Goal: Task Accomplishment & Management: Manage account settings

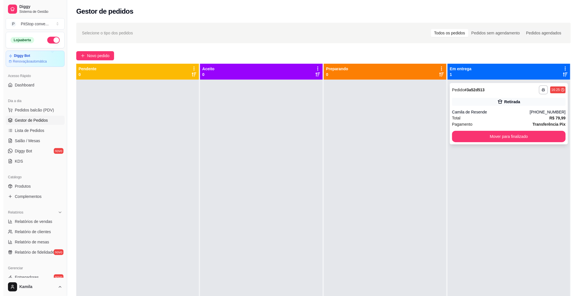
scroll to position [43, 0]
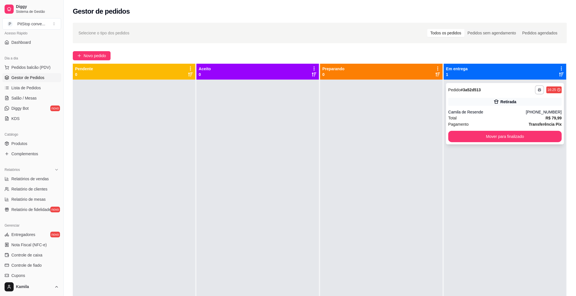
click at [494, 103] on icon at bounding box center [496, 102] width 5 height 4
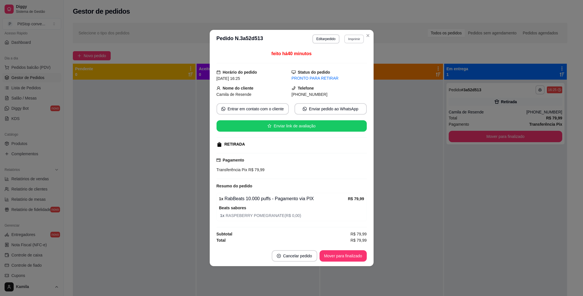
click at [354, 35] on button "Imprimir" at bounding box center [354, 38] width 20 height 9
click at [329, 36] on button "Editar pedido" at bounding box center [325, 38] width 27 height 9
click at [326, 36] on button "Editar pedido" at bounding box center [326, 38] width 26 height 9
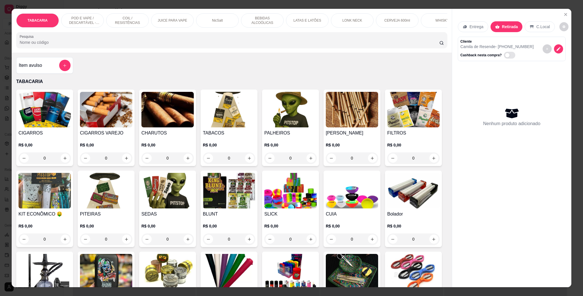
click at [89, 17] on p "POD E VAPE / DESCARTÁVEL - RECARREGAVEL" at bounding box center [82, 20] width 33 height 9
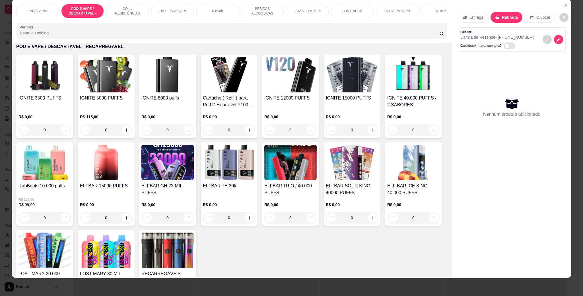
click at [153, 90] on img at bounding box center [167, 75] width 52 height 36
click at [118, 92] on img at bounding box center [106, 75] width 52 height 36
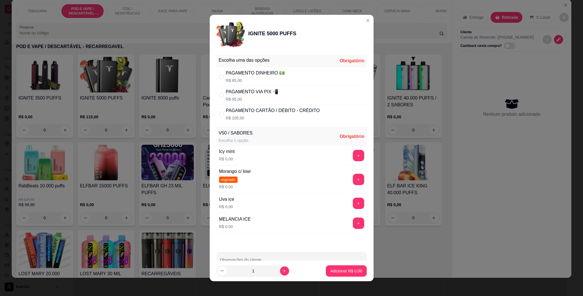
click at [242, 92] on div "PAGAMENTO VIA PIX 📲" at bounding box center [252, 91] width 53 height 7
radio input "true"
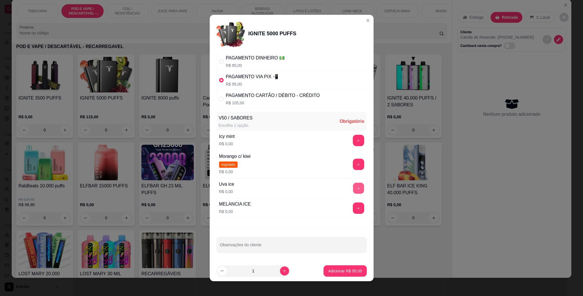
click at [353, 189] on button "+" at bounding box center [358, 188] width 11 height 11
click at [349, 275] on button "Adicionar R$ 95,00" at bounding box center [344, 270] width 43 height 11
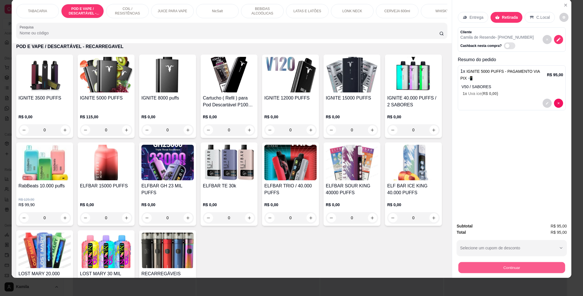
click at [539, 267] on button "Continuar" at bounding box center [511, 267] width 107 height 11
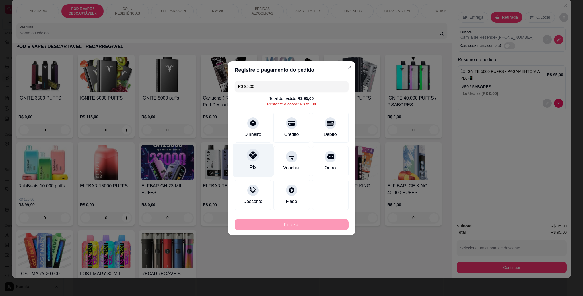
click at [244, 156] on div "Pix" at bounding box center [253, 159] width 40 height 33
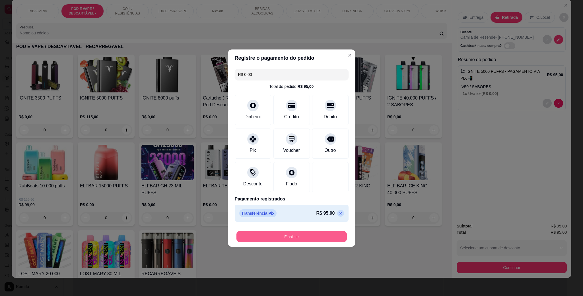
click at [313, 236] on button "Finalizar" at bounding box center [291, 236] width 110 height 11
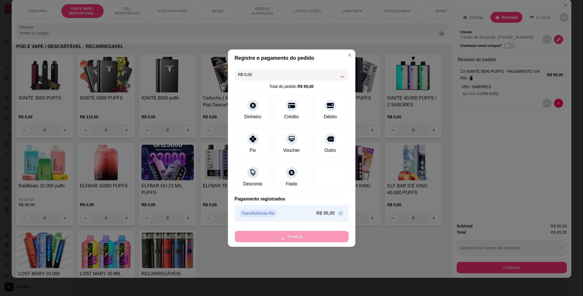
type input "-R$ 95,00"
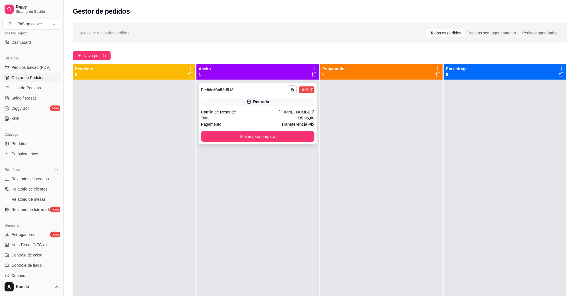
click at [305, 111] on div "(65) 99646-6150" at bounding box center [297, 112] width 36 height 6
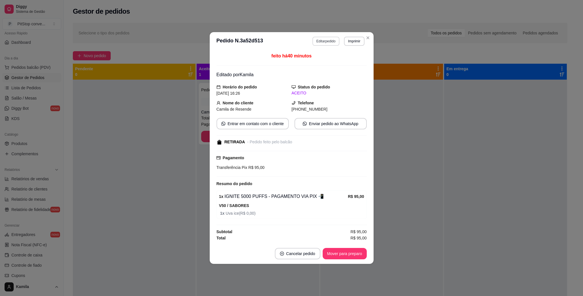
click at [334, 38] on button "Editar pedido" at bounding box center [325, 41] width 27 height 9
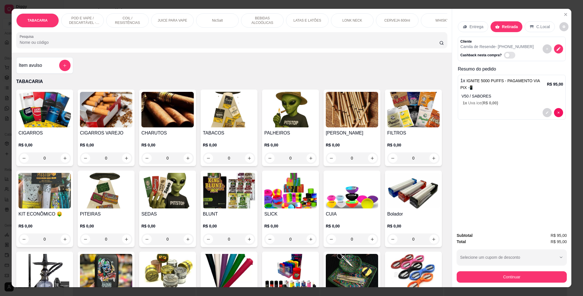
click at [483, 103] on span "R$ 0,00 )" at bounding box center [490, 103] width 15 height 5
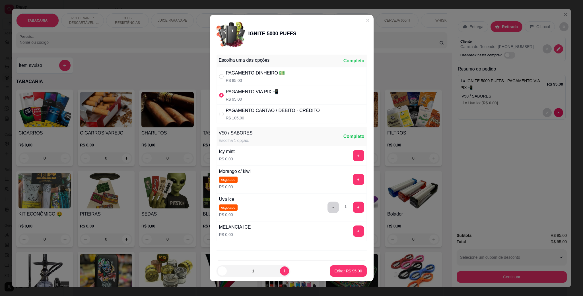
click at [259, 77] on div "PAGAMENTO DINHEIRO 💵 R$ 85,00" at bounding box center [255, 77] width 59 height 14
radio input "true"
radio input "false"
click at [342, 273] on p "Editar R$ 85,00" at bounding box center [348, 270] width 27 height 5
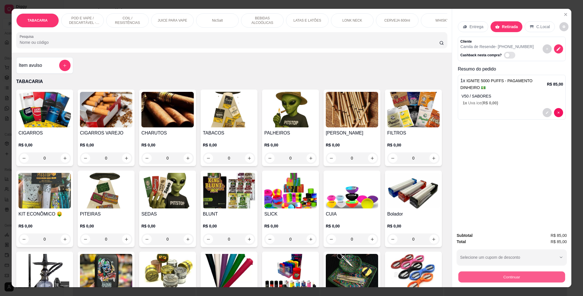
click at [513, 275] on button "Continuar" at bounding box center [511, 276] width 107 height 11
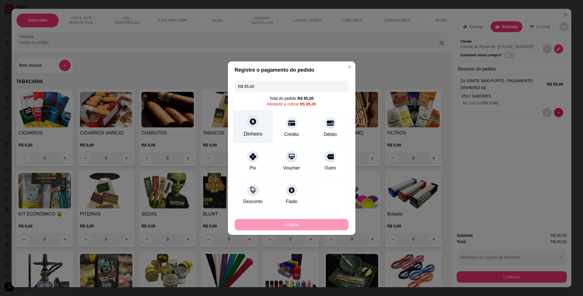
click at [255, 124] on div at bounding box center [253, 121] width 13 height 13
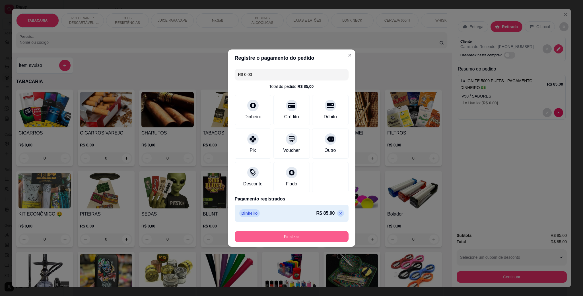
click at [308, 238] on button "Finalizar" at bounding box center [292, 236] width 114 height 11
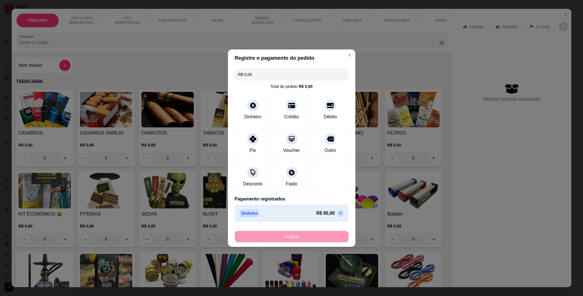
type input "-R$ 85,00"
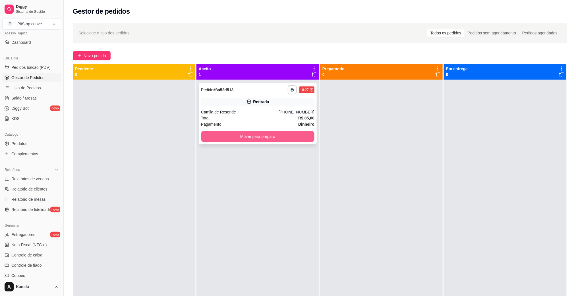
click at [281, 136] on button "Mover para preparo" at bounding box center [257, 136] width 113 height 11
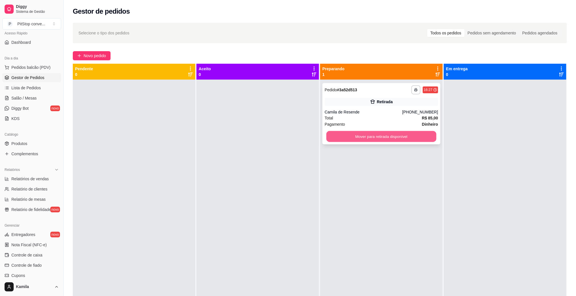
click at [395, 137] on button "Mover para retirada disponível" at bounding box center [382, 136] width 110 height 11
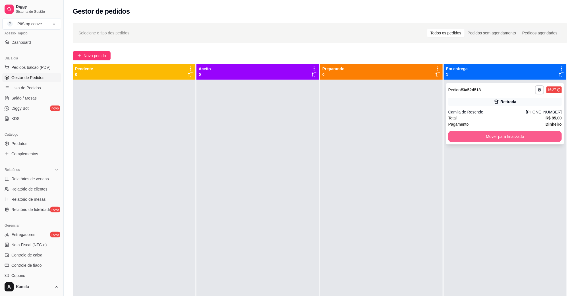
click at [460, 137] on button "Mover para finalizado" at bounding box center [505, 136] width 113 height 11
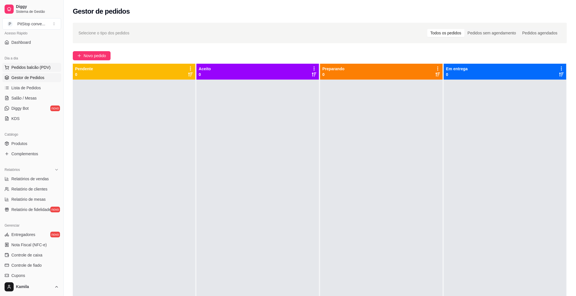
click at [27, 68] on span "Pedidos balcão (PDV)" at bounding box center [30, 68] width 39 height 6
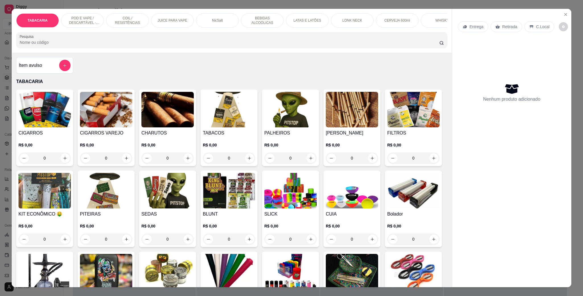
click at [77, 20] on p "POD E VAPE / DESCARTÁVEL - RECARREGAVEL" at bounding box center [82, 20] width 33 height 9
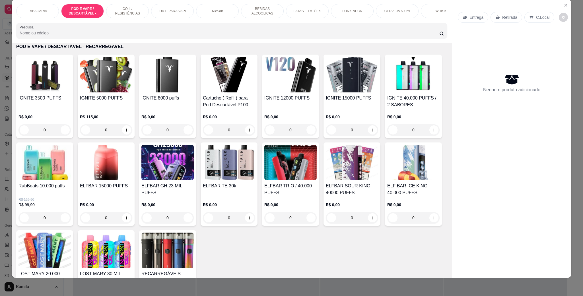
click at [97, 86] on img at bounding box center [106, 75] width 52 height 36
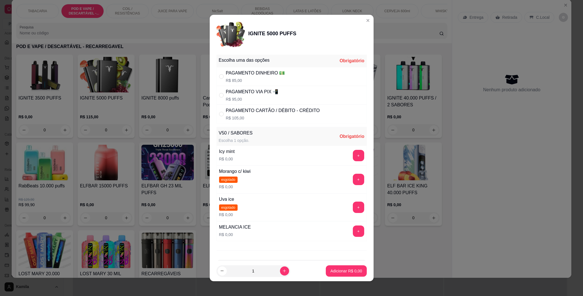
click at [252, 95] on div "PAGAMENTO VIA PIX 📲" at bounding box center [252, 91] width 53 height 7
radio input "true"
click at [353, 155] on button "+" at bounding box center [358, 155] width 11 height 11
click at [340, 277] on footer "1 Adicionar R$ 95,00" at bounding box center [292, 271] width 164 height 20
click at [340, 272] on p "Adicionar R$ 95,00" at bounding box center [345, 271] width 34 height 6
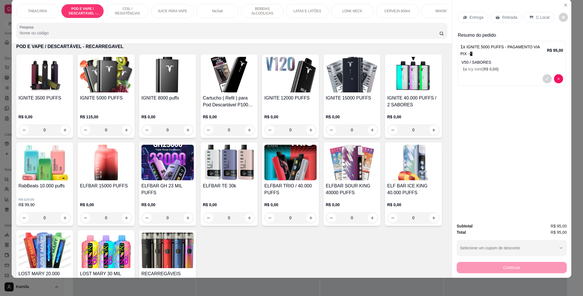
click at [540, 21] on div "C.Local" at bounding box center [539, 17] width 30 height 11
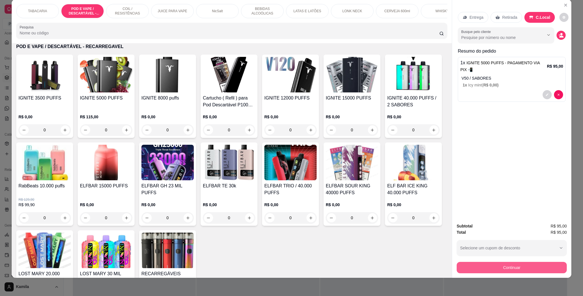
click at [525, 264] on button "Continuar" at bounding box center [512, 267] width 110 height 11
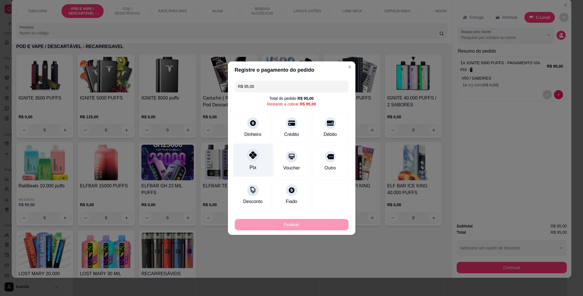
drag, startPoint x: 247, startPoint y: 151, endPoint x: 276, endPoint y: 178, distance: 39.6
click at [247, 151] on div at bounding box center [252, 156] width 11 height 11
type input "R$ 0,00"
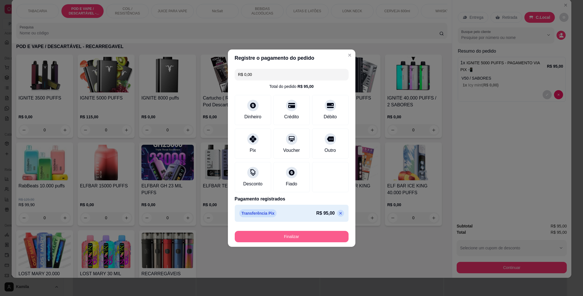
click at [320, 236] on button "Finalizar" at bounding box center [292, 236] width 114 height 11
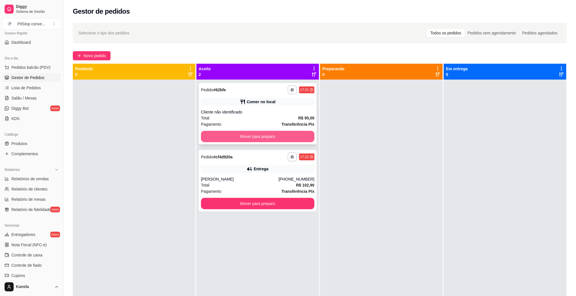
click at [285, 135] on button "Mover para preparo" at bounding box center [257, 136] width 113 height 11
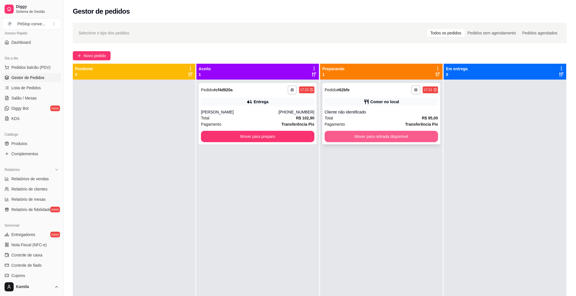
click at [400, 134] on button "Mover para retirada disponível" at bounding box center [381, 136] width 113 height 11
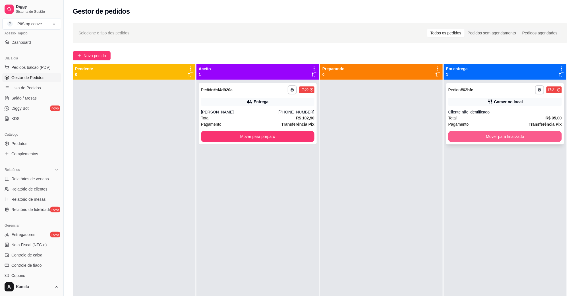
click at [482, 137] on button "Mover para finalizado" at bounding box center [505, 136] width 113 height 11
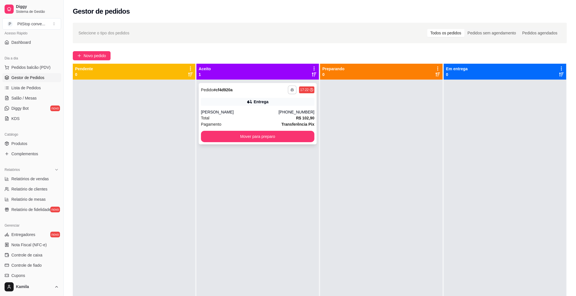
click at [291, 90] on icon "button" at bounding box center [292, 89] width 3 height 3
click at [279, 112] on button "IMPRESSORA" at bounding box center [275, 109] width 40 height 9
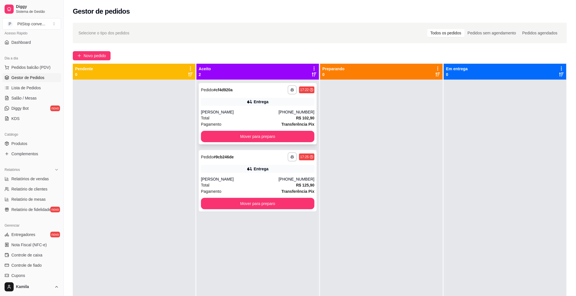
click at [275, 115] on div "[PERSON_NAME]" at bounding box center [240, 112] width 78 height 6
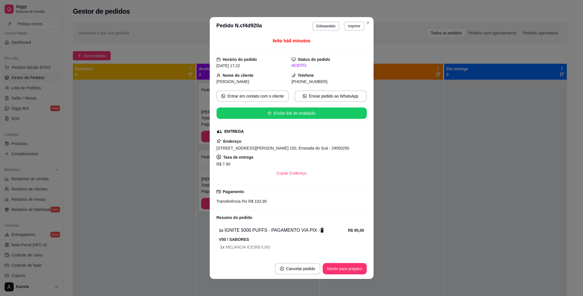
click at [282, 150] on span "[STREET_ADDRESS][PERSON_NAME] 150, Enseada do Suá - 29050250" at bounding box center [282, 148] width 133 height 5
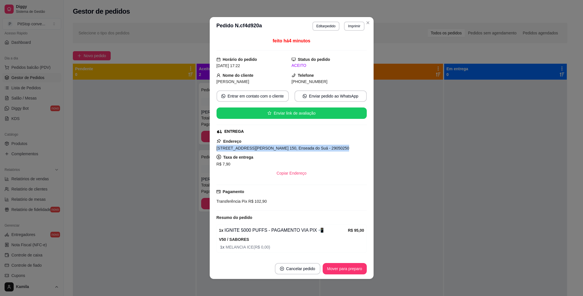
copy span "[STREET_ADDRESS][PERSON_NAME] 150, Enseada do Suá - 29050250"
click at [357, 28] on button "Imprimir" at bounding box center [354, 26] width 20 height 9
click at [345, 46] on button "IMPRESSORA" at bounding box center [341, 46] width 40 height 9
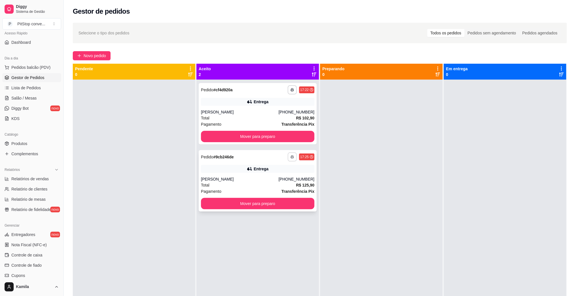
click at [295, 156] on div "**********" at bounding box center [301, 156] width 27 height 9
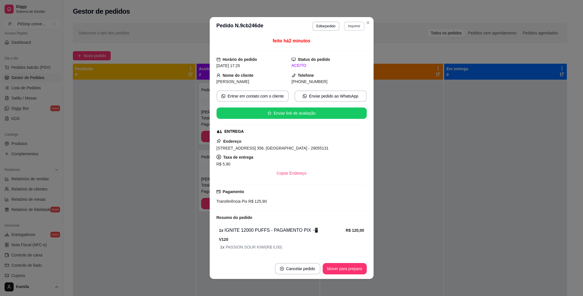
click at [350, 25] on button "Imprimir" at bounding box center [354, 26] width 20 height 9
click at [352, 44] on button "IMPRESSORA" at bounding box center [341, 46] width 41 height 9
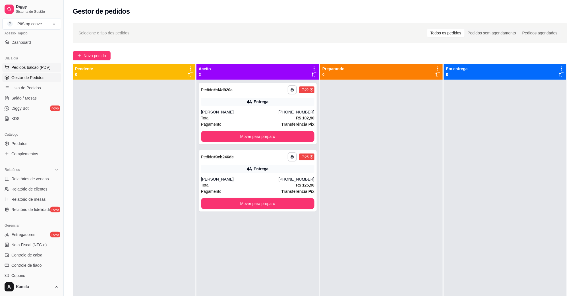
click at [28, 70] on span "Pedidos balcão (PDV)" at bounding box center [30, 68] width 39 height 6
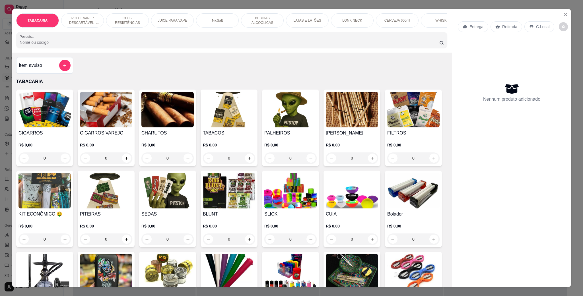
click at [85, 20] on p "POD E VAPE / DESCARTÁVEL - RECARREGAVEL" at bounding box center [82, 20] width 33 height 9
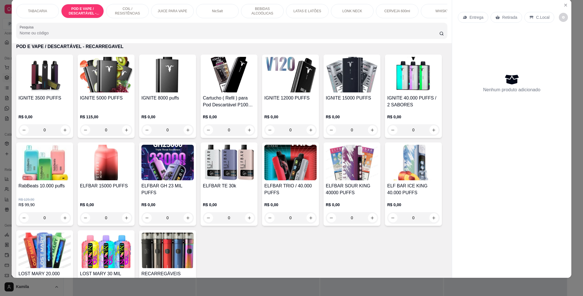
click at [127, 13] on p "COIL / RESISTÊNCIAS" at bounding box center [127, 11] width 33 height 9
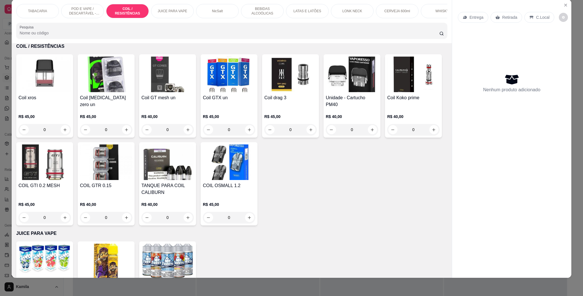
click at [43, 89] on img at bounding box center [44, 75] width 52 height 36
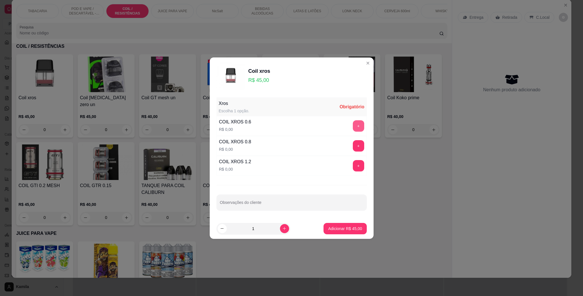
click at [353, 129] on button "+" at bounding box center [358, 125] width 11 height 11
click at [346, 226] on p "Adicionar R$ 45,00" at bounding box center [345, 229] width 34 height 6
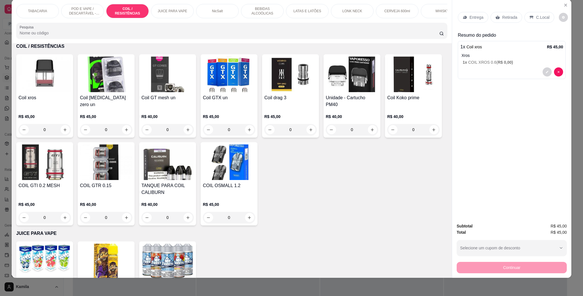
click at [544, 19] on p "C.Local" at bounding box center [542, 18] width 13 height 6
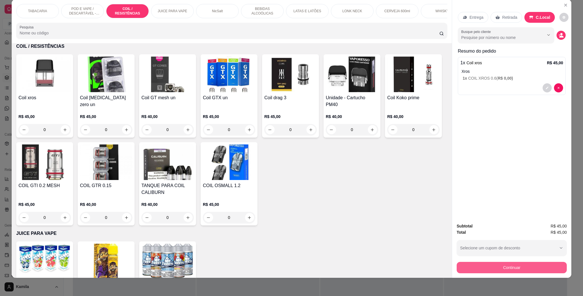
click at [517, 269] on button "Continuar" at bounding box center [512, 267] width 110 height 11
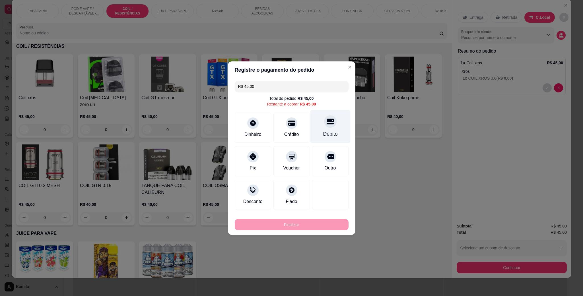
click at [326, 122] on icon at bounding box center [329, 122] width 7 height 6
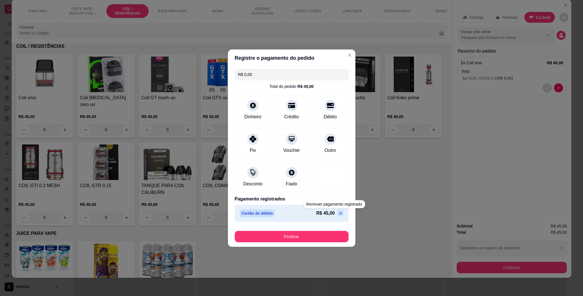
click at [308, 236] on button "Finalizar" at bounding box center [292, 236] width 114 height 11
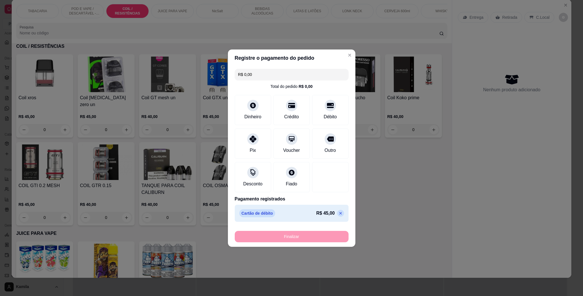
type input "-R$ 45,00"
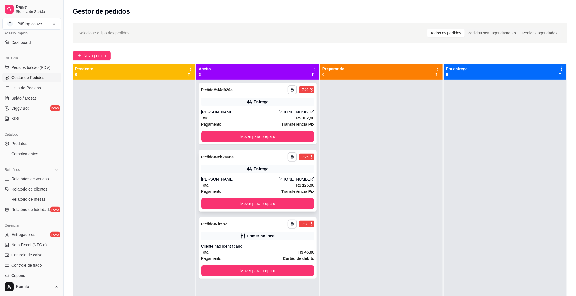
click at [235, 181] on div "[PERSON_NAME]" at bounding box center [240, 179] width 78 height 6
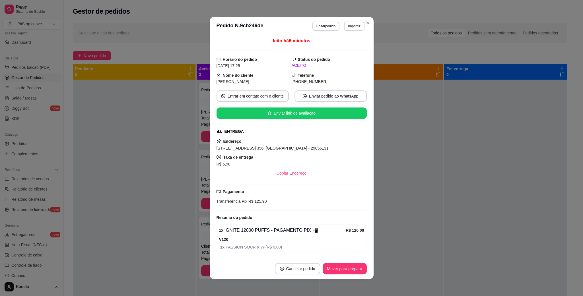
click at [292, 150] on span "Avenida Nossa Senhora da Penha, n. 356, Praia do Canto - 29055131" at bounding box center [272, 148] width 112 height 5
copy span "Avenida Nossa Senhora da Penha, n. 356, Praia do Canto - 29055131"
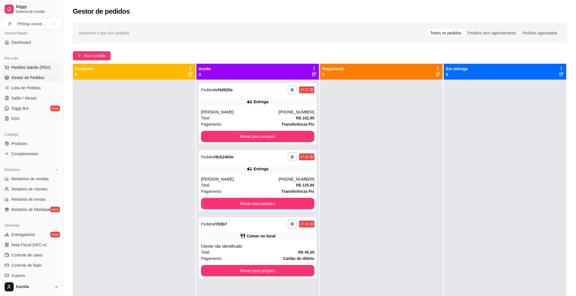
click at [28, 63] on button "Pedidos balcão (PDV)" at bounding box center [31, 67] width 59 height 9
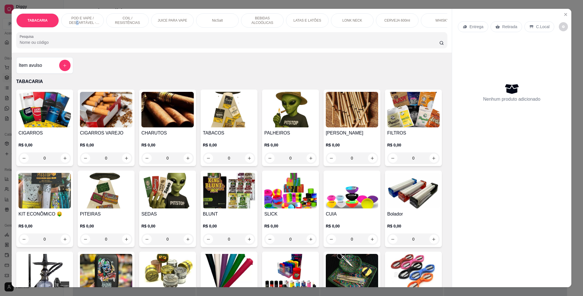
click at [75, 21] on p "POD E VAPE / DESCARTÁVEL - RECARREGAVEL" at bounding box center [82, 20] width 33 height 9
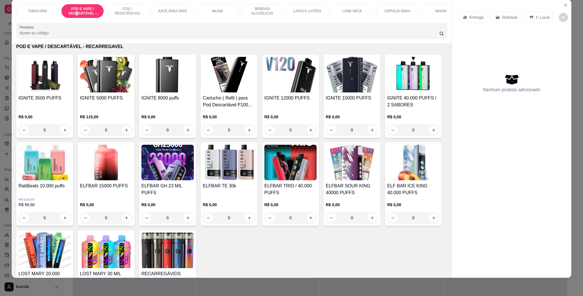
click at [132, 168] on img at bounding box center [106, 163] width 52 height 36
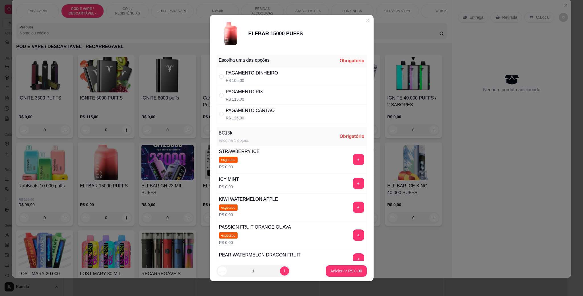
click at [244, 95] on div "PAGAMENTO PIX" at bounding box center [244, 91] width 37 height 7
radio input "true"
click at [353, 184] on button "+" at bounding box center [358, 183] width 11 height 11
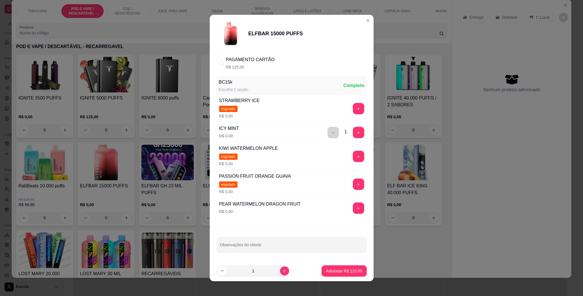
scroll to position [54, 0]
click at [336, 267] on button "Adicionar R$ 115,00" at bounding box center [343, 270] width 45 height 11
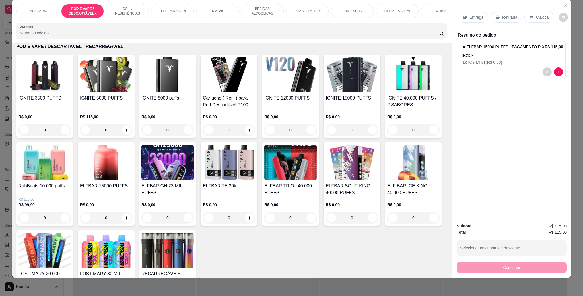
click at [536, 17] on p "C.Local" at bounding box center [542, 18] width 13 height 6
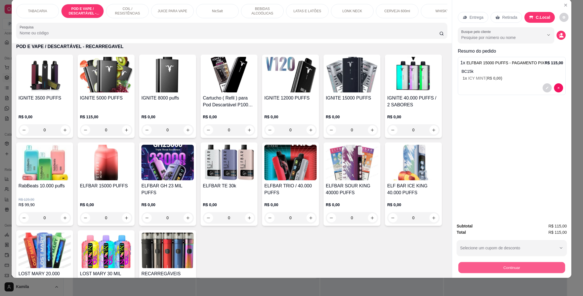
click at [499, 272] on button "Continuar" at bounding box center [511, 267] width 107 height 11
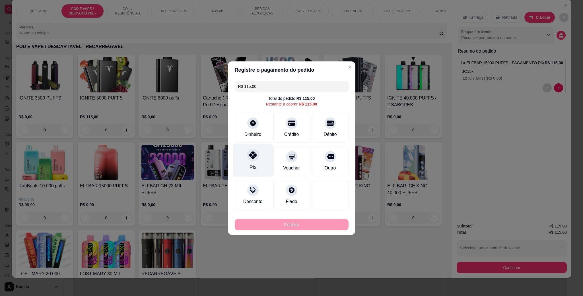
click at [249, 163] on div "Pix" at bounding box center [253, 159] width 40 height 33
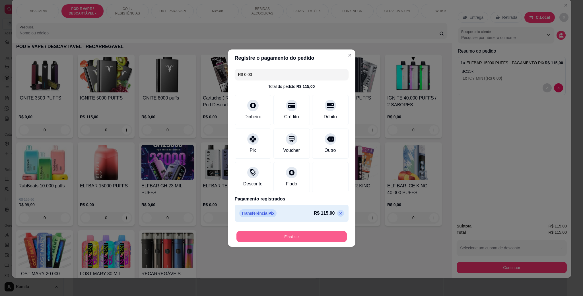
click at [315, 236] on button "Finalizar" at bounding box center [291, 236] width 110 height 11
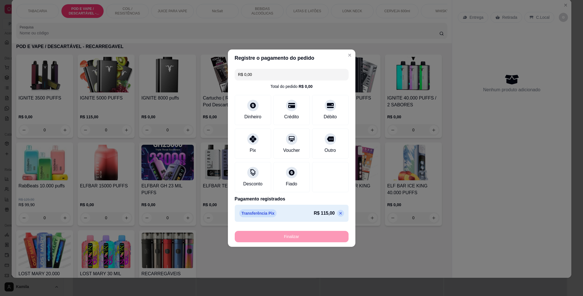
type input "-R$ 115,00"
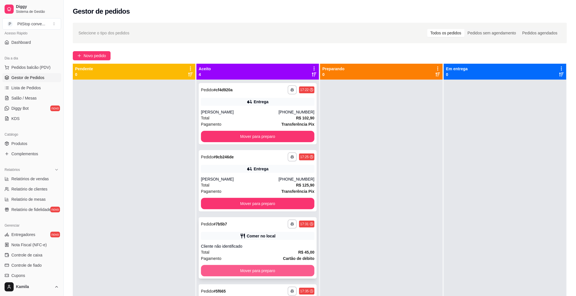
click at [284, 268] on button "Mover para preparo" at bounding box center [257, 270] width 113 height 11
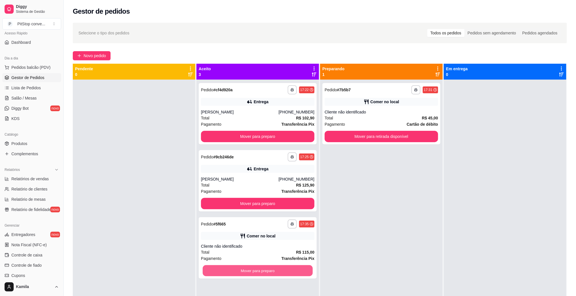
click at [284, 268] on button "Mover para preparo" at bounding box center [258, 270] width 110 height 11
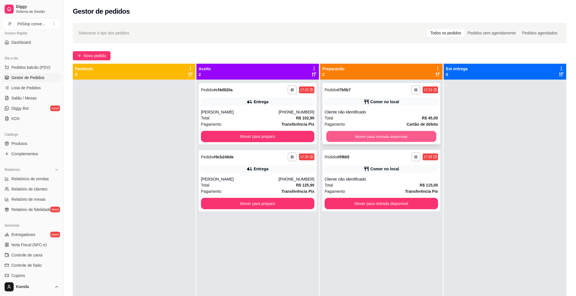
click at [377, 139] on button "Mover para retirada disponível" at bounding box center [382, 136] width 110 height 11
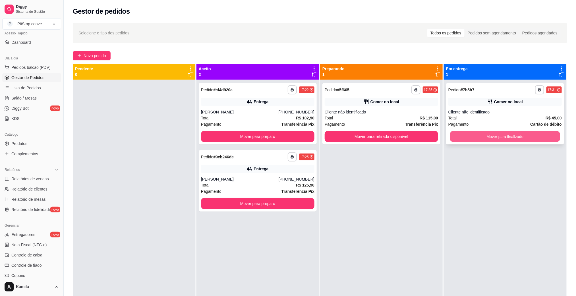
click at [474, 135] on button "Mover para finalizado" at bounding box center [505, 136] width 110 height 11
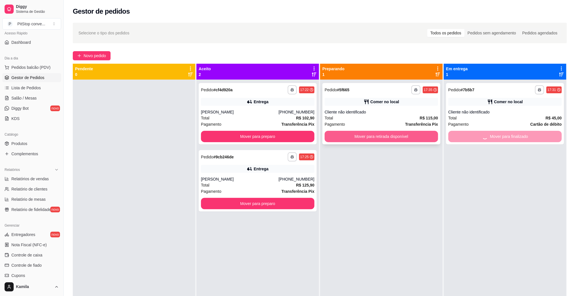
click at [404, 133] on button "Mover para retirada disponível" at bounding box center [381, 136] width 113 height 11
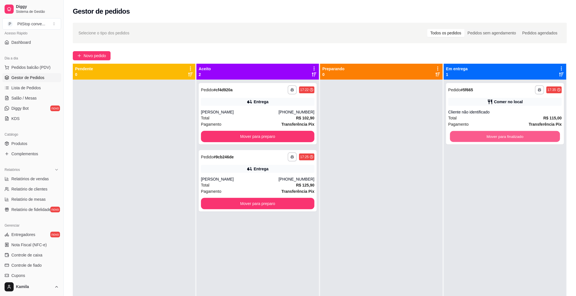
click at [481, 135] on button "Mover para finalizado" at bounding box center [505, 136] width 110 height 11
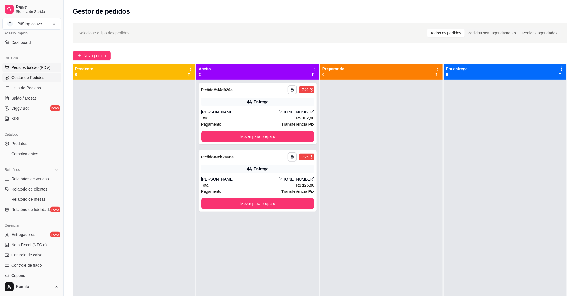
click at [40, 69] on span "Pedidos balcão (PDV)" at bounding box center [30, 68] width 39 height 6
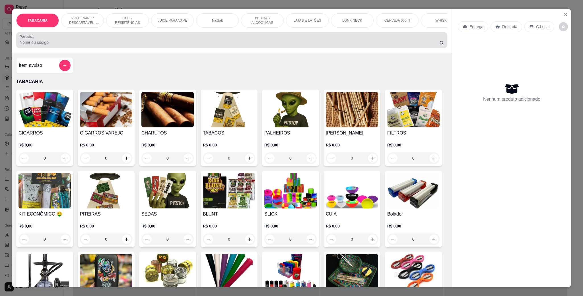
click at [76, 21] on p "POD E VAPE / DESCARTÁVEL - RECARREGAVEL" at bounding box center [82, 20] width 33 height 9
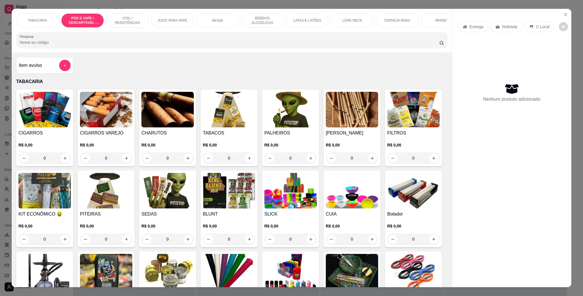
scroll to position [9, 0]
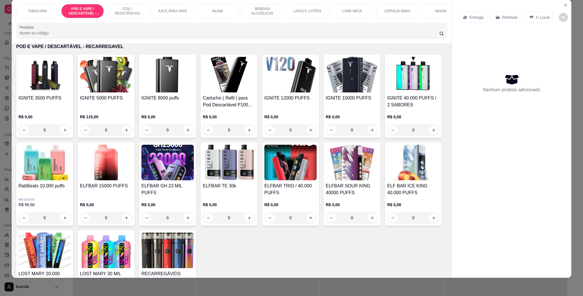
click at [132, 168] on img at bounding box center [106, 163] width 52 height 36
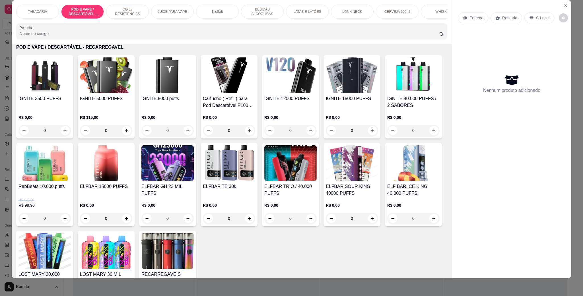
click at [132, 173] on img at bounding box center [106, 163] width 52 height 36
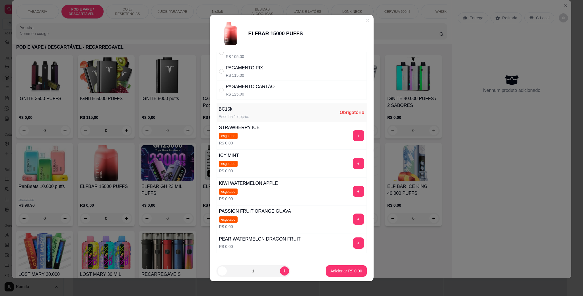
scroll to position [62, 0]
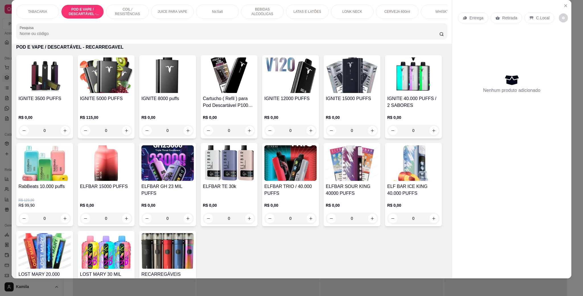
click at [299, 93] on img at bounding box center [290, 75] width 52 height 36
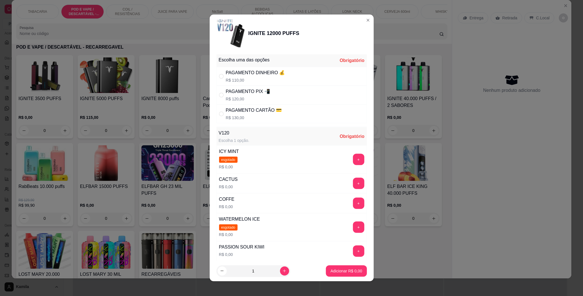
scroll to position [128, 0]
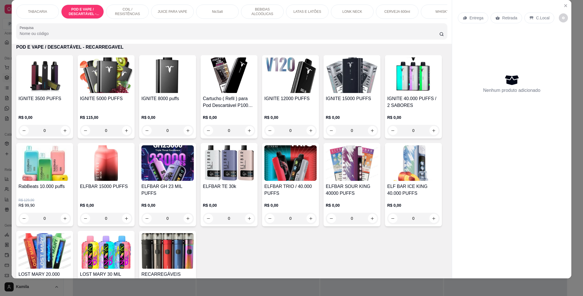
click at [165, 85] on img at bounding box center [167, 75] width 52 height 36
click at [112, 88] on img at bounding box center [106, 75] width 52 height 36
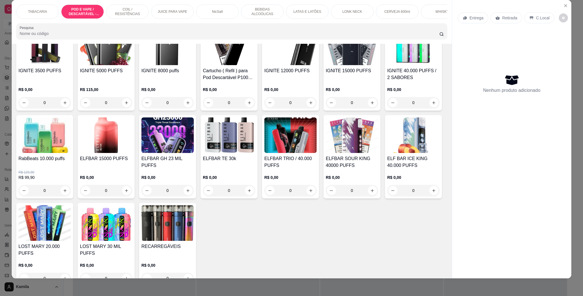
scroll to position [411, 0]
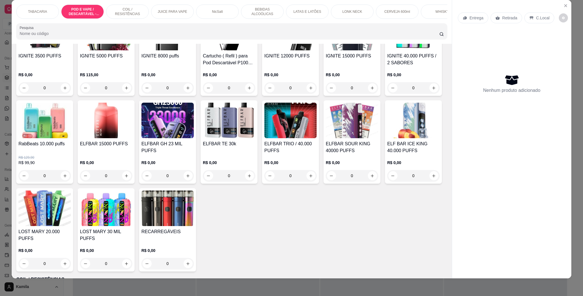
click at [71, 221] on img at bounding box center [44, 209] width 52 height 36
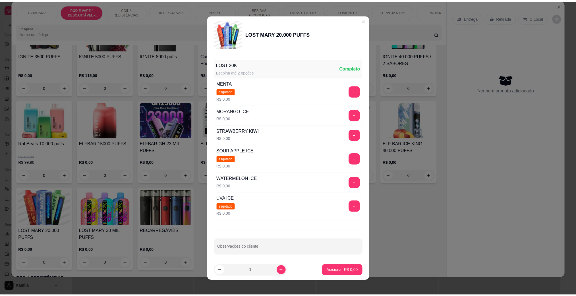
scroll to position [74, 0]
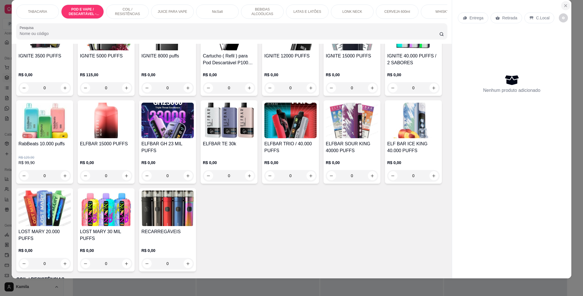
click at [563, 3] on icon "Close" at bounding box center [565, 5] width 5 height 5
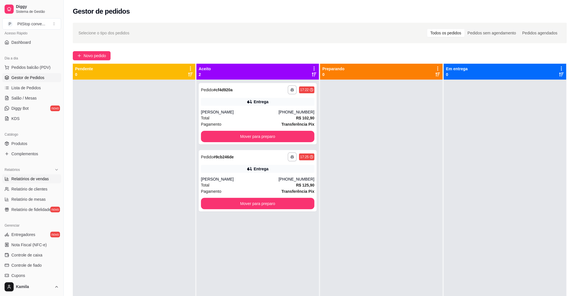
click at [32, 179] on span "Relatórios de vendas" at bounding box center [30, 179] width 38 height 6
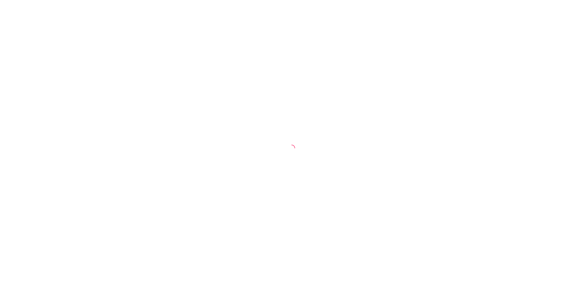
select select "ALL"
select select "0"
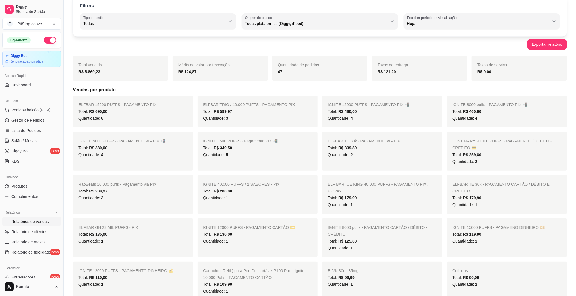
scroll to position [43, 0]
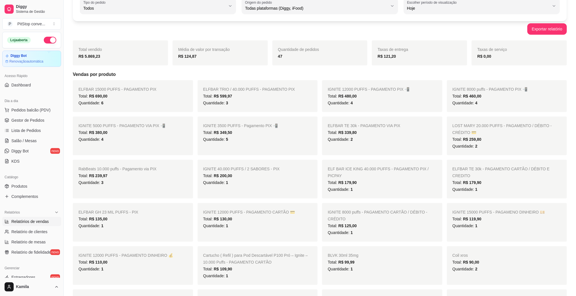
click at [370, 127] on span "ELFBAR TE 30k - PAGAMENTO VIA PIX" at bounding box center [364, 125] width 73 height 5
click at [358, 131] on div "Total: R$ 339,80" at bounding box center [382, 132] width 109 height 7
drag, startPoint x: 358, startPoint y: 132, endPoint x: 342, endPoint y: 135, distance: 16.3
click at [356, 135] on div "Total: R$ 339,80" at bounding box center [382, 132] width 109 height 7
click at [38, 131] on span "Lista de Pedidos" at bounding box center [26, 131] width 30 height 6
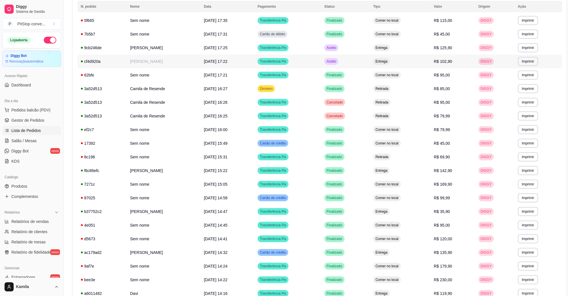
scroll to position [85, 0]
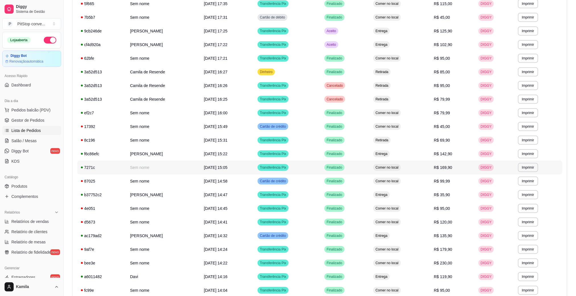
click at [394, 166] on span "Comer no local" at bounding box center [387, 167] width 25 height 5
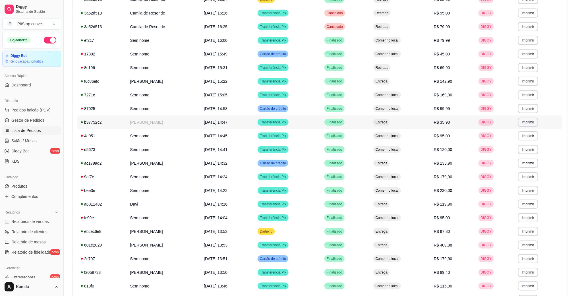
scroll to position [171, 0]
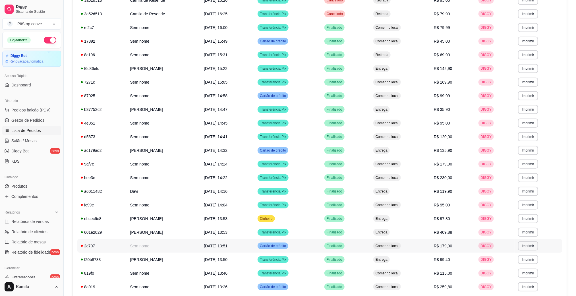
click at [400, 248] on span "Comer no local" at bounding box center [387, 246] width 25 height 5
click at [419, 150] on td "Entrega" at bounding box center [400, 151] width 61 height 14
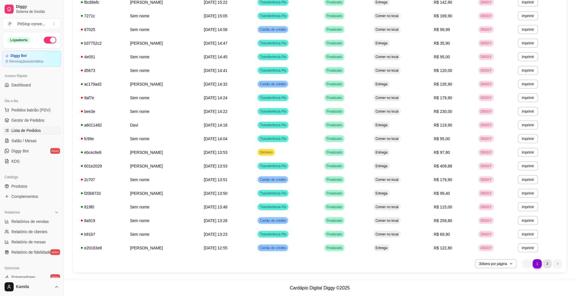
click at [547, 265] on li "2" at bounding box center [547, 263] width 9 height 9
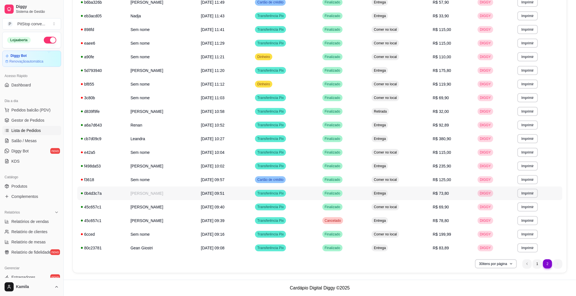
scroll to position [128, 0]
click at [451, 235] on span "R$ 199,99" at bounding box center [442, 234] width 18 height 5
click at [537, 263] on li "1" at bounding box center [537, 263] width 9 height 9
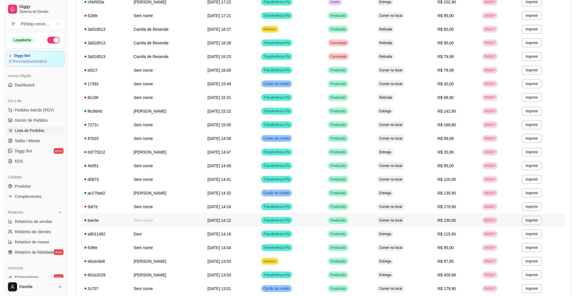
scroll to position [171, 0]
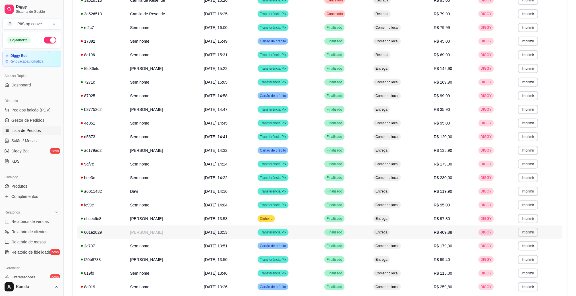
click at [467, 228] on td "R$ 409,88" at bounding box center [453, 233] width 45 height 14
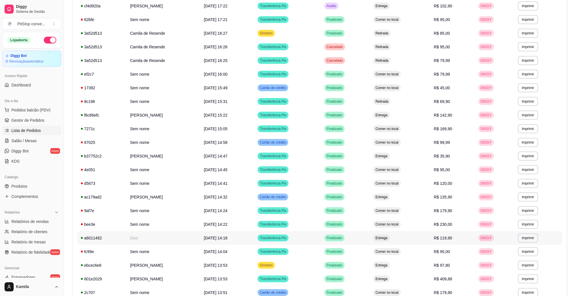
scroll to position [195, 0]
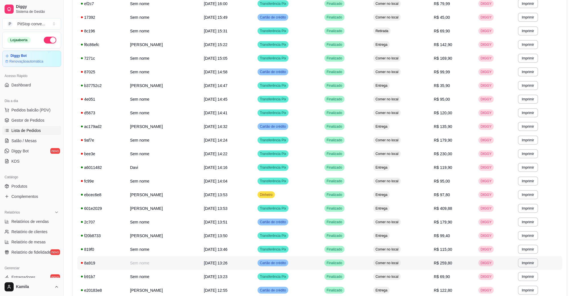
click at [453, 262] on span "R$ 259,80" at bounding box center [443, 263] width 18 height 5
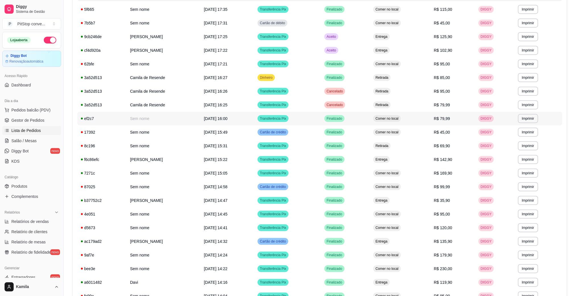
scroll to position [67, 0]
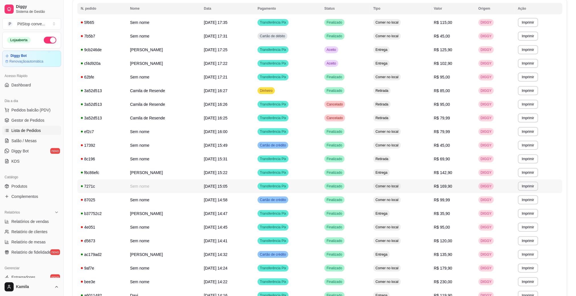
click at [453, 188] on span "R$ 169,90" at bounding box center [443, 186] width 18 height 5
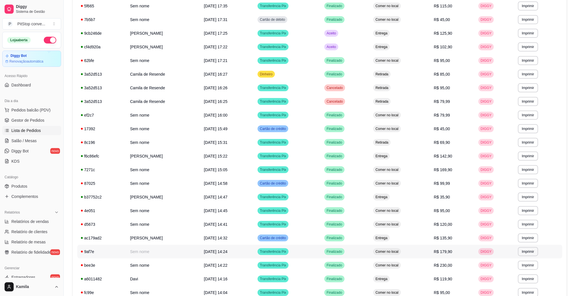
scroll to position [213, 0]
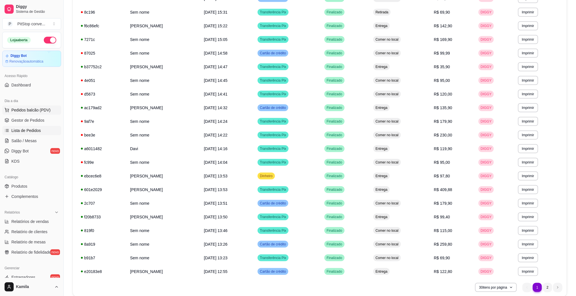
click at [34, 110] on span "Pedidos balcão (PDV)" at bounding box center [30, 110] width 39 height 6
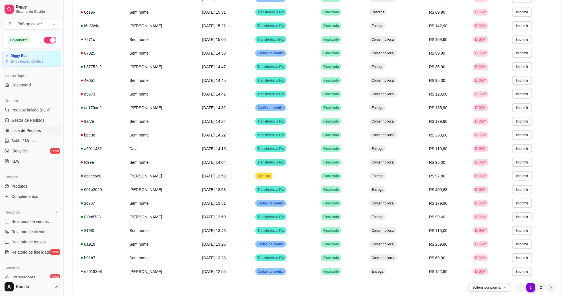
click at [36, 124] on img at bounding box center [41, 109] width 53 height 36
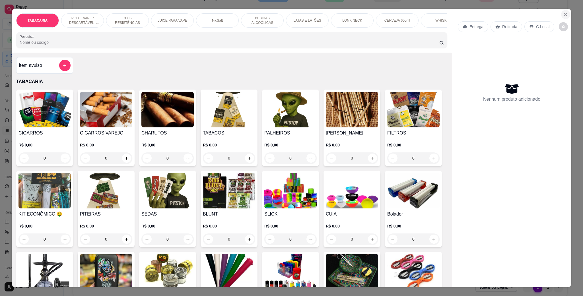
click at [563, 15] on icon "Close" at bounding box center [565, 14] width 5 height 5
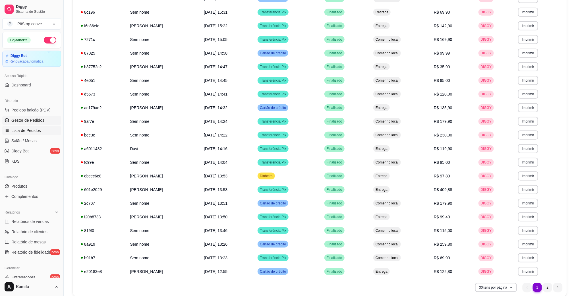
click at [30, 119] on span "Gestor de Pedidos" at bounding box center [27, 120] width 33 height 6
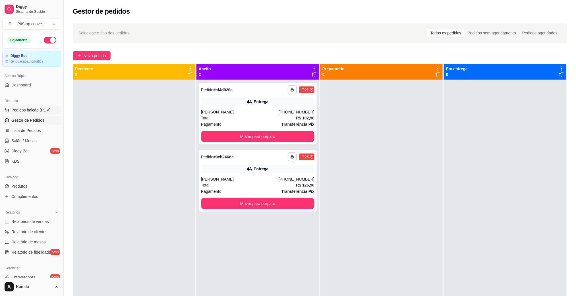
click at [16, 110] on span "Pedidos balcão (PDV)" at bounding box center [30, 110] width 39 height 6
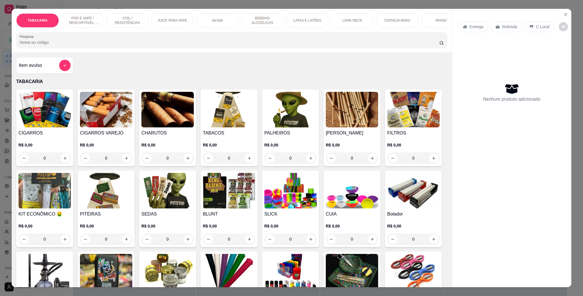
click at [82, 15] on div "POD E VAPE / DESCARTÁVEL - RECARREGAVEL" at bounding box center [82, 20] width 43 height 14
click at [82, 16] on p "POD E VAPE / DESCARTÁVEL - RECARREGAVEL" at bounding box center [82, 20] width 33 height 9
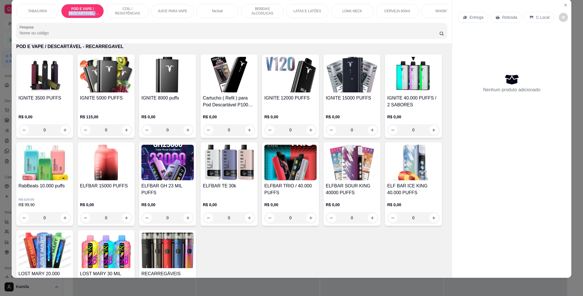
click at [255, 175] on img at bounding box center [229, 163] width 52 height 36
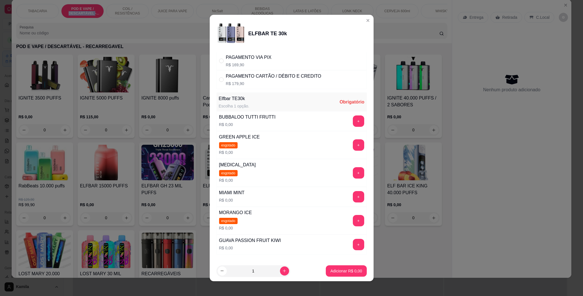
scroll to position [74, 0]
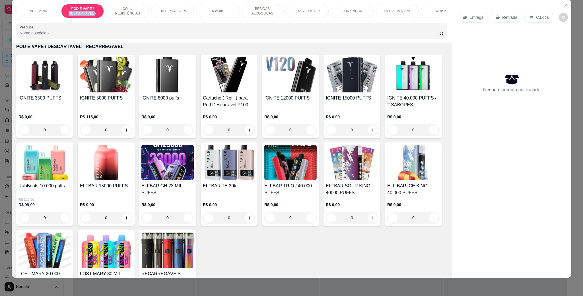
click at [333, 81] on img at bounding box center [352, 75] width 52 height 36
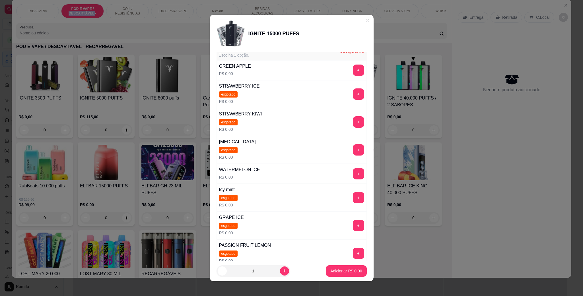
scroll to position [3, 0]
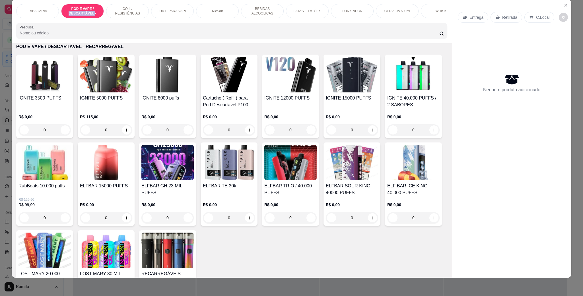
click at [255, 180] on img at bounding box center [229, 163] width 52 height 36
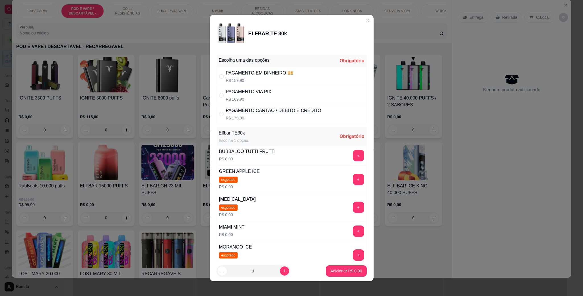
click at [259, 97] on p "R$ 169,90" at bounding box center [249, 99] width 46 height 6
radio input "true"
click at [342, 162] on div "BUBBALOO TUTTI FRUTTI R$ 0,00 +" at bounding box center [291, 156] width 150 height 20
click at [353, 157] on button "+" at bounding box center [358, 155] width 11 height 11
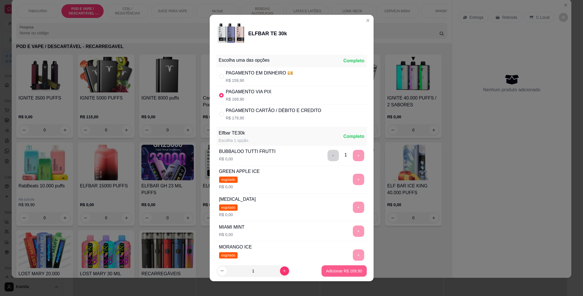
click at [343, 272] on p "Adicionar R$ 169,90" at bounding box center [344, 271] width 36 height 6
click at [343, 272] on div "IGNITE 3500 PUFFS R$ 0,00 0 IGNITE 5000 PUFFS R$ 115,00 0 IGNITE 8000 puffs R$ …" at bounding box center [231, 184] width 431 height 259
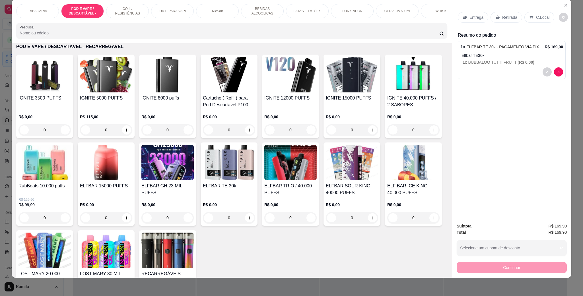
click at [538, 15] on p "C.Local" at bounding box center [542, 18] width 13 height 6
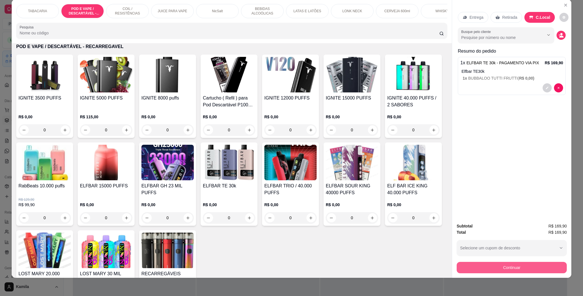
click at [523, 264] on button "Continuar" at bounding box center [512, 267] width 110 height 11
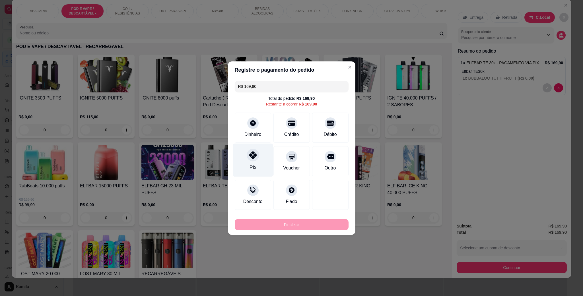
click at [251, 158] on icon at bounding box center [252, 154] width 7 height 7
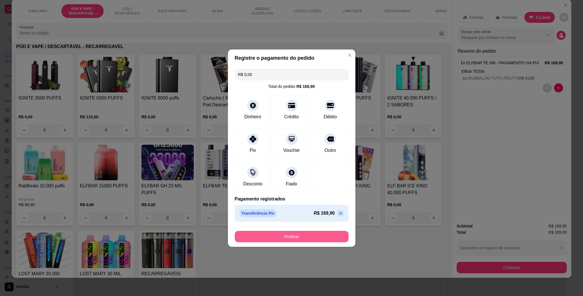
click at [334, 237] on button "Finalizar" at bounding box center [292, 236] width 114 height 11
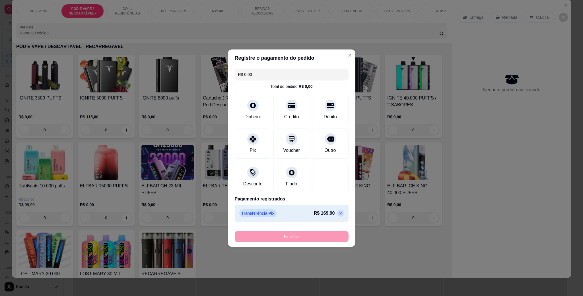
type input "-R$ 169,90"
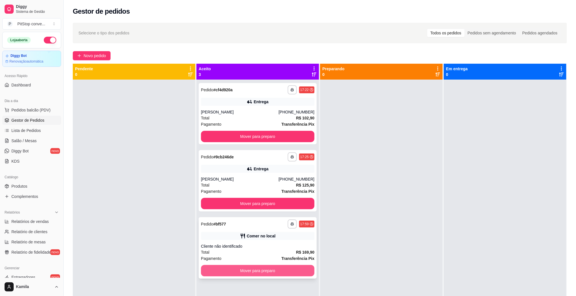
click at [301, 270] on button "Mover para preparo" at bounding box center [257, 270] width 113 height 11
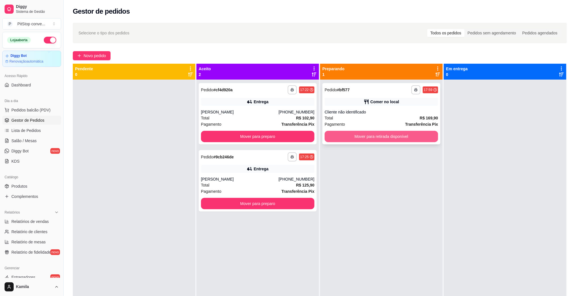
click at [391, 137] on button "Mover para retirada disponível" at bounding box center [381, 136] width 113 height 11
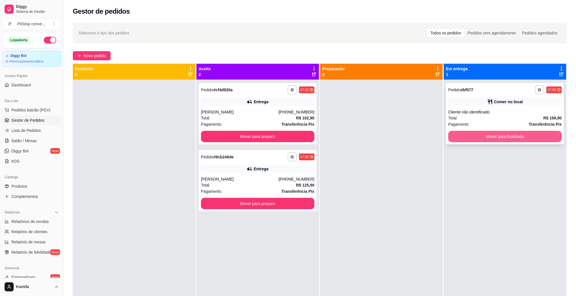
click at [498, 134] on button "Mover para finalizado" at bounding box center [505, 136] width 113 height 11
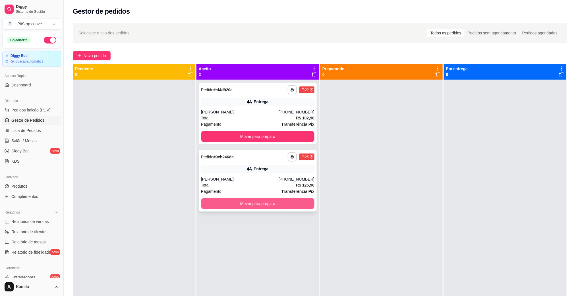
click at [302, 203] on button "Mover para preparo" at bounding box center [257, 203] width 113 height 11
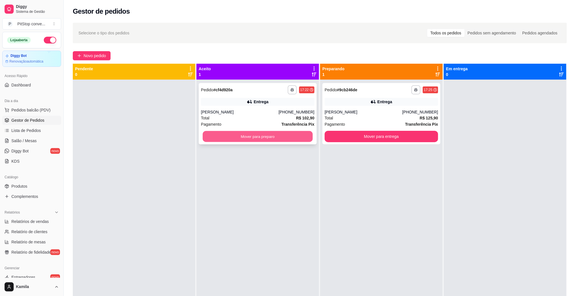
click at [299, 140] on button "Mover para preparo" at bounding box center [258, 136] width 110 height 11
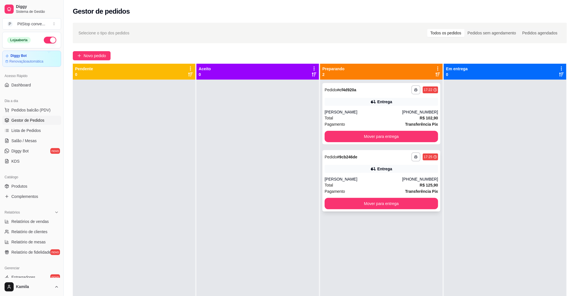
click at [384, 143] on div "**********" at bounding box center [382, 113] width 118 height 61
click at [389, 138] on button "Mover para entrega" at bounding box center [381, 136] width 113 height 11
click at [379, 137] on button "Mover para entrega" at bounding box center [381, 136] width 113 height 11
click at [382, 137] on button "Mover para entrega" at bounding box center [381, 136] width 113 height 11
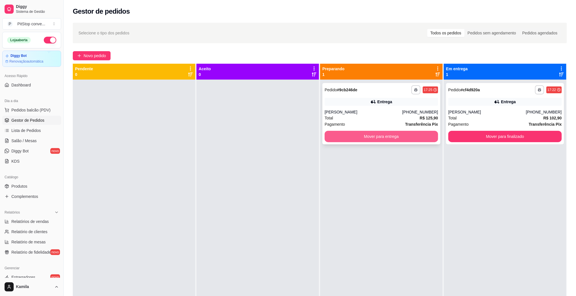
click at [383, 137] on button "Mover para entrega" at bounding box center [381, 136] width 113 height 11
click at [395, 140] on button "Mover para entrega" at bounding box center [381, 136] width 113 height 11
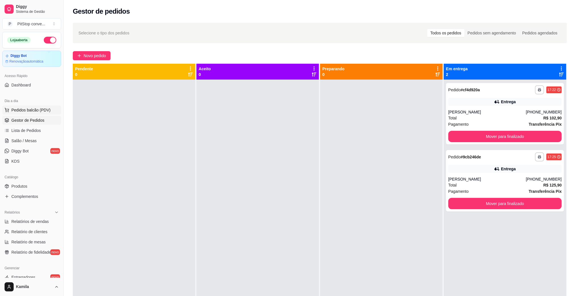
click at [41, 108] on span "Pedidos balcão (PDV)" at bounding box center [30, 110] width 39 height 6
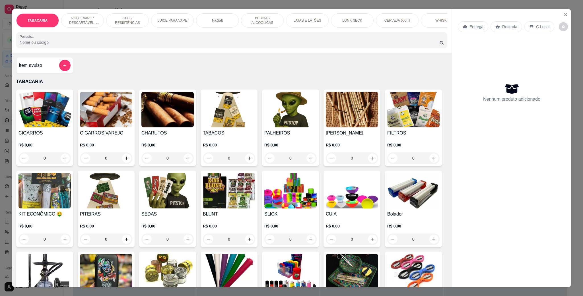
click at [72, 15] on div "POD E VAPE / DESCARTÁVEL - RECARREGAVEL" at bounding box center [82, 20] width 43 height 14
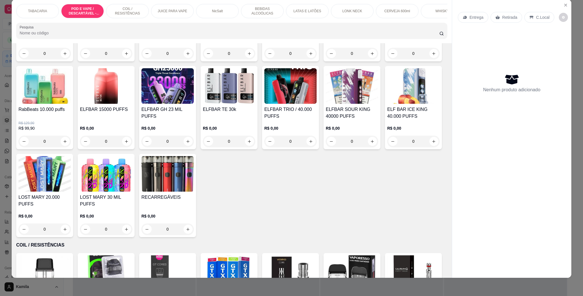
scroll to position [368, 0]
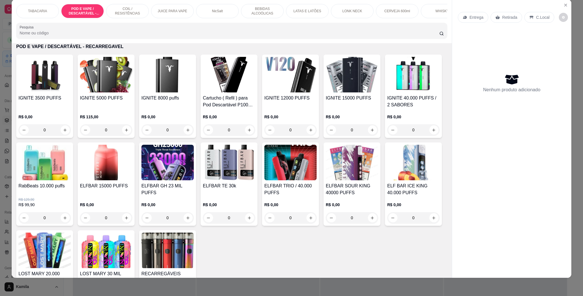
click at [71, 167] on img at bounding box center [44, 163] width 52 height 36
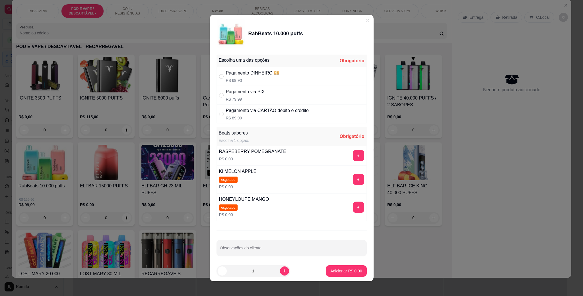
click at [258, 77] on div "Pagamento DINHEIRO 💴 R$ 69,90" at bounding box center [253, 77] width 54 height 14
radio input "true"
click at [353, 155] on button "+" at bounding box center [358, 155] width 11 height 11
click at [348, 267] on button "Adicionar R$ 69,90" at bounding box center [344, 270] width 43 height 11
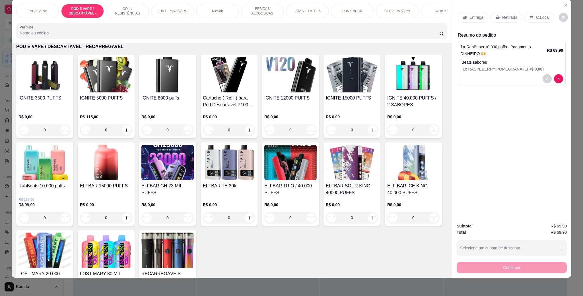
click at [542, 17] on p "C.Local" at bounding box center [542, 18] width 13 height 6
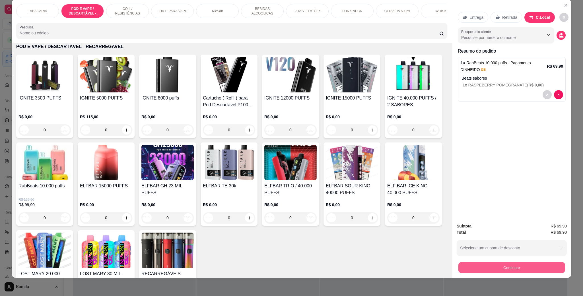
click at [511, 266] on button "Continuar" at bounding box center [511, 267] width 107 height 11
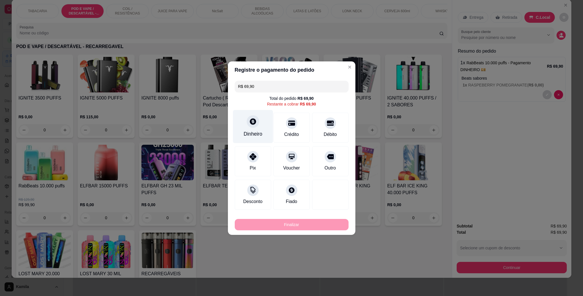
click at [259, 119] on div "Dinheiro" at bounding box center [253, 126] width 40 height 33
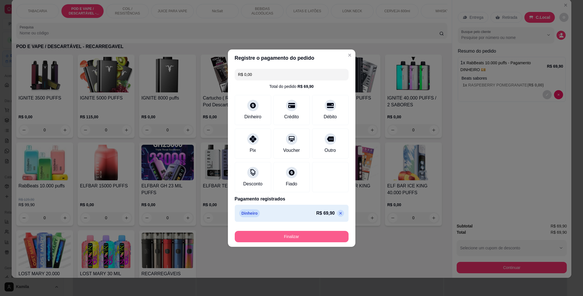
click at [317, 233] on button "Finalizar" at bounding box center [292, 236] width 114 height 11
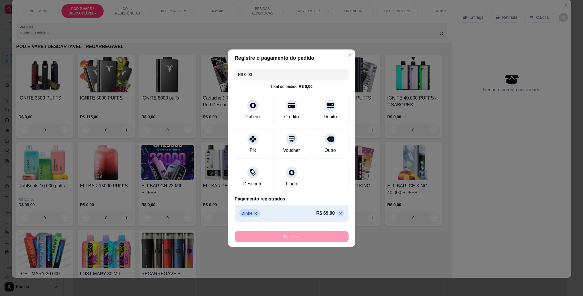
type input "-R$ 69,90"
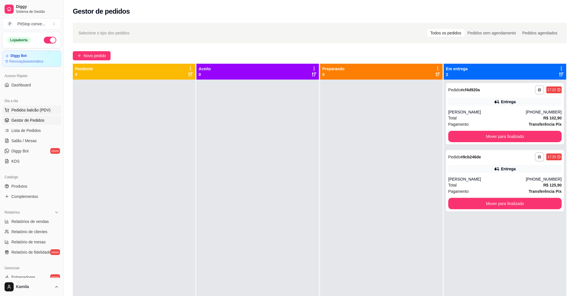
click at [38, 110] on span "Pedidos balcão (PDV)" at bounding box center [30, 110] width 39 height 6
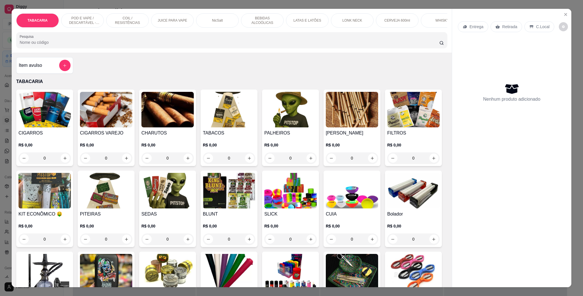
click at [75, 16] on p "POD E VAPE / DESCARTÁVEL - RECARREGAVEL" at bounding box center [82, 20] width 33 height 9
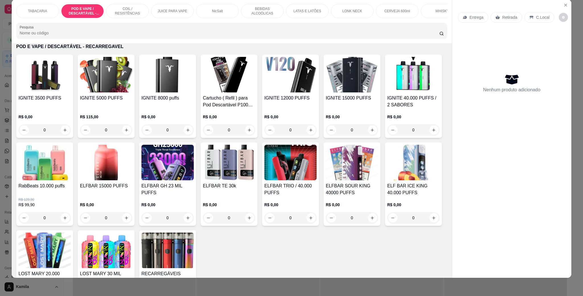
click at [317, 174] on img at bounding box center [290, 163] width 52 height 36
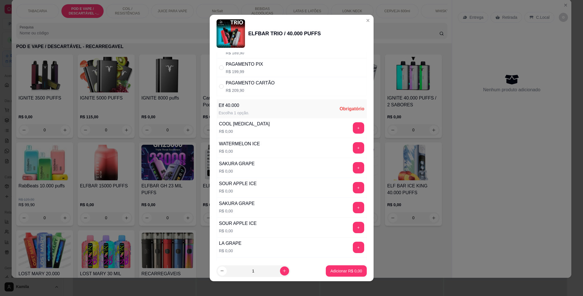
scroll to position [43, 0]
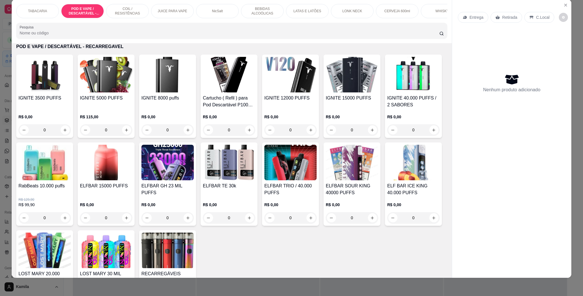
click at [194, 180] on img at bounding box center [167, 163] width 52 height 36
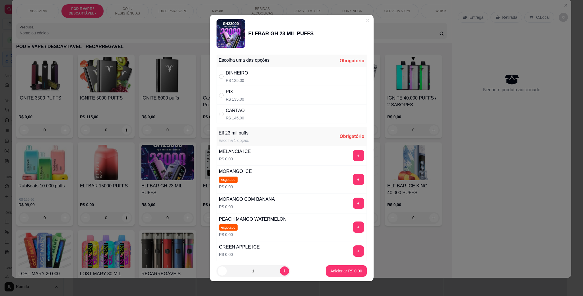
click at [255, 99] on div "PIX R$ 135,00" at bounding box center [291, 95] width 150 height 19
radio input "true"
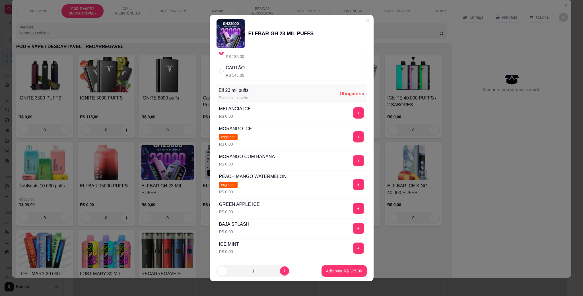
click at [353, 226] on button "+" at bounding box center [358, 228] width 11 height 11
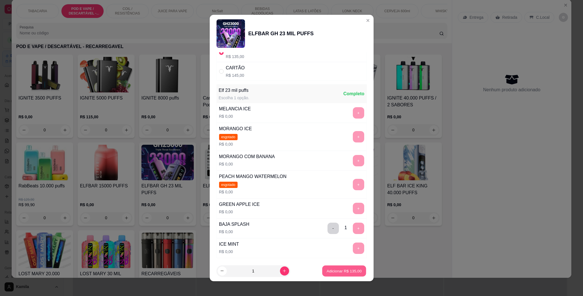
click at [346, 271] on p "Adicionar R$ 135,00" at bounding box center [344, 270] width 35 height 5
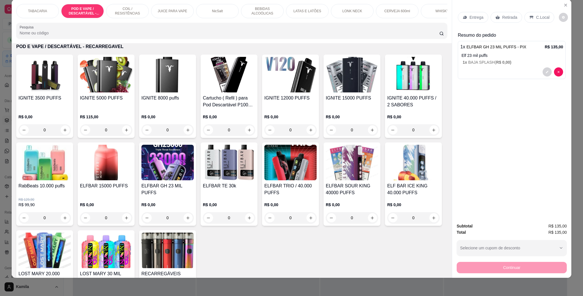
click at [540, 15] on p "C.Local" at bounding box center [542, 18] width 13 height 6
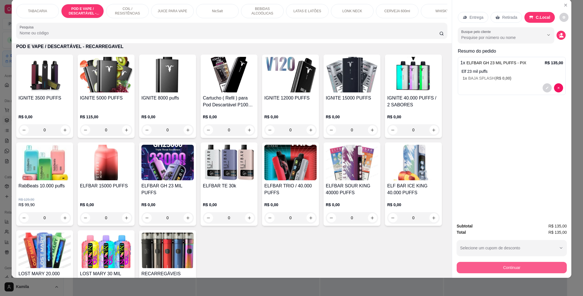
click at [520, 270] on button "Continuar" at bounding box center [512, 267] width 110 height 11
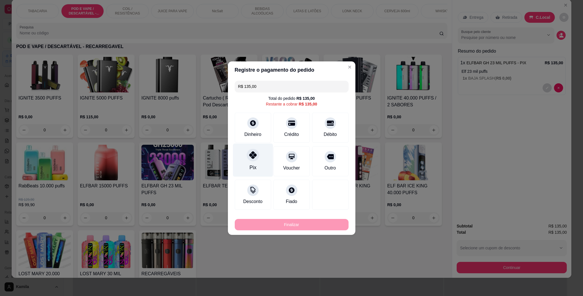
click at [256, 160] on div "Pix" at bounding box center [253, 159] width 40 height 33
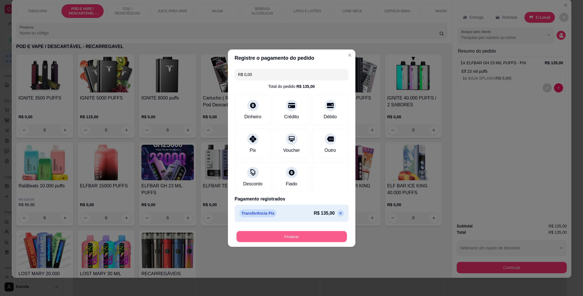
click at [318, 236] on button "Finalizar" at bounding box center [291, 236] width 110 height 11
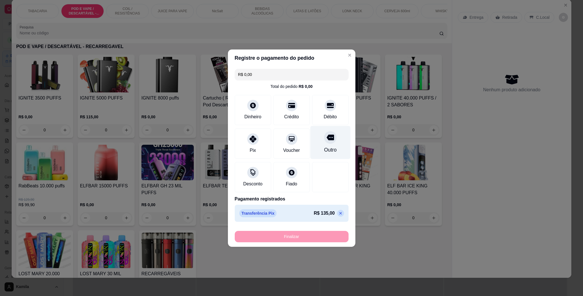
type input "-R$ 135,00"
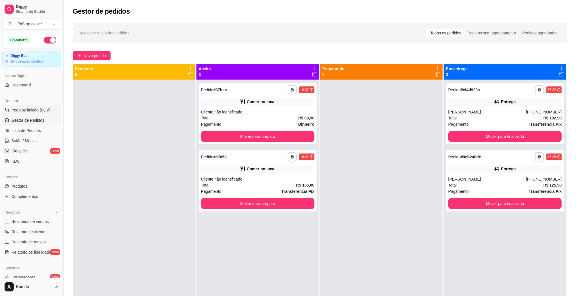
click at [34, 112] on span "Pedidos balcão (PDV)" at bounding box center [30, 110] width 39 height 6
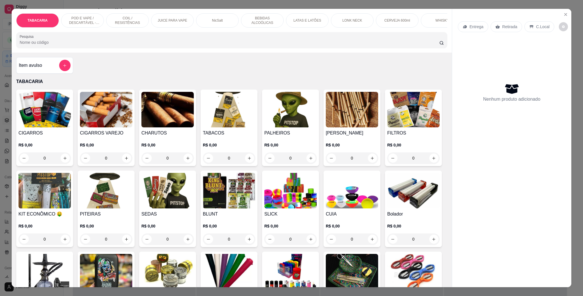
click at [90, 18] on p "POD E VAPE / DESCARTÁVEL - RECARREGAVEL" at bounding box center [82, 20] width 33 height 9
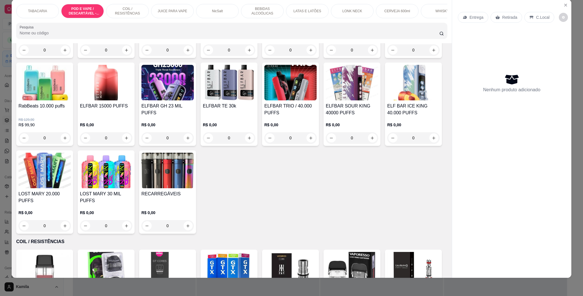
scroll to position [453, 0]
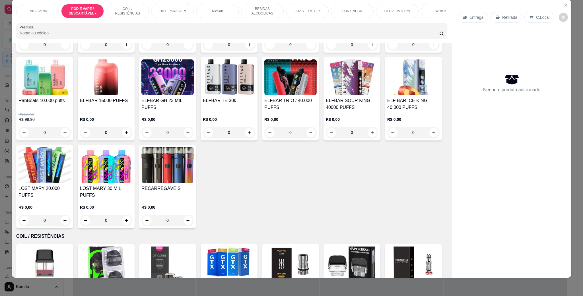
click at [317, 95] on img at bounding box center [290, 77] width 52 height 36
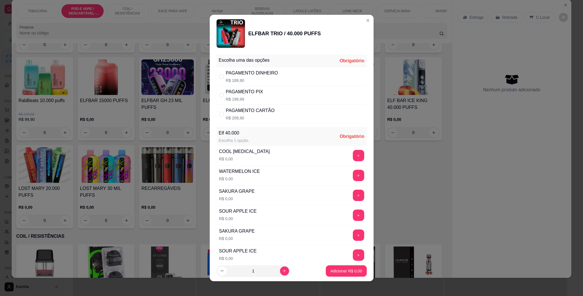
click at [250, 80] on p "R$ 189,90" at bounding box center [252, 81] width 52 height 6
radio input "true"
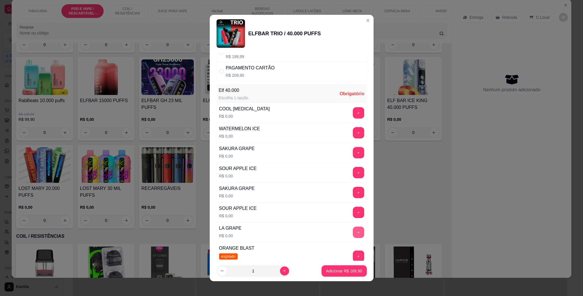
click at [353, 238] on button "+" at bounding box center [358, 232] width 11 height 11
click at [344, 267] on button "Adicionar R$ 189,90" at bounding box center [343, 270] width 45 height 11
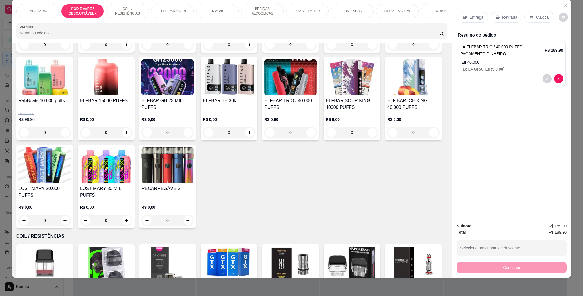
click at [539, 16] on p "C.Local" at bounding box center [542, 18] width 13 height 6
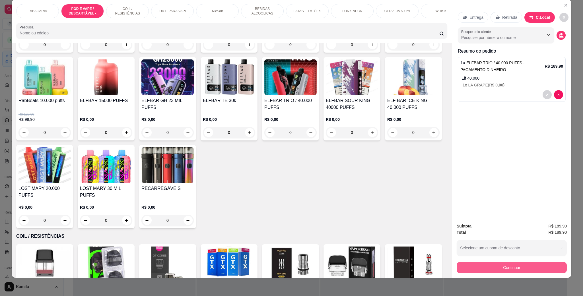
click at [497, 270] on button "Continuar" at bounding box center [512, 267] width 110 height 11
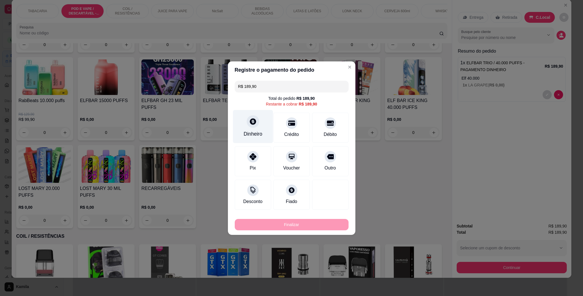
click at [247, 119] on div at bounding box center [253, 121] width 13 height 13
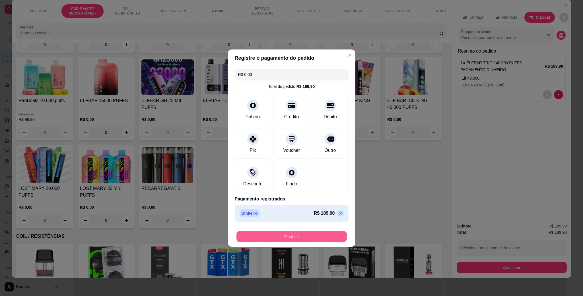
click at [311, 236] on button "Finalizar" at bounding box center [291, 236] width 110 height 11
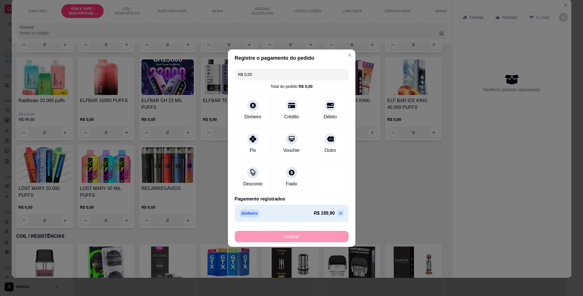
type input "-R$ 189,90"
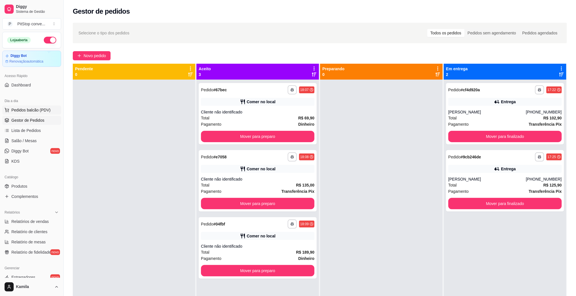
click at [38, 113] on button "Pedidos balcão (PDV)" at bounding box center [31, 110] width 59 height 9
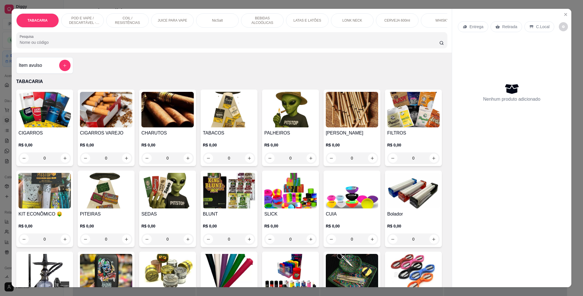
click at [84, 17] on p "POD E VAPE / DESCARTÁVEL - RECARREGAVEL" at bounding box center [82, 20] width 33 height 9
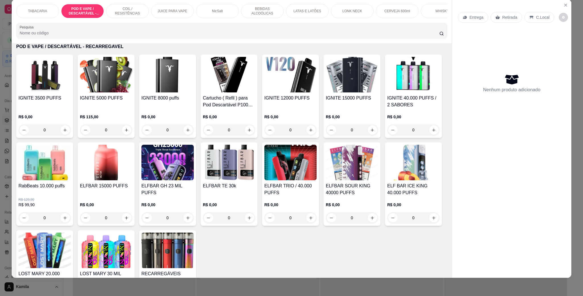
click at [297, 92] on img at bounding box center [290, 75] width 52 height 36
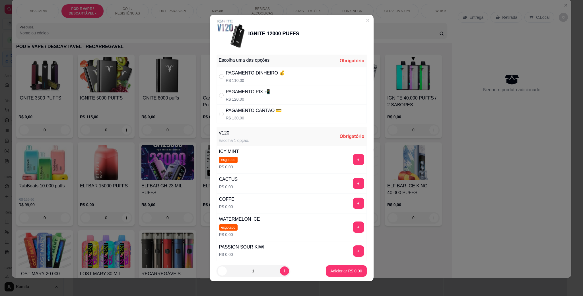
click at [263, 92] on div "PAGAMENTO PIX 📲" at bounding box center [248, 91] width 44 height 7
radio input "true"
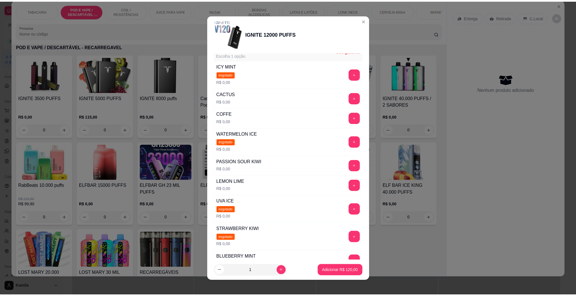
scroll to position [128, 0]
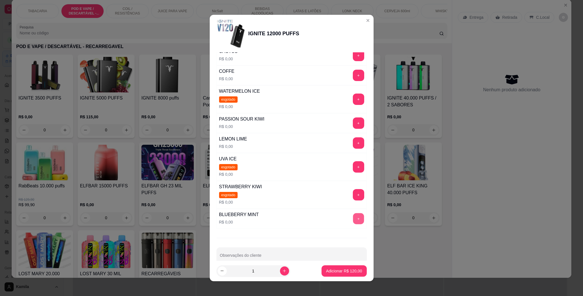
click at [353, 223] on button "+" at bounding box center [358, 218] width 11 height 11
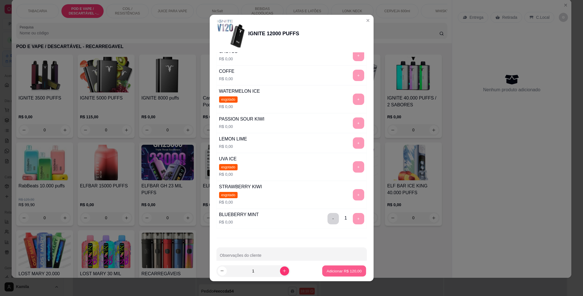
click at [345, 266] on button "Adicionar R$ 120,00" at bounding box center [344, 271] width 44 height 11
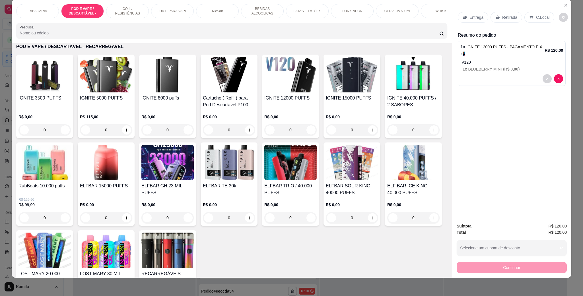
click at [544, 19] on p "C.Local" at bounding box center [542, 18] width 13 height 6
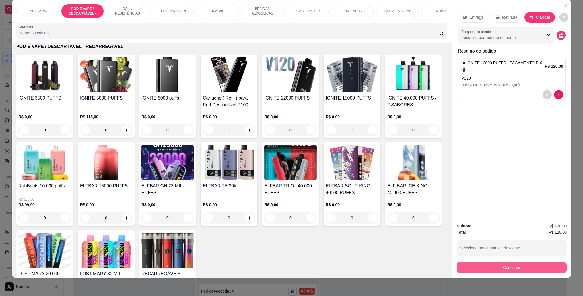
click at [524, 269] on button "Continuar" at bounding box center [512, 267] width 110 height 11
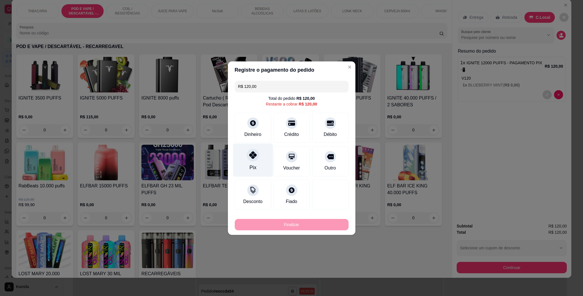
click at [255, 155] on icon at bounding box center [252, 154] width 7 height 7
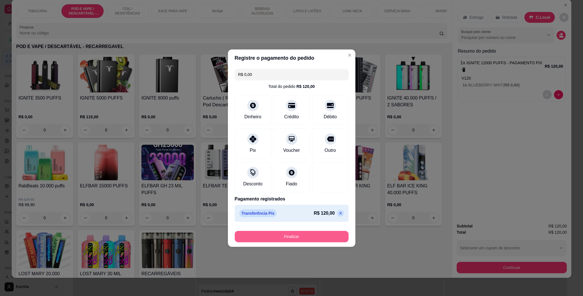
click at [304, 236] on button "Finalizar" at bounding box center [292, 236] width 114 height 11
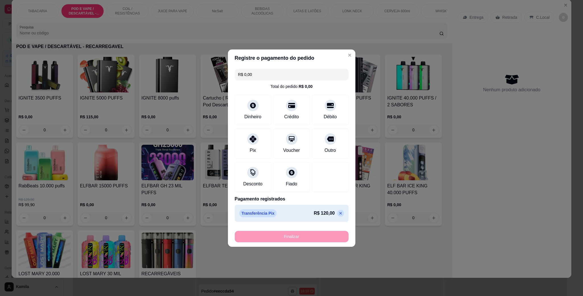
type input "-R$ 120,00"
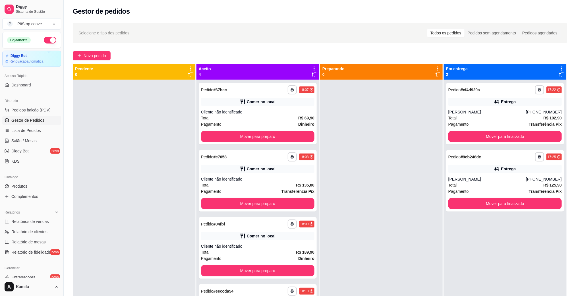
scroll to position [16, 0]
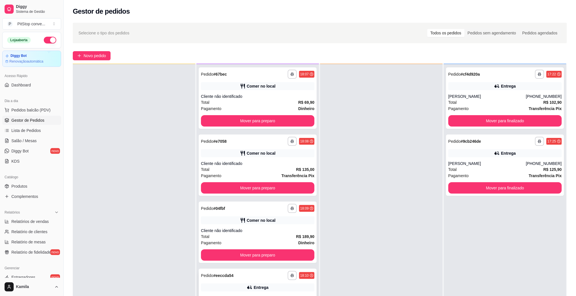
click at [291, 276] on icon "button" at bounding box center [292, 275] width 3 height 3
click at [279, 262] on button "IMPRESSORA" at bounding box center [274, 263] width 41 height 9
click at [289, 123] on button "Mover para preparo" at bounding box center [257, 120] width 113 height 11
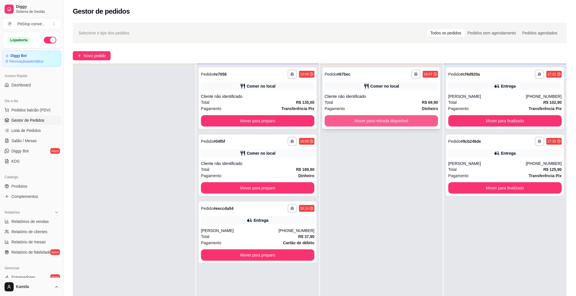
click at [356, 118] on button "Mover para retirada disponível" at bounding box center [381, 120] width 113 height 11
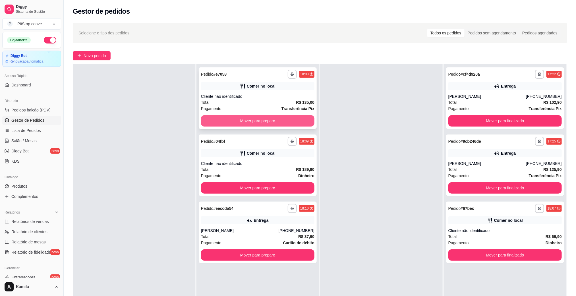
click at [295, 115] on button "Mover para preparo" at bounding box center [257, 120] width 113 height 11
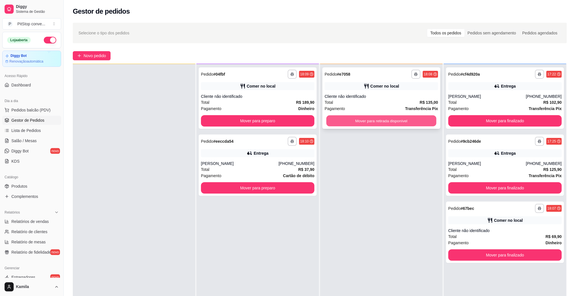
click at [388, 125] on button "Mover para retirada disponível" at bounding box center [382, 120] width 110 height 11
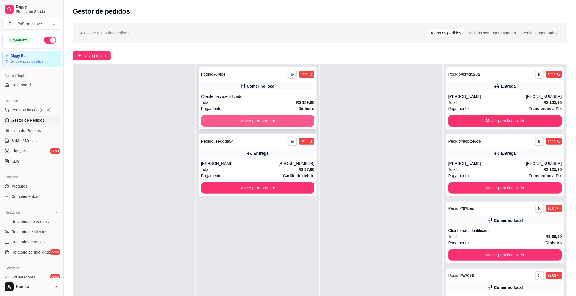
click at [299, 117] on button "Mover para preparo" at bounding box center [257, 120] width 113 height 11
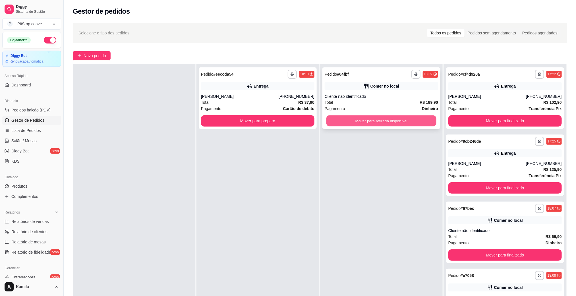
click at [377, 121] on button "Mover para retirada disponível" at bounding box center [382, 120] width 110 height 11
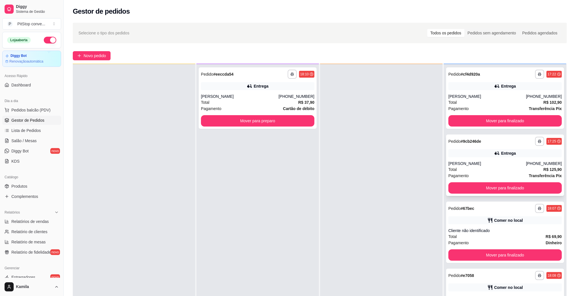
scroll to position [45, 0]
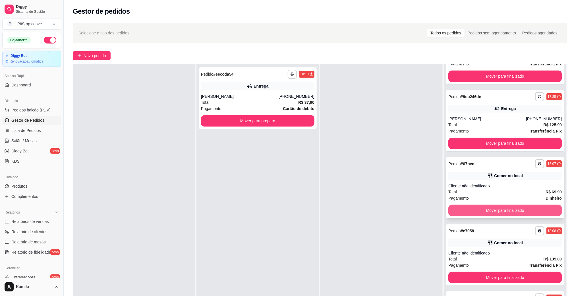
click at [500, 208] on button "Mover para finalizado" at bounding box center [505, 210] width 113 height 11
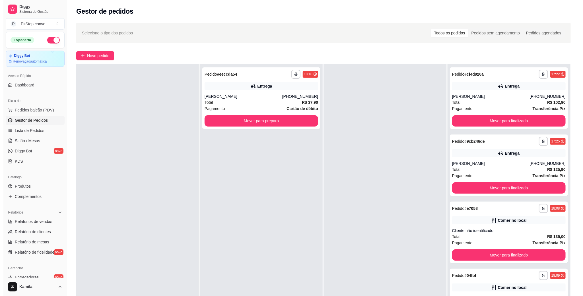
scroll to position [0, 0]
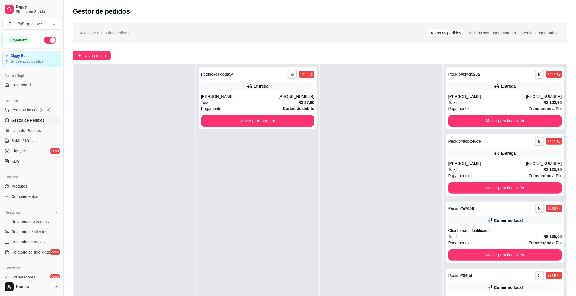
click at [500, 208] on div "**********" at bounding box center [505, 208] width 113 height 9
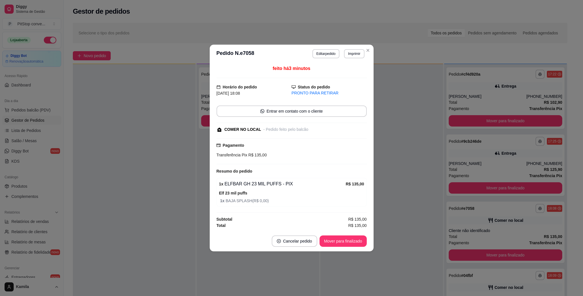
click at [357, 241] on button "Mover para finalizado" at bounding box center [342, 241] width 47 height 11
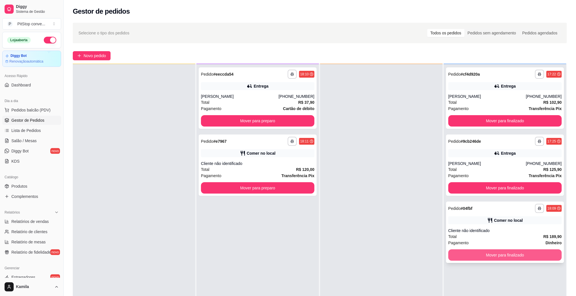
click at [500, 258] on button "Mover para finalizado" at bounding box center [505, 254] width 113 height 11
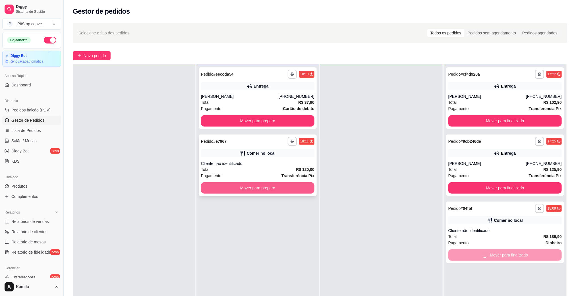
click at [276, 186] on button "Mover para preparo" at bounding box center [257, 187] width 113 height 11
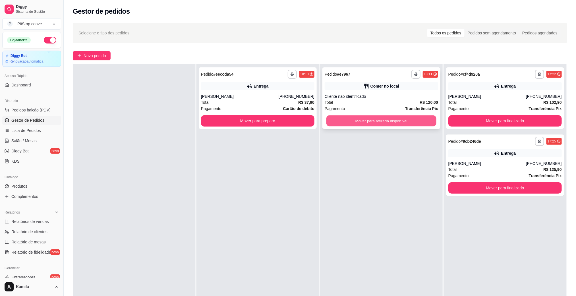
click at [377, 116] on button "Mover para retirada disponível" at bounding box center [382, 120] width 110 height 11
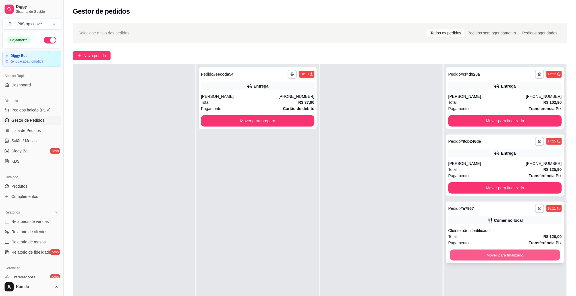
click at [488, 255] on button "Mover para finalizado" at bounding box center [505, 255] width 110 height 11
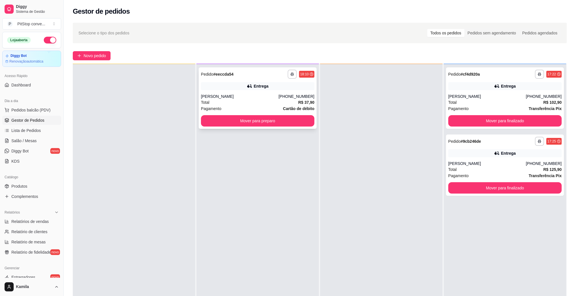
click at [296, 108] on strong "Cartão de débito" at bounding box center [298, 108] width 31 height 5
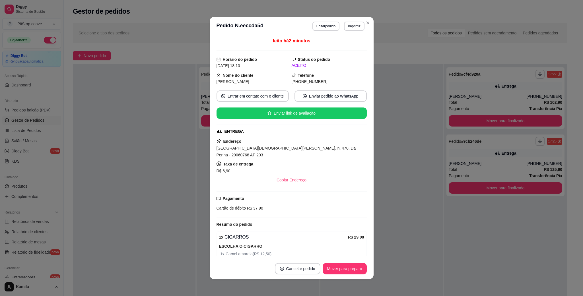
click at [300, 150] on span "[GEOGRAPHIC_DATA][DEMOGRAPHIC_DATA][PERSON_NAME], n. 470, Da Penha - 29060768 A…" at bounding box center [285, 151] width 139 height 11
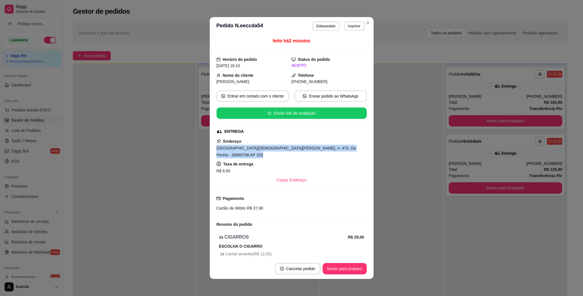
click at [300, 150] on span "[GEOGRAPHIC_DATA][DEMOGRAPHIC_DATA][PERSON_NAME], n. 470, Da Penha - 29060768 A…" at bounding box center [285, 151] width 139 height 11
copy span "[GEOGRAPHIC_DATA][DEMOGRAPHIC_DATA][PERSON_NAME], n. 470, Da Penha - 29060768 A…"
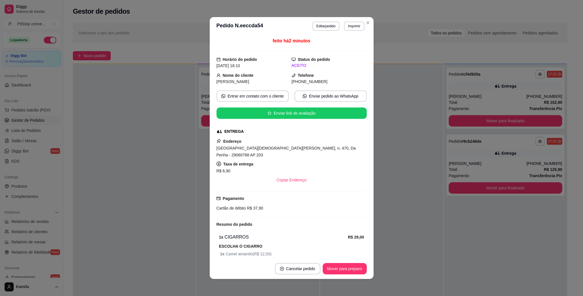
click at [253, 206] on span "R$ 37,90" at bounding box center [254, 208] width 17 height 5
copy div "Cartão de débito R$ 37,90"
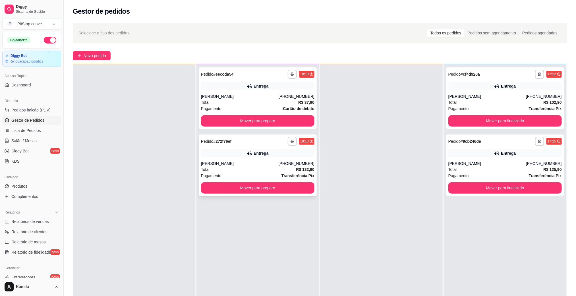
click at [294, 145] on div "**********" at bounding box center [301, 141] width 27 height 9
click at [291, 143] on icon "button" at bounding box center [292, 141] width 3 height 3
click at [274, 161] on button "IMPRESSORA" at bounding box center [275, 161] width 40 height 9
click at [278, 161] on div "[PERSON_NAME]" at bounding box center [240, 164] width 78 height 6
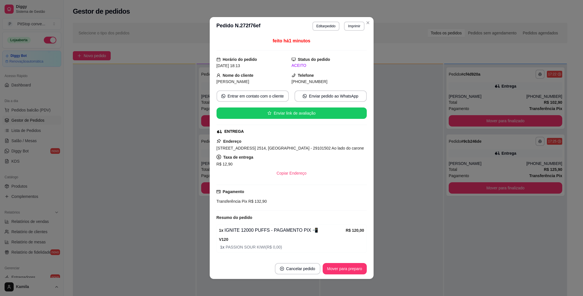
click at [307, 147] on span "[STREET_ADDRESS] 2514, [GEOGRAPHIC_DATA] - 29101502 Ao lado do carone" at bounding box center [290, 148] width 148 height 5
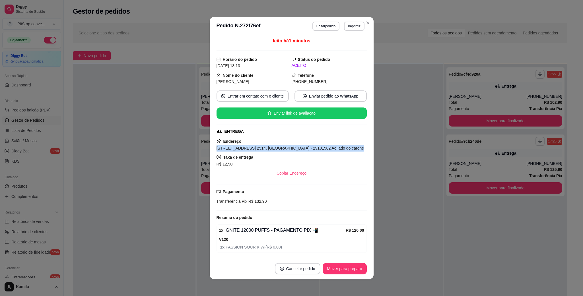
click at [310, 147] on span "[STREET_ADDRESS] 2514, [GEOGRAPHIC_DATA] - 29101502 Ao lado do carone" at bounding box center [290, 148] width 148 height 5
copy span "[STREET_ADDRESS] 2514, [GEOGRAPHIC_DATA] - 29101502 Ao lado do carone"
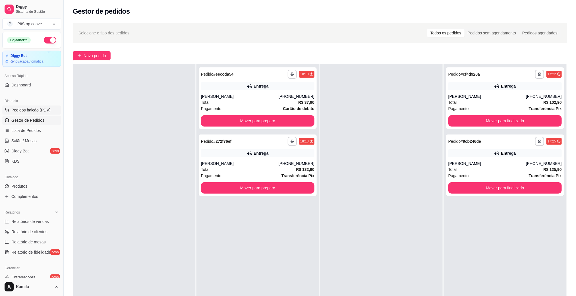
click at [21, 108] on span "Pedidos balcão (PDV)" at bounding box center [30, 110] width 39 height 6
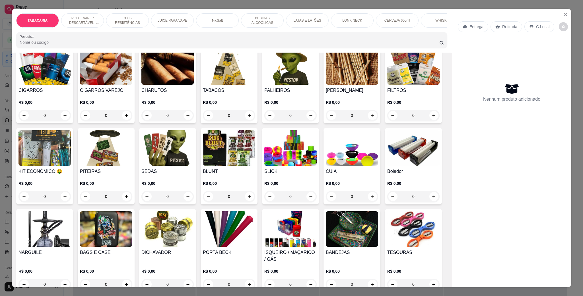
click at [89, 22] on p "POD E VAPE / DESCARTÁVEL - RECARREGAVEL" at bounding box center [82, 20] width 33 height 9
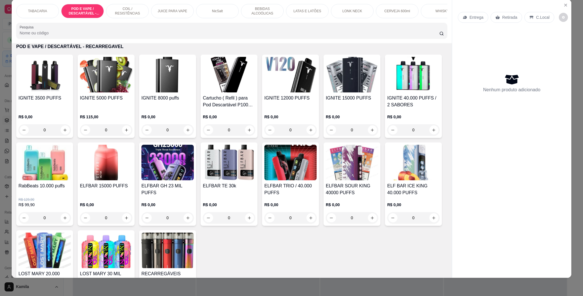
click at [194, 180] on img at bounding box center [167, 163] width 52 height 36
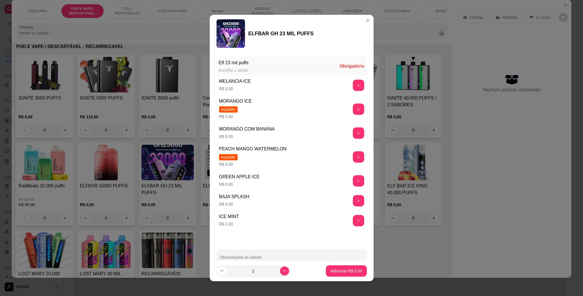
scroll to position [85, 0]
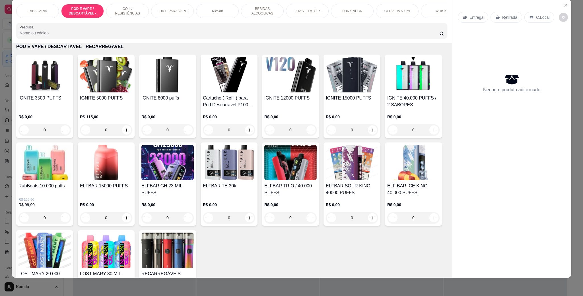
click at [132, 168] on img at bounding box center [106, 163] width 52 height 36
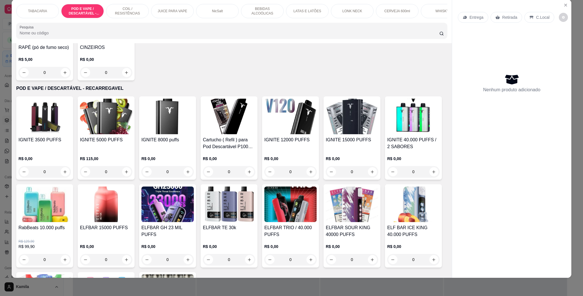
scroll to position [325, 0]
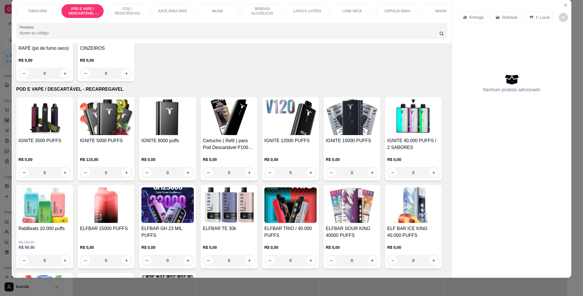
click at [287, 125] on img at bounding box center [290, 118] width 52 height 36
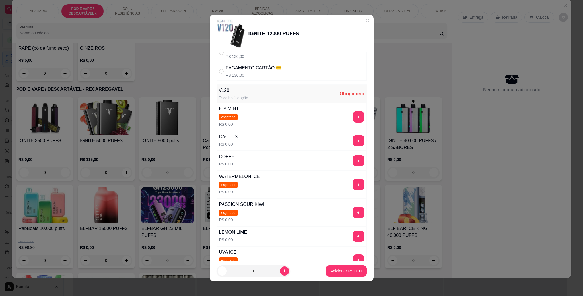
scroll to position [85, 0]
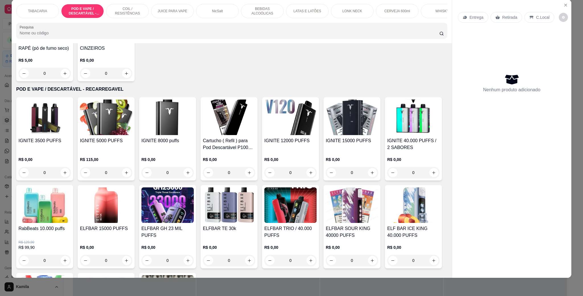
click at [132, 223] on div at bounding box center [106, 205] width 52 height 36
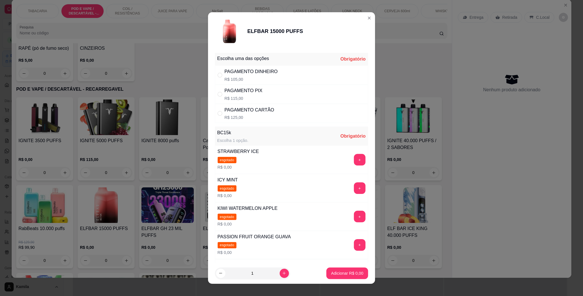
click at [215, 216] on div "KIWI WATERMELON APPLE esgotado R$ 0,00" at bounding box center [247, 217] width 65 height 28
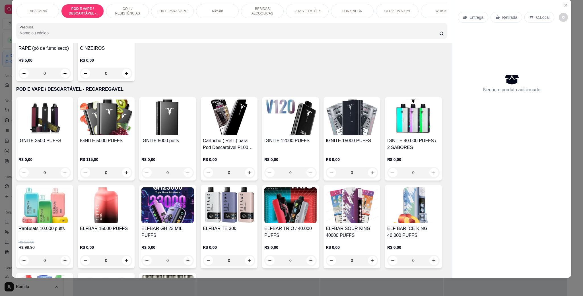
click at [194, 207] on img at bounding box center [167, 205] width 52 height 36
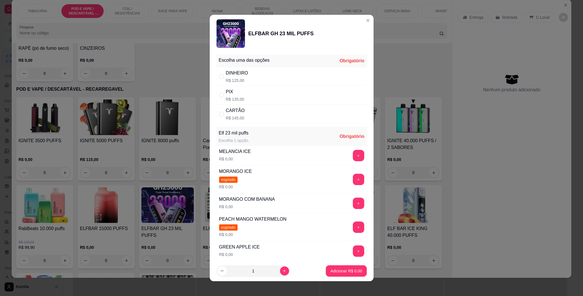
click at [233, 100] on p "R$ 135,00" at bounding box center [235, 99] width 18 height 6
radio input "true"
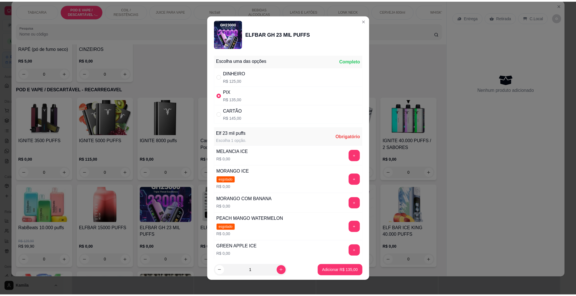
scroll to position [43, 0]
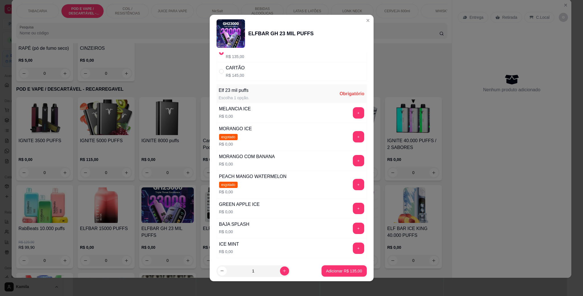
click at [353, 214] on button "+" at bounding box center [358, 208] width 11 height 11
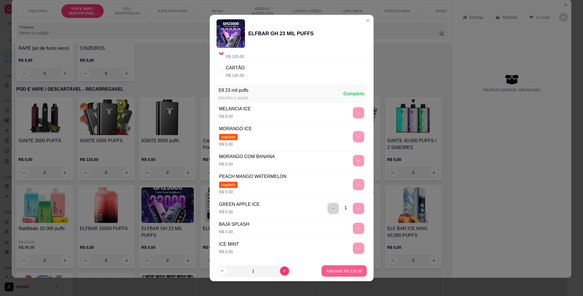
click at [344, 270] on p "Adicionar R$ 135,00" at bounding box center [344, 271] width 36 height 6
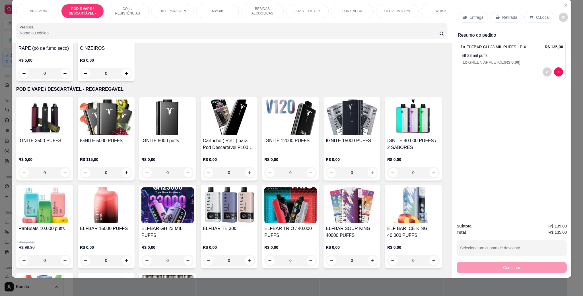
click at [538, 21] on div "C.Local" at bounding box center [539, 17] width 30 height 11
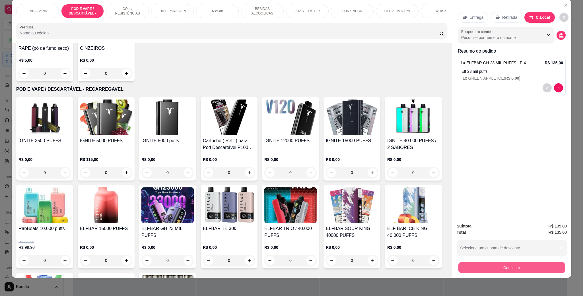
click at [514, 269] on button "Continuar" at bounding box center [511, 267] width 107 height 11
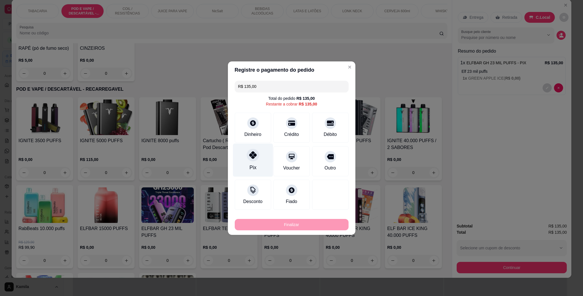
click at [244, 162] on div "Pix" at bounding box center [253, 159] width 40 height 33
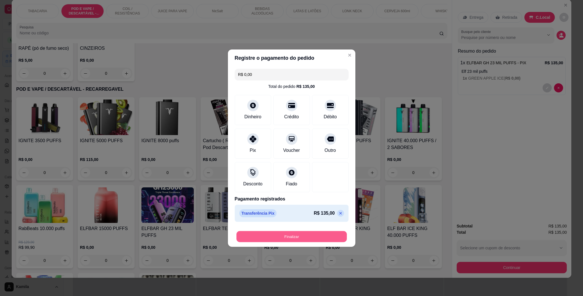
click at [304, 234] on button "Finalizar" at bounding box center [291, 236] width 110 height 11
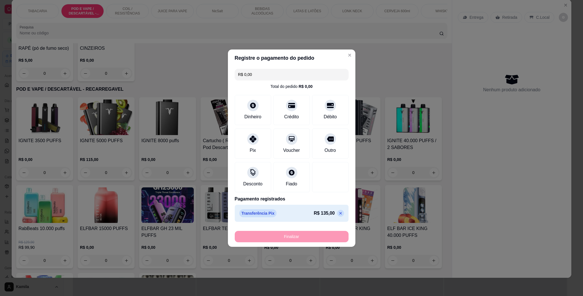
type input "-R$ 135,00"
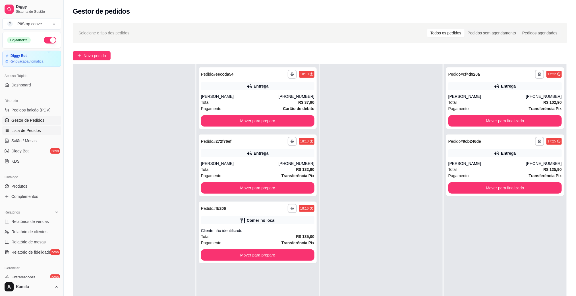
click at [19, 131] on span "Lista de Pedidos" at bounding box center [26, 131] width 30 height 6
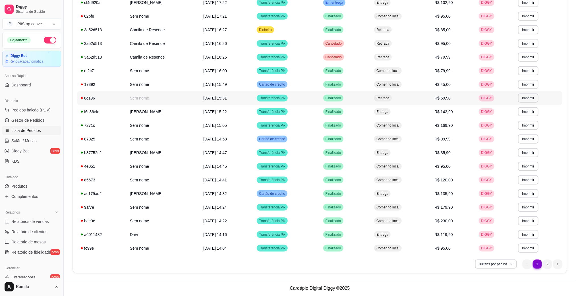
scroll to position [237, 0]
click at [547, 261] on li "2" at bounding box center [547, 263] width 9 height 9
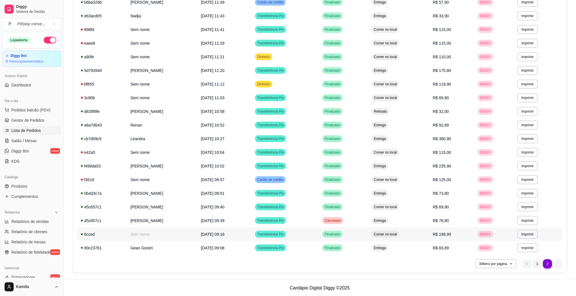
click at [368, 235] on td "Finalizado" at bounding box center [343, 235] width 49 height 14
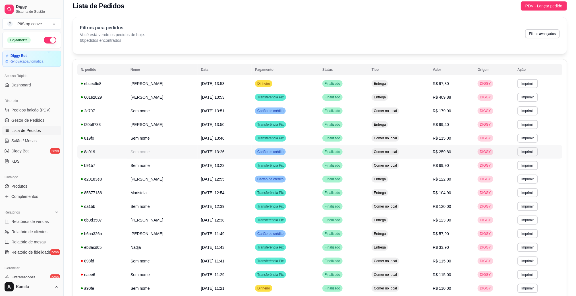
scroll to position [0, 0]
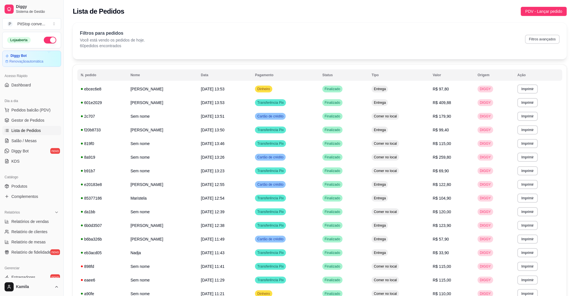
click at [550, 38] on button "Filtros avançados" at bounding box center [542, 39] width 35 height 9
select select "0"
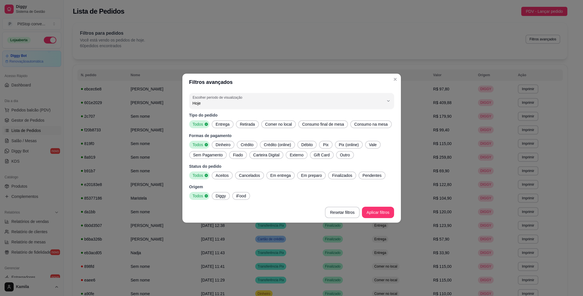
click at [218, 127] on span "Entrega" at bounding box center [222, 124] width 18 height 6
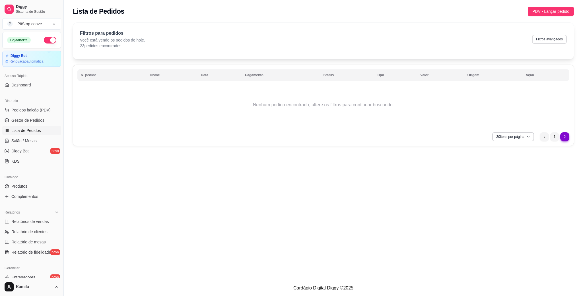
click at [541, 42] on button "Filtros avançados" at bounding box center [549, 39] width 35 height 9
select select "0"
click at [550, 38] on button "Filtros avançados" at bounding box center [549, 39] width 35 height 9
select select "0"
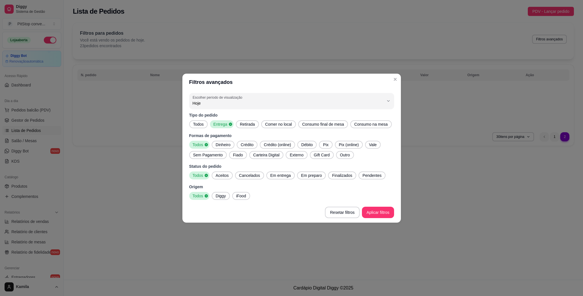
click at [194, 127] on span "Todos" at bounding box center [198, 124] width 15 height 6
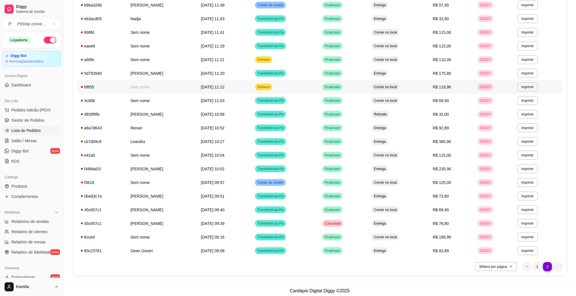
scroll to position [237, 0]
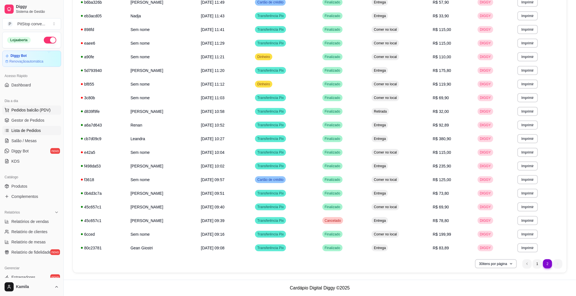
click at [30, 112] on span "Pedidos balcão (PDV)" at bounding box center [30, 110] width 39 height 6
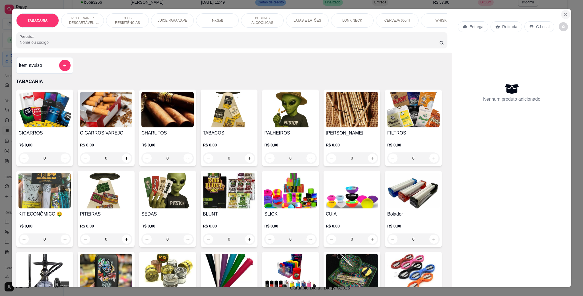
click at [565, 17] on button "Close" at bounding box center [565, 14] width 9 height 9
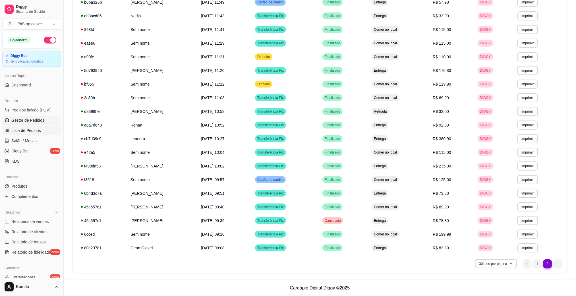
click at [31, 121] on span "Gestor de Pedidos" at bounding box center [27, 120] width 33 height 6
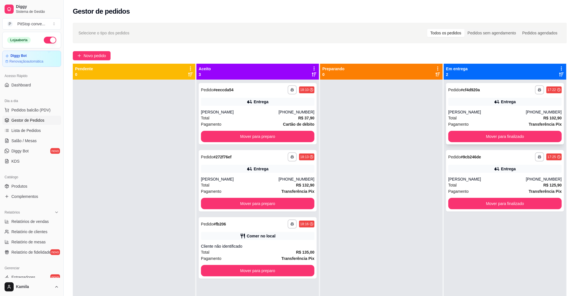
click at [484, 106] on div "**********" at bounding box center [505, 113] width 118 height 61
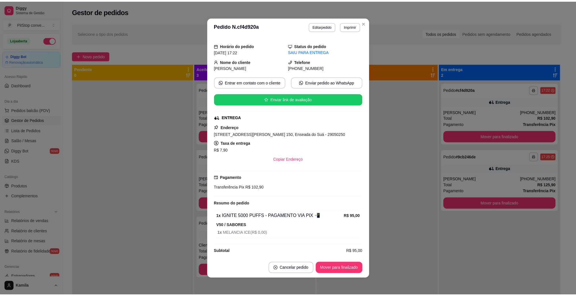
scroll to position [21, 0]
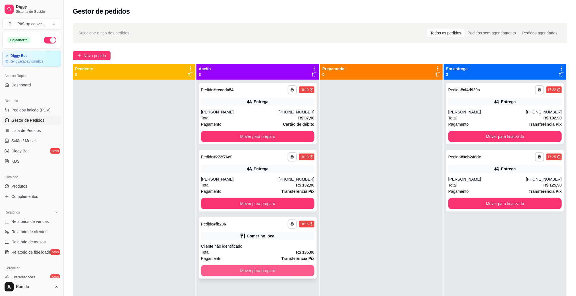
click at [252, 273] on button "Mover para preparo" at bounding box center [257, 270] width 113 height 11
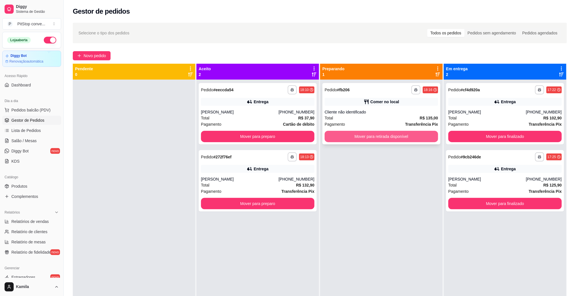
click at [383, 138] on button "Mover para retirada disponível" at bounding box center [381, 136] width 113 height 11
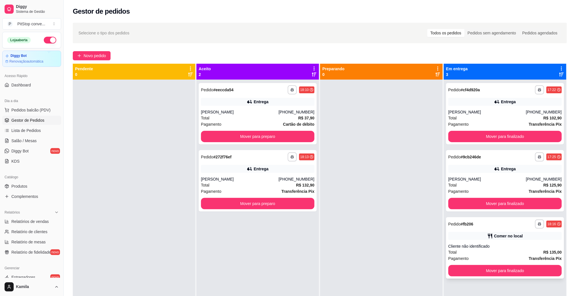
click at [510, 270] on button "Mover para finalizado" at bounding box center [505, 270] width 113 height 11
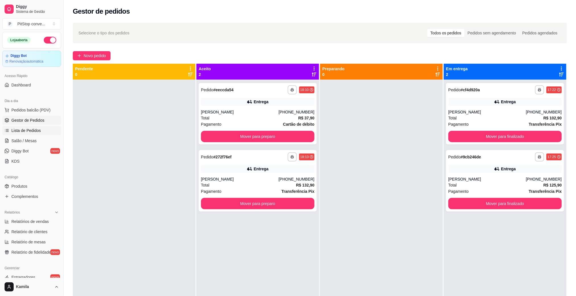
click at [29, 131] on span "Lista de Pedidos" at bounding box center [26, 131] width 30 height 6
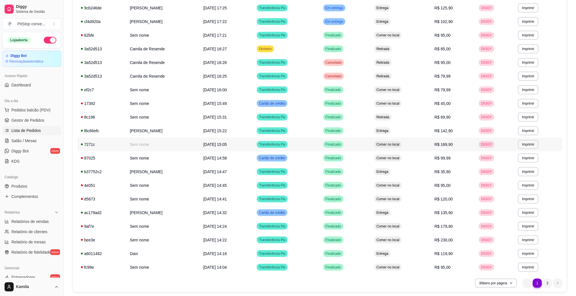
scroll to position [237, 0]
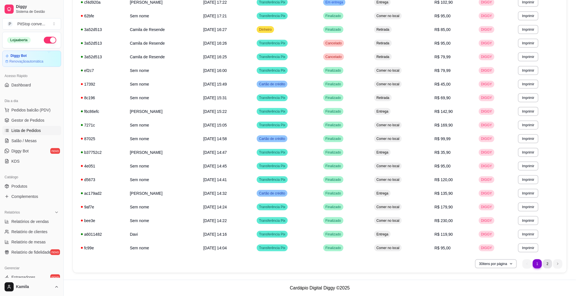
click at [546, 261] on li "2" at bounding box center [547, 263] width 9 height 9
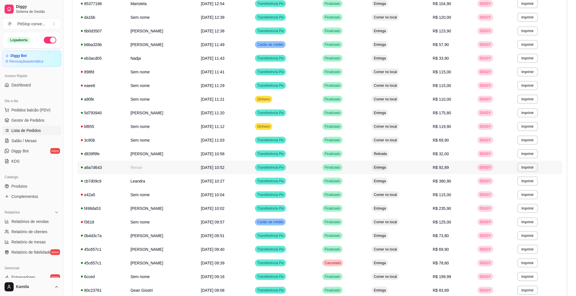
scroll to position [152, 0]
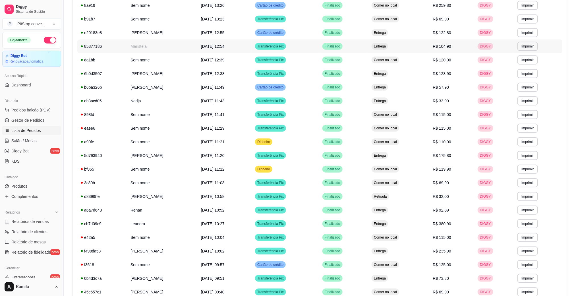
click at [137, 44] on td "Maristela" at bounding box center [162, 47] width 71 height 14
click at [31, 121] on span "Gestor de Pedidos" at bounding box center [27, 120] width 33 height 6
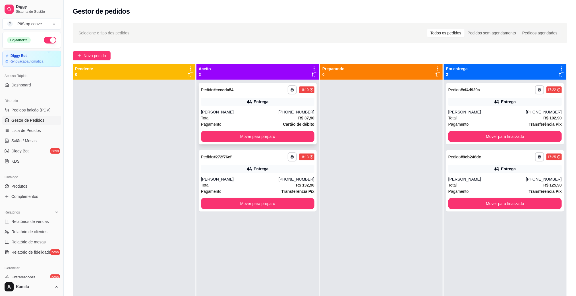
click at [265, 115] on div "Total R$ 37,90" at bounding box center [257, 118] width 113 height 6
click at [256, 175] on div "**********" at bounding box center [258, 180] width 118 height 61
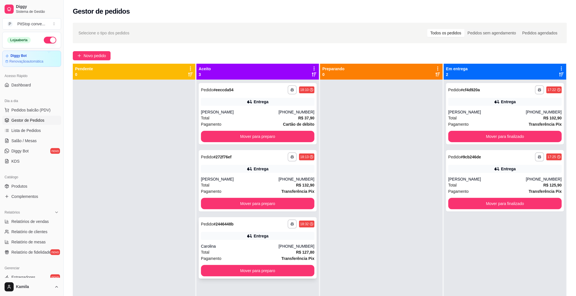
scroll to position [16, 0]
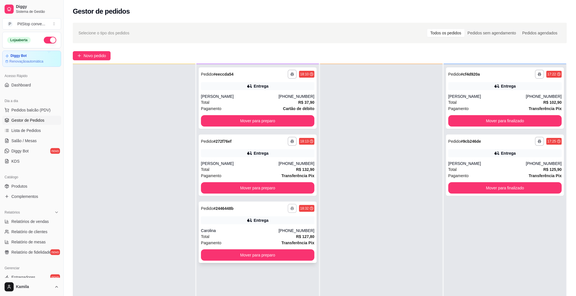
click at [293, 206] on button "button" at bounding box center [292, 208] width 9 height 9
click at [274, 229] on button "IMPRESSORA" at bounding box center [274, 228] width 41 height 9
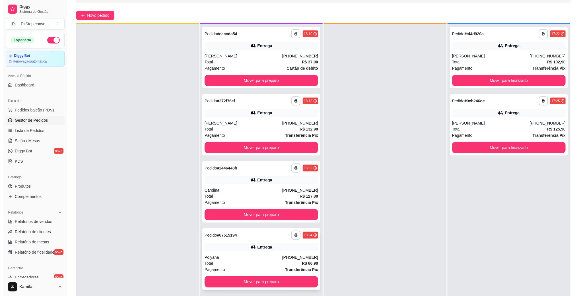
scroll to position [87, 0]
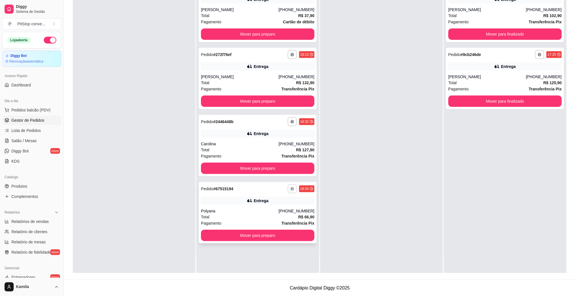
click at [288, 189] on button "button" at bounding box center [292, 188] width 9 height 9
click at [287, 205] on button "IMPRESSORA" at bounding box center [274, 208] width 41 height 9
click at [33, 108] on span "Pedidos balcão (PDV)" at bounding box center [30, 110] width 39 height 6
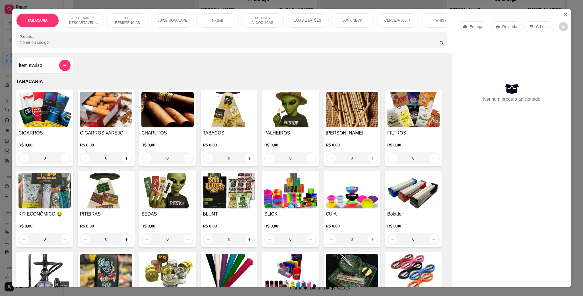
click at [95, 25] on p "POD E VAPE / DESCARTÁVEL - RECARREGAVEL" at bounding box center [82, 20] width 33 height 9
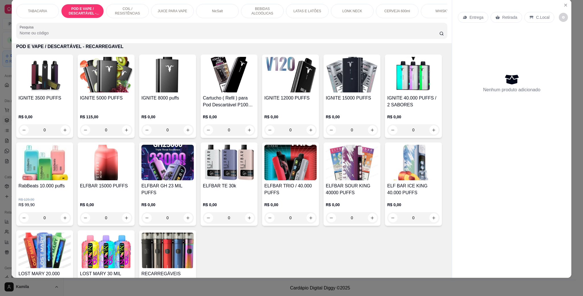
click at [194, 180] on img at bounding box center [167, 163] width 52 height 36
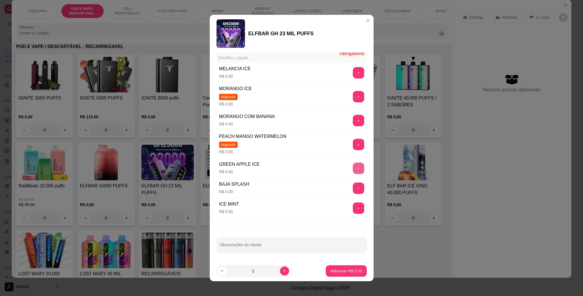
scroll to position [86, 0]
click at [353, 207] on button "+" at bounding box center [358, 208] width 11 height 11
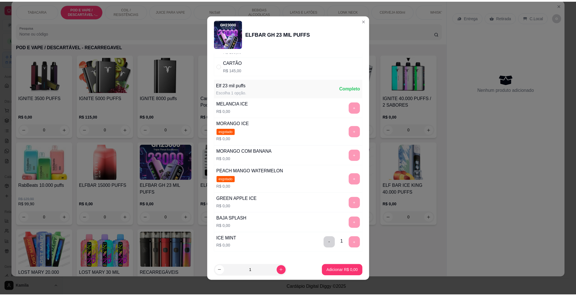
scroll to position [0, 0]
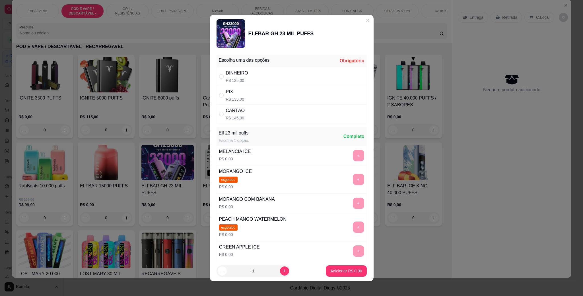
click at [241, 74] on div "DINHEIRO" at bounding box center [237, 73] width 22 height 7
radio input "true"
click at [341, 265] on div "Adicionar R$ 125,00" at bounding box center [343, 270] width 45 height 11
click at [342, 270] on p "Adicionar R$ 125,00" at bounding box center [344, 271] width 36 height 6
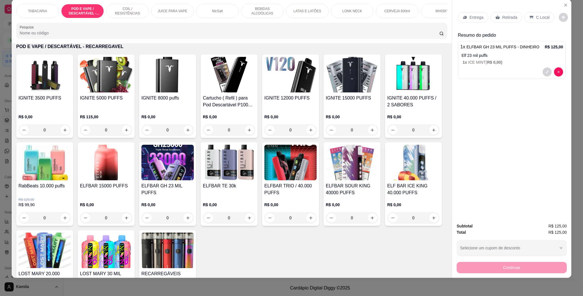
click at [537, 26] on div "Entrega Retirada C.Local" at bounding box center [512, 17] width 108 height 20
click at [536, 20] on p "C.Local" at bounding box center [542, 18] width 13 height 6
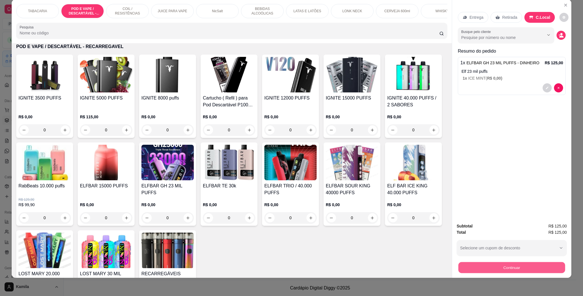
click at [527, 267] on button "Continuar" at bounding box center [511, 267] width 107 height 11
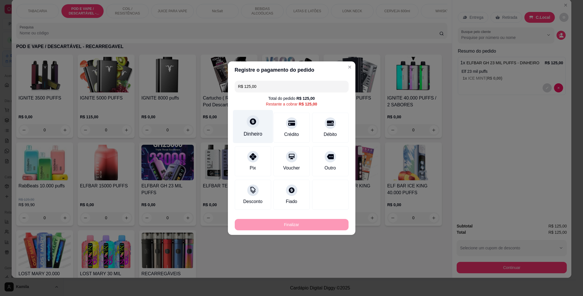
click at [259, 128] on div "Dinheiro" at bounding box center [253, 126] width 40 height 33
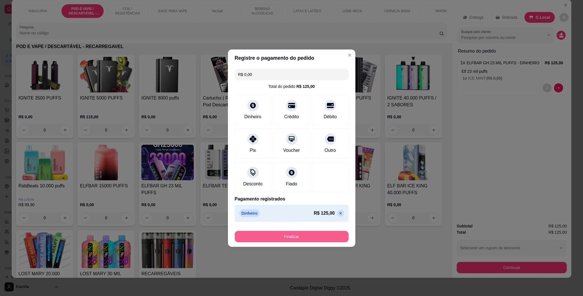
click at [303, 241] on button "Finalizar" at bounding box center [292, 236] width 114 height 11
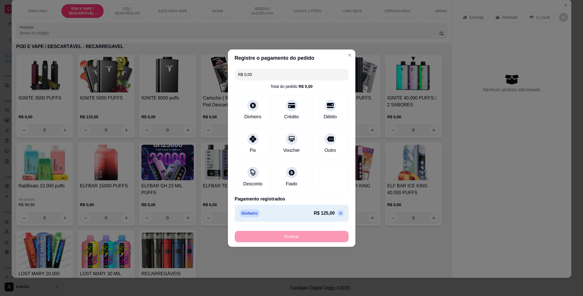
type input "-R$ 125,00"
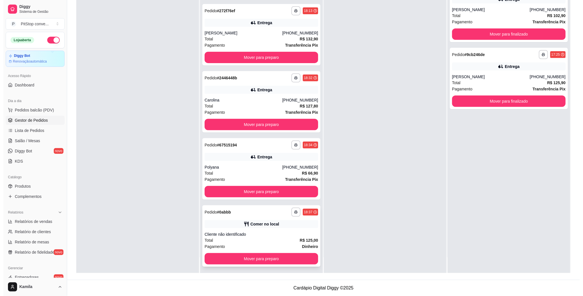
scroll to position [45, 0]
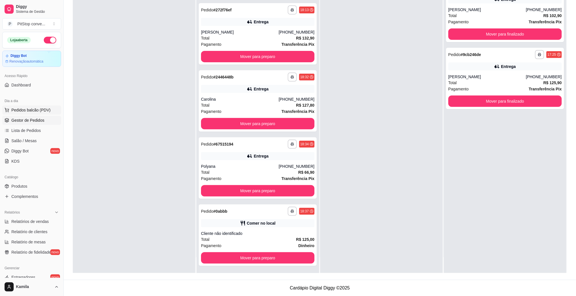
click at [34, 110] on span "Pedidos balcão (PDV)" at bounding box center [30, 110] width 39 height 6
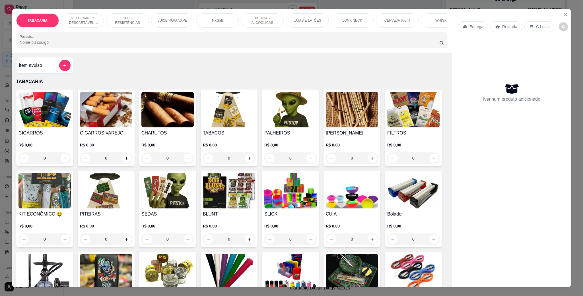
click at [86, 12] on div "TABACARIA POD E VAPE / DESCARTÁVEL - RECARREGAVEL COIL / RESISTÊNCIAS JUICE PAR…" at bounding box center [232, 31] width 440 height 44
click at [91, 18] on p "POD E VAPE / DESCARTÁVEL - RECARREGAVEL" at bounding box center [82, 20] width 33 height 9
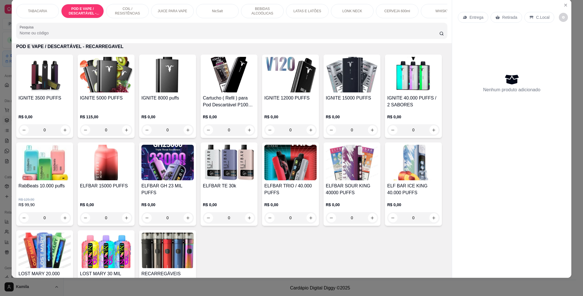
click at [288, 92] on img at bounding box center [290, 75] width 52 height 36
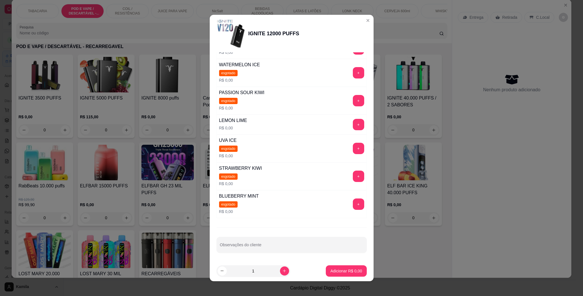
scroll to position [74, 0]
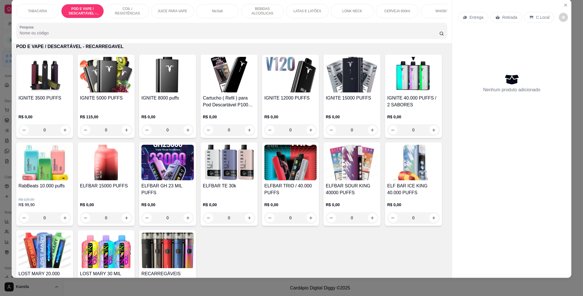
click at [335, 84] on img at bounding box center [352, 75] width 52 height 36
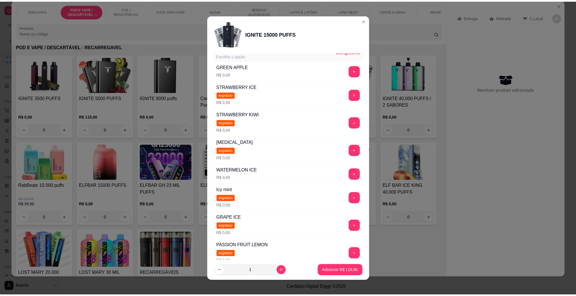
scroll to position [85, 0]
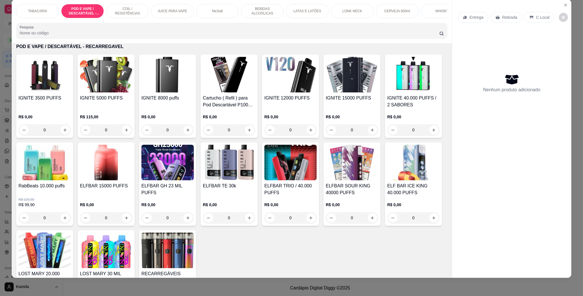
click at [346, 84] on img at bounding box center [352, 75] width 52 height 36
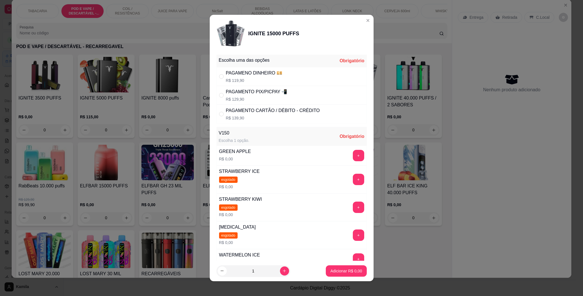
click at [239, 99] on p "R$ 129,90" at bounding box center [256, 99] width 61 height 6
radio input "true"
click at [353, 154] on button "+" at bounding box center [358, 155] width 11 height 11
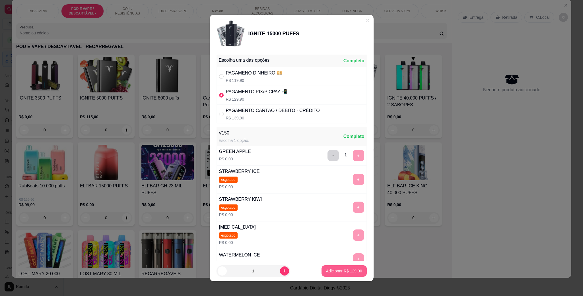
click at [344, 271] on p "Adicionar R$ 129,90" at bounding box center [344, 271] width 36 height 6
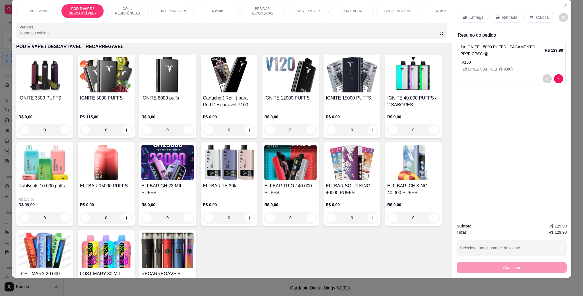
click at [542, 22] on div "C.Local" at bounding box center [539, 17] width 30 height 11
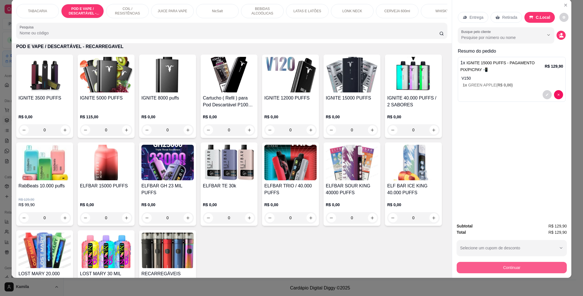
click at [535, 267] on button "Continuar" at bounding box center [512, 267] width 110 height 11
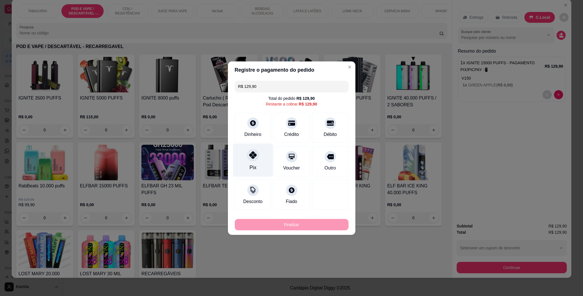
click at [253, 152] on div at bounding box center [253, 155] width 13 height 13
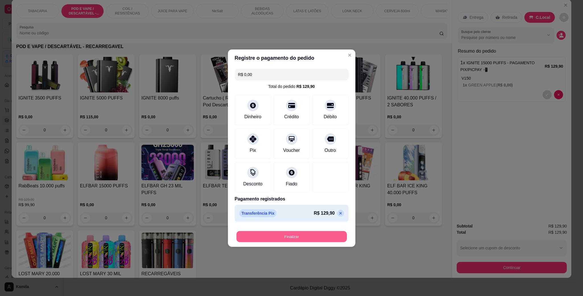
click at [291, 235] on button "Finalizar" at bounding box center [291, 236] width 110 height 11
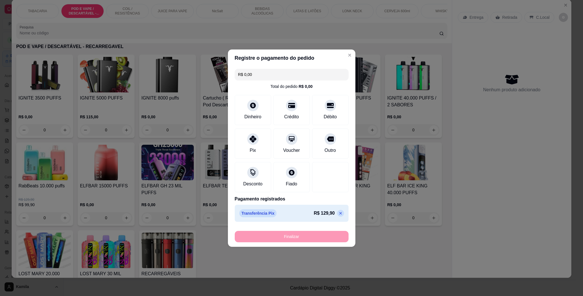
type input "-R$ 129,90"
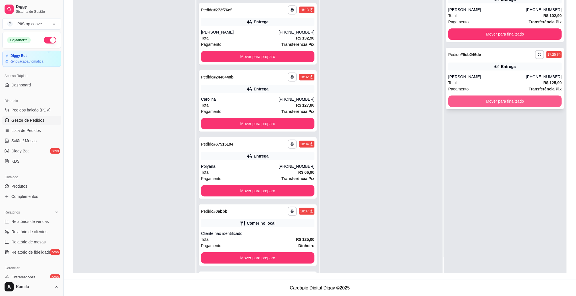
click at [488, 102] on button "Mover para finalizado" at bounding box center [505, 101] width 113 height 11
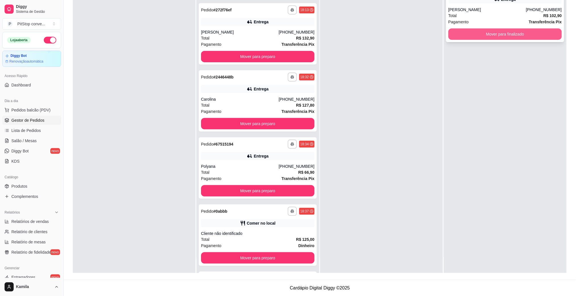
click at [481, 34] on button "Mover para finalizado" at bounding box center [505, 33] width 113 height 11
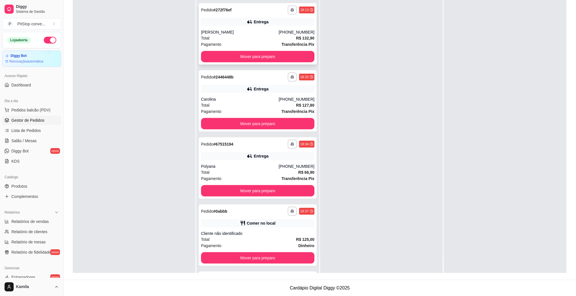
click at [261, 32] on div "[PERSON_NAME]" at bounding box center [240, 32] width 78 height 6
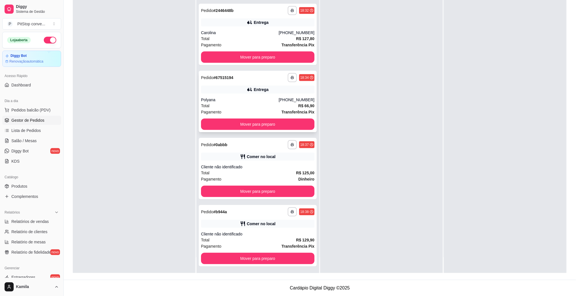
scroll to position [112, 0]
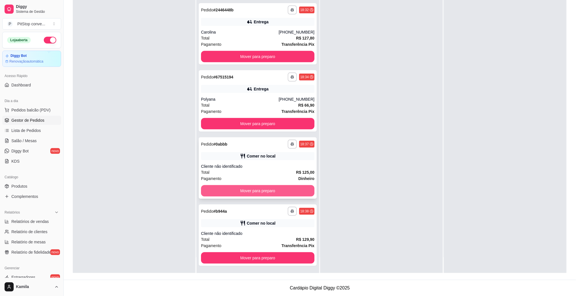
click at [276, 194] on button "Mover para preparo" at bounding box center [257, 190] width 113 height 11
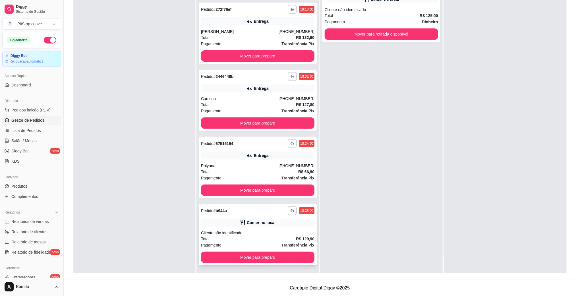
click at [277, 254] on button "Mover para preparo" at bounding box center [257, 257] width 113 height 11
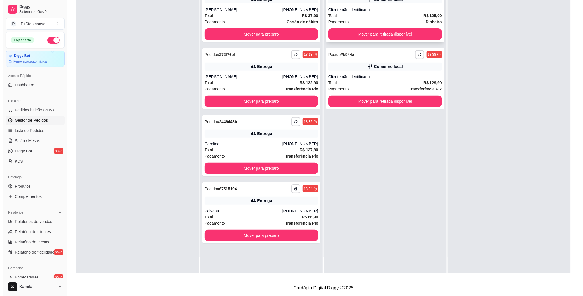
scroll to position [0, 0]
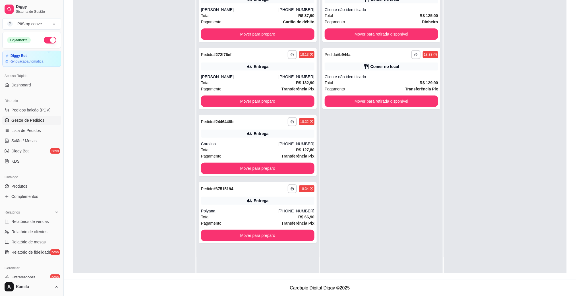
click at [401, 111] on div "**********" at bounding box center [381, 125] width 123 height 296
click at [406, 98] on button "Mover para retirada disponível" at bounding box center [382, 101] width 110 height 11
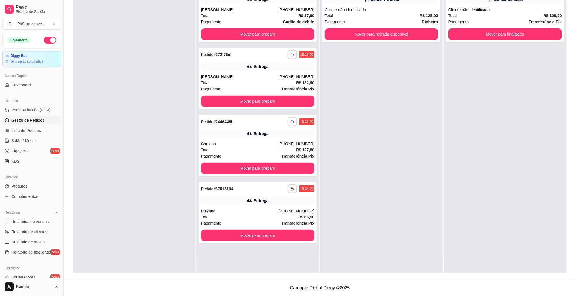
click at [416, 42] on div "**********" at bounding box center [381, 125] width 123 height 296
click at [435, 38] on div "**********" at bounding box center [382, 11] width 118 height 61
click at [475, 35] on button "Mover para finalizado" at bounding box center [505, 34] width 110 height 11
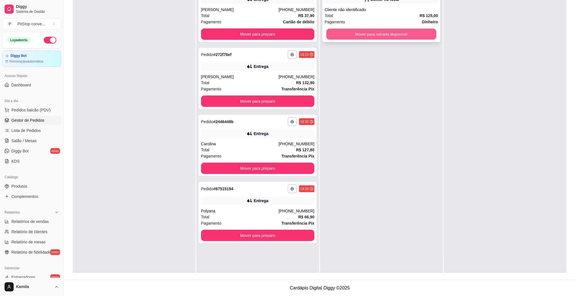
click at [421, 37] on button "Mover para retirada disponível" at bounding box center [382, 34] width 110 height 11
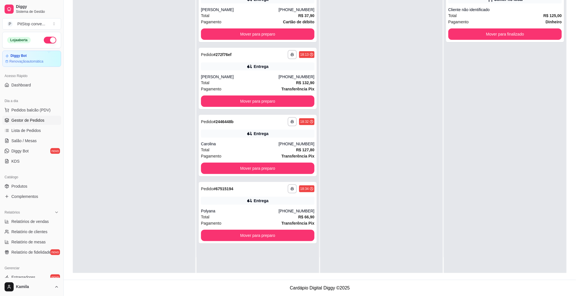
click at [480, 42] on div "**********" at bounding box center [505, 125] width 123 height 296
click at [481, 36] on button "Mover para finalizado" at bounding box center [505, 33] width 113 height 11
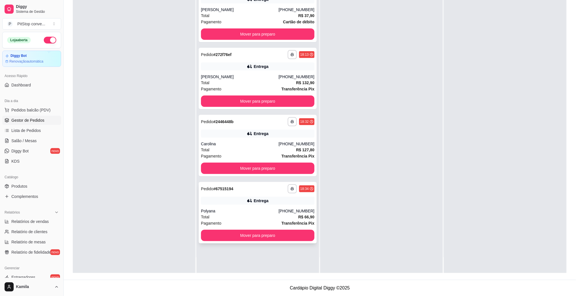
click at [273, 202] on div "Entrega" at bounding box center [257, 201] width 113 height 8
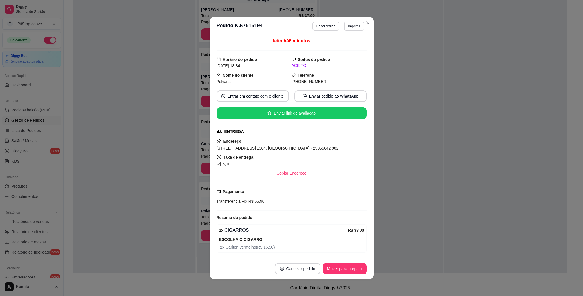
click at [274, 149] on span "[STREET_ADDRESS] 1384, [GEOGRAPHIC_DATA] - 29055642 902" at bounding box center [277, 148] width 122 height 5
copy span "[STREET_ADDRESS] 1384, [GEOGRAPHIC_DATA] - 29055642 902"
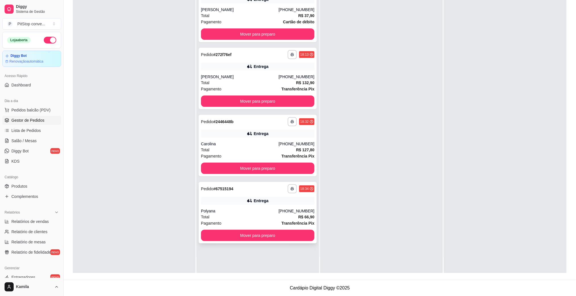
click at [272, 216] on div "Total R$ 66,90" at bounding box center [257, 217] width 113 height 6
click at [304, 148] on strong "R$ 127,80" at bounding box center [305, 150] width 18 height 5
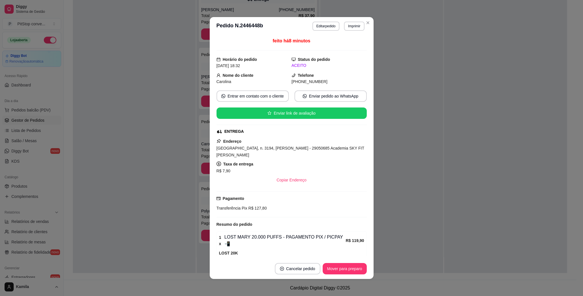
click at [304, 151] on span "[GEOGRAPHIC_DATA], n. 3194, [PERSON_NAME] - 29050685 Academia SKY FIT [PERSON_N…" at bounding box center [290, 151] width 148 height 11
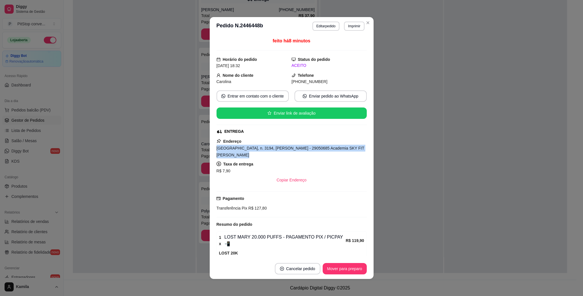
click at [304, 151] on span "[GEOGRAPHIC_DATA], n. 3194, [PERSON_NAME] - 29050685 Academia SKY FIT [PERSON_N…" at bounding box center [290, 151] width 148 height 11
copy span "[GEOGRAPHIC_DATA], n. 3194, [PERSON_NAME] - 29050685 Academia SKY FIT [PERSON_N…"
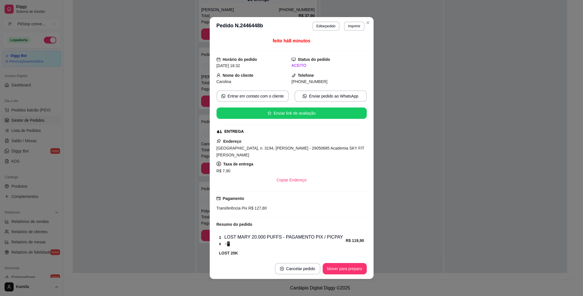
click at [250, 211] on div "Transferência Pix R$ 127,80" at bounding box center [291, 208] width 150 height 6
click at [249, 210] on span "R$ 127,80" at bounding box center [257, 208] width 20 height 5
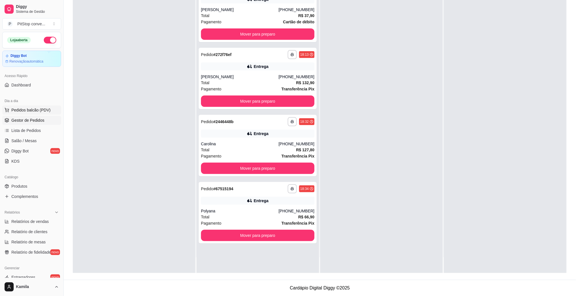
click at [30, 109] on span "Pedidos balcão (PDV)" at bounding box center [30, 110] width 39 height 6
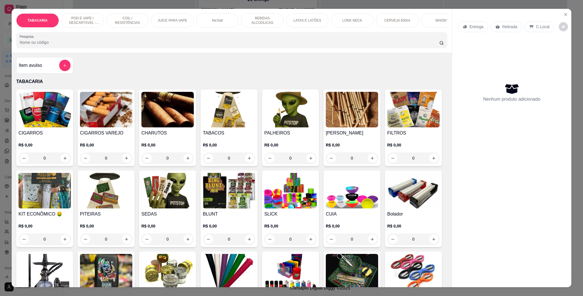
click at [84, 21] on p "POD E VAPE / DESCARTÁVEL - RECARREGAVEL" at bounding box center [82, 20] width 33 height 9
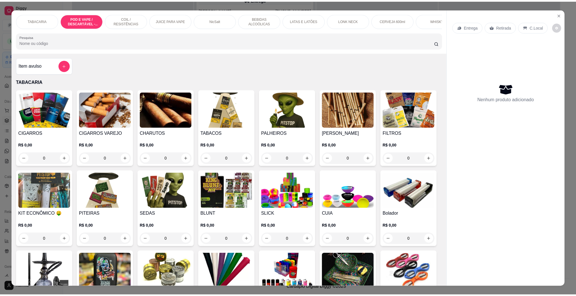
scroll to position [9, 0]
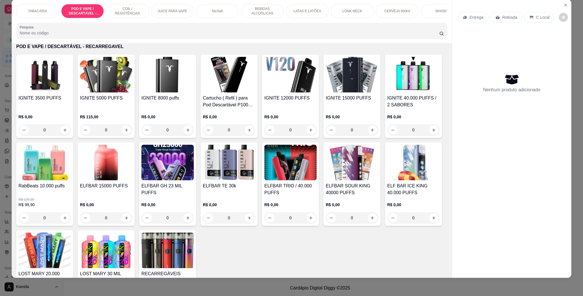
click at [194, 176] on img at bounding box center [167, 163] width 52 height 36
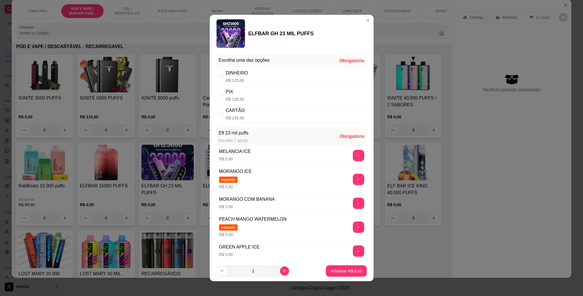
click at [248, 112] on div "CARTÃO R$ 145,00" at bounding box center [291, 114] width 150 height 19
radio input "true"
click at [353, 206] on button "+" at bounding box center [358, 203] width 11 height 11
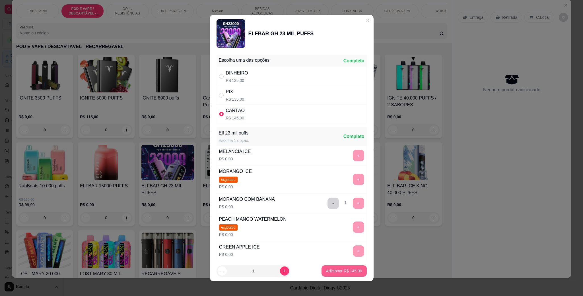
click at [343, 272] on p "Adicionar R$ 145,00" at bounding box center [344, 271] width 36 height 6
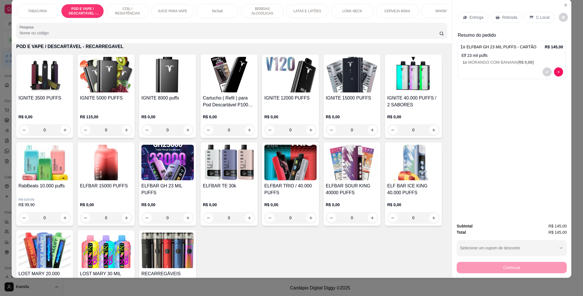
click at [529, 17] on icon at bounding box center [531, 17] width 4 height 3
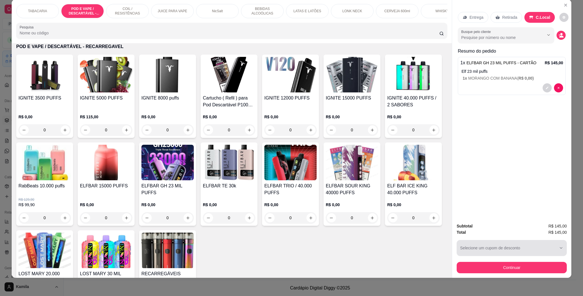
click at [525, 263] on button "Continuar" at bounding box center [512, 267] width 110 height 11
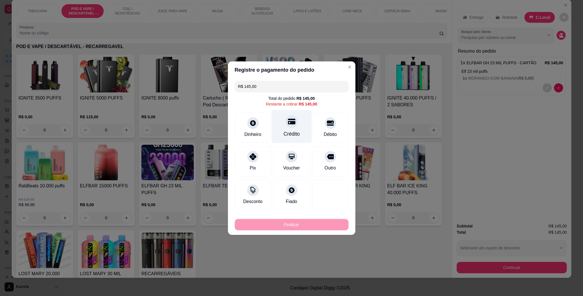
click at [301, 125] on div "Crédito" at bounding box center [291, 126] width 40 height 33
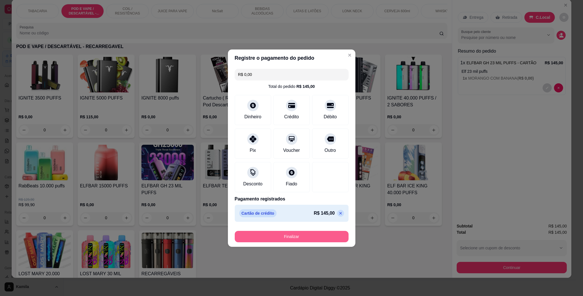
click at [313, 232] on button "Finalizar" at bounding box center [292, 236] width 114 height 11
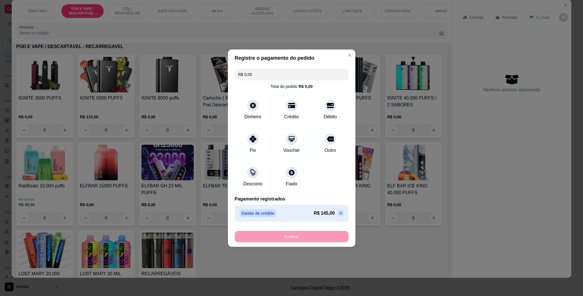
type input "-R$ 145,00"
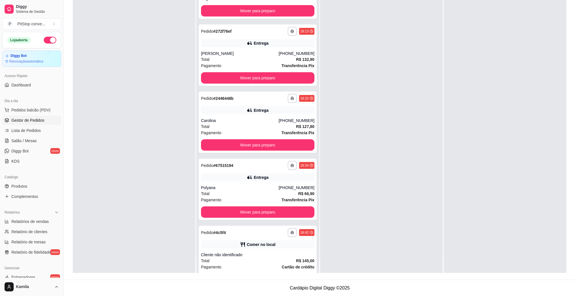
scroll to position [45, 0]
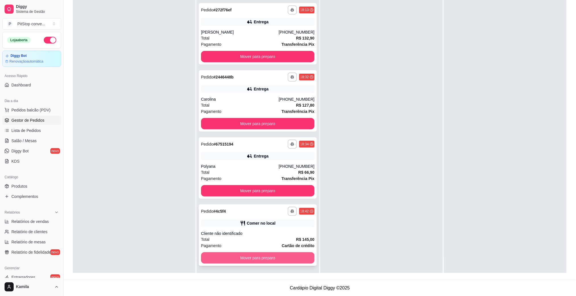
click at [287, 261] on button "Mover para preparo" at bounding box center [257, 257] width 113 height 11
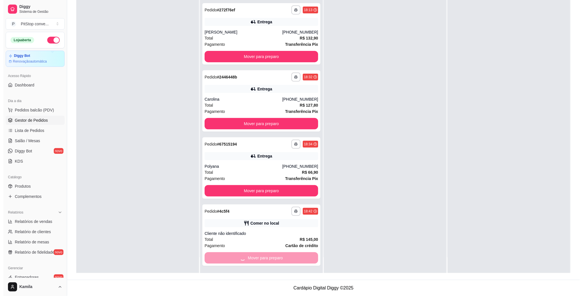
scroll to position [0, 0]
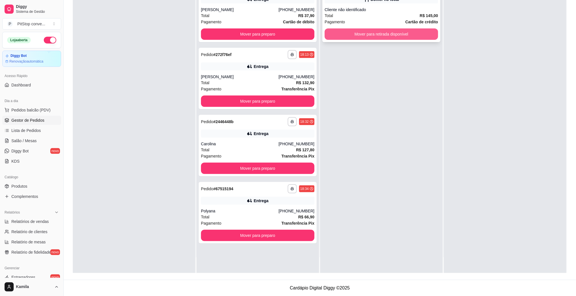
click at [406, 38] on button "Mover para retirada disponível" at bounding box center [381, 33] width 113 height 11
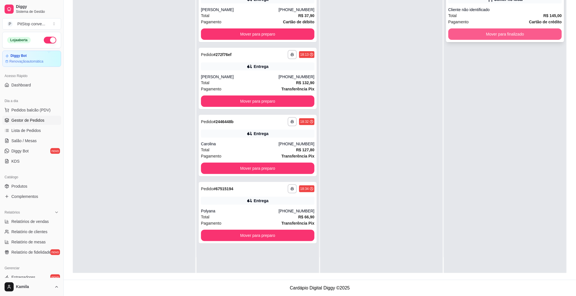
click at [498, 37] on button "Mover para finalizado" at bounding box center [505, 33] width 113 height 11
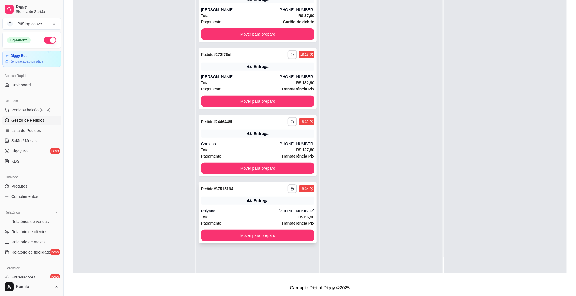
click at [211, 219] on div "Total R$ 66,90" at bounding box center [257, 217] width 113 height 6
click at [290, 147] on div "Total R$ 127,80" at bounding box center [257, 150] width 113 height 6
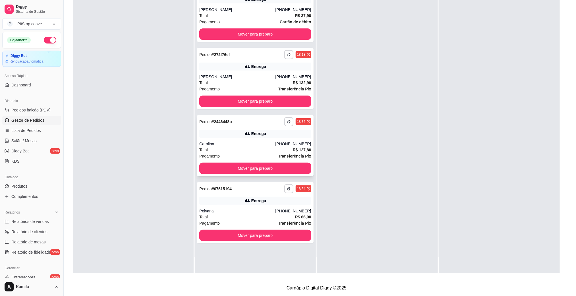
click at [290, 147] on span "[GEOGRAPHIC_DATA], n. 3194, [PERSON_NAME] - 29050685 Academia SKY FIT [PERSON_N…" at bounding box center [287, 152] width 152 height 12
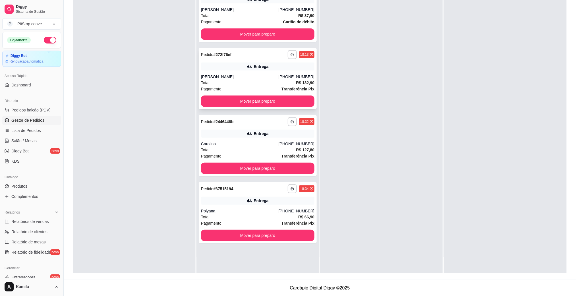
click at [290, 82] on div "Total R$ 132,90" at bounding box center [257, 83] width 113 height 6
click at [287, 20] on strong "Cartão de débito" at bounding box center [298, 22] width 31 height 5
click at [283, 216] on div "Total R$ 66,90" at bounding box center [257, 217] width 113 height 6
click at [272, 212] on div "Polyana" at bounding box center [240, 211] width 78 height 6
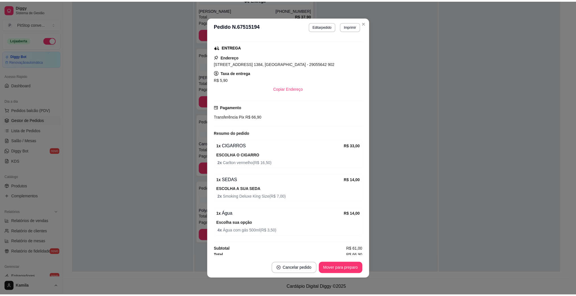
scroll to position [85, 0]
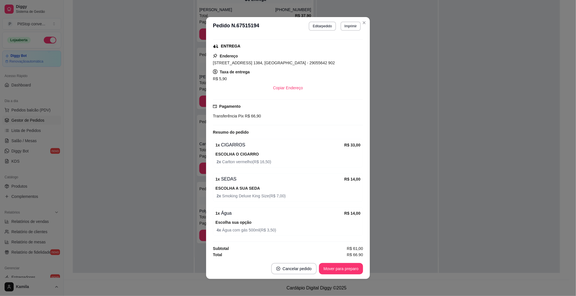
click at [386, 146] on div at bounding box center [377, 125] width 121 height 296
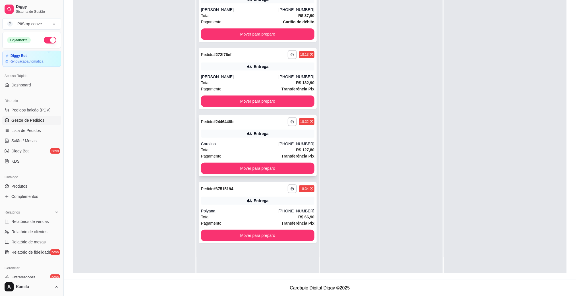
click at [249, 151] on div "Total R$ 127,80" at bounding box center [257, 150] width 113 height 6
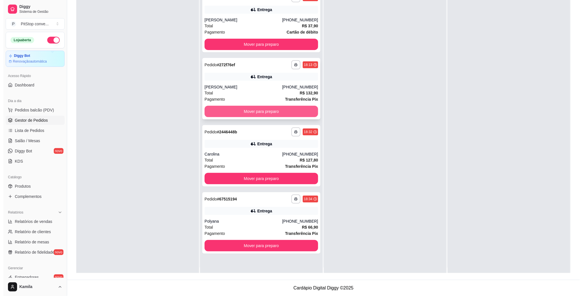
scroll to position [0, 0]
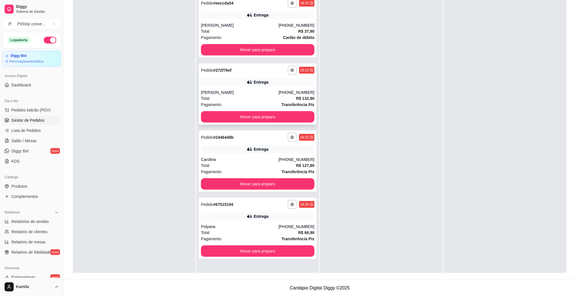
click at [266, 98] on div "Total R$ 132,90" at bounding box center [257, 98] width 113 height 6
click at [249, 27] on div "[PERSON_NAME]" at bounding box center [240, 25] width 78 height 6
click at [293, 221] on div "**********" at bounding box center [258, 228] width 118 height 61
click at [268, 119] on button "Mover para preparo" at bounding box center [257, 116] width 113 height 11
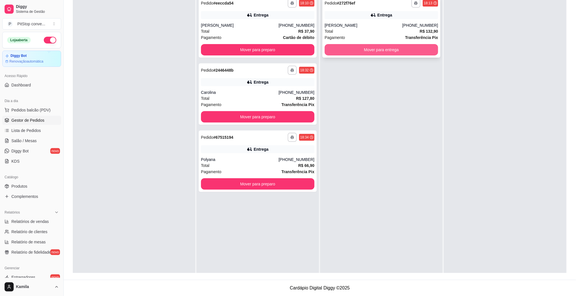
click at [392, 49] on button "Mover para entrega" at bounding box center [381, 49] width 113 height 11
click at [399, 38] on div "Pagamento Transferência Pix" at bounding box center [381, 37] width 113 height 6
click at [400, 47] on button "Mover para entrega" at bounding box center [382, 49] width 110 height 11
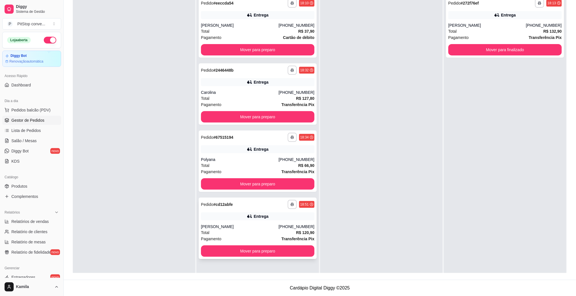
click at [291, 208] on button "button" at bounding box center [292, 204] width 9 height 9
click at [284, 224] on button "IMPRESSORA" at bounding box center [274, 224] width 41 height 9
click at [284, 224] on div "Escolha a impressora IMPRESSORA" at bounding box center [274, 220] width 47 height 19
click at [41, 110] on span "Pedidos balcão (PDV)" at bounding box center [30, 110] width 39 height 6
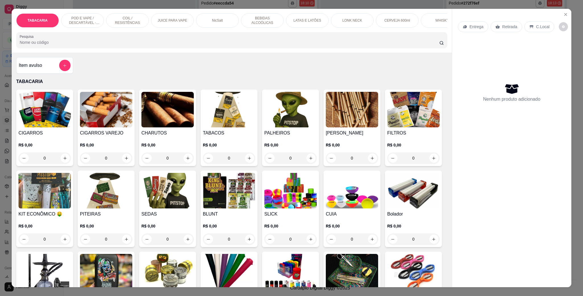
drag, startPoint x: 89, startPoint y: 20, endPoint x: 219, endPoint y: 63, distance: 137.4
click at [89, 20] on p "POD E VAPE / DESCARTÁVEL - RECARREGAVEL" at bounding box center [82, 20] width 33 height 9
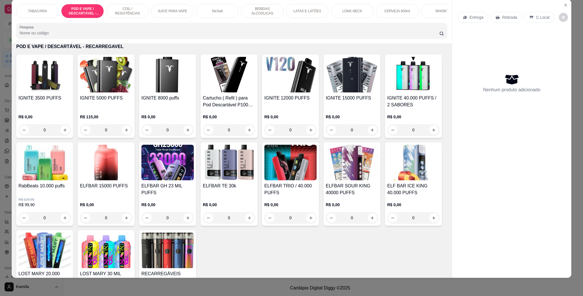
click at [194, 176] on img at bounding box center [167, 163] width 52 height 36
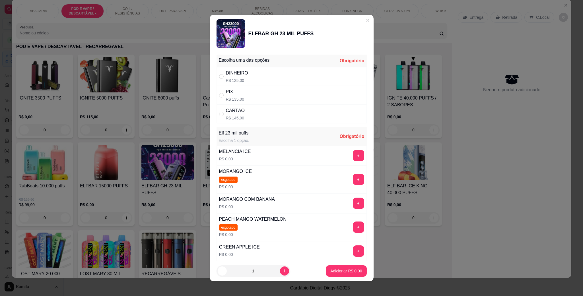
click at [248, 70] on div "DINHEIRO R$ 125,00" at bounding box center [291, 76] width 150 height 19
radio input "true"
click at [353, 203] on button "+" at bounding box center [358, 203] width 11 height 11
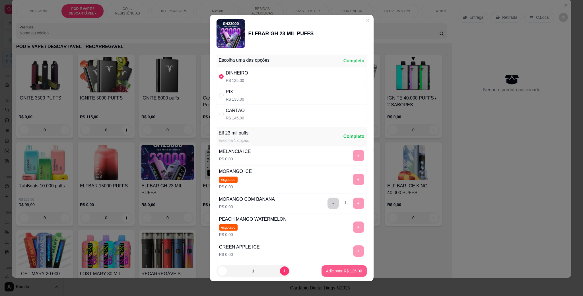
click at [346, 270] on p "Adicionar R$ 125,00" at bounding box center [344, 271] width 36 height 6
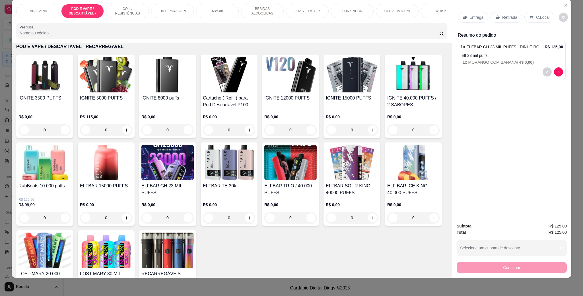
click at [194, 169] on img at bounding box center [167, 163] width 52 height 36
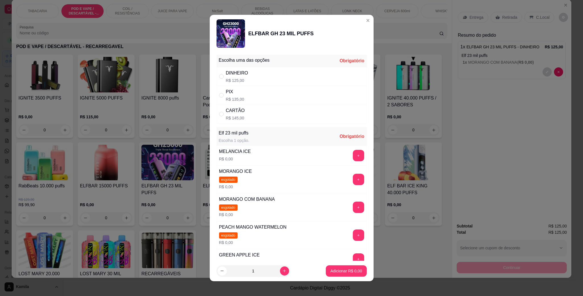
click at [253, 75] on div "DINHEIRO R$ 125,00" at bounding box center [291, 76] width 150 height 19
radio input "false"
click at [353, 208] on button "+" at bounding box center [358, 207] width 11 height 11
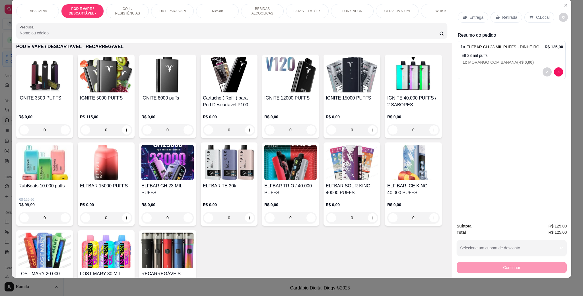
click at [505, 57] on p "Elf 23 mil puffs" at bounding box center [512, 56] width 102 height 6
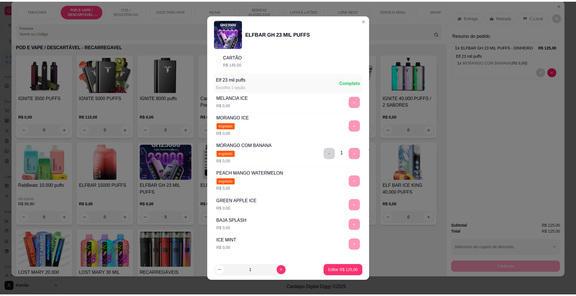
scroll to position [94, 0]
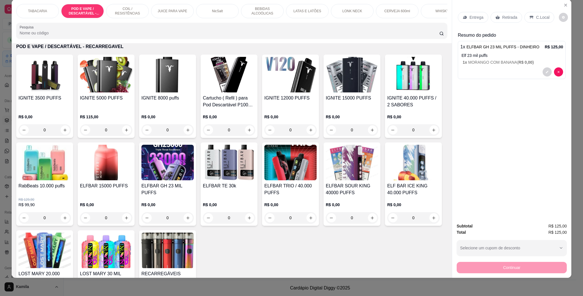
click at [529, 13] on div "C.Local" at bounding box center [539, 17] width 30 height 11
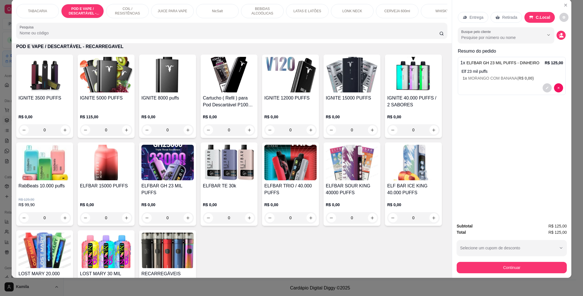
click at [517, 265] on button "Continuar" at bounding box center [512, 267] width 110 height 11
click at [510, 268] on button "Continuar" at bounding box center [511, 267] width 107 height 11
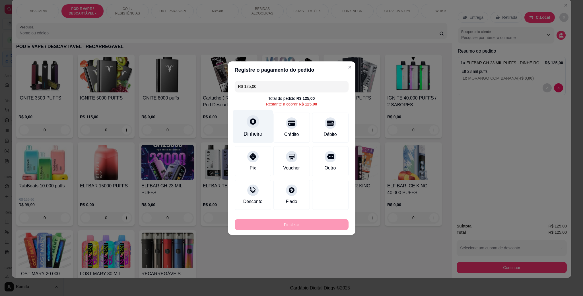
click at [255, 128] on div "Dinheiro" at bounding box center [253, 126] width 40 height 33
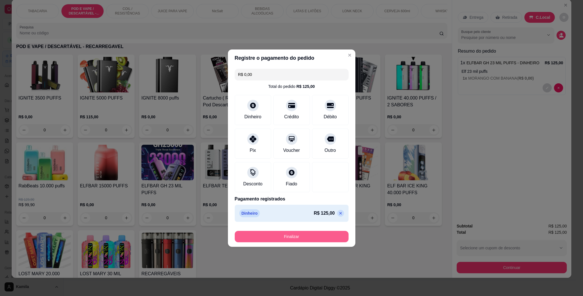
click at [283, 239] on button "Finalizar" at bounding box center [292, 236] width 114 height 11
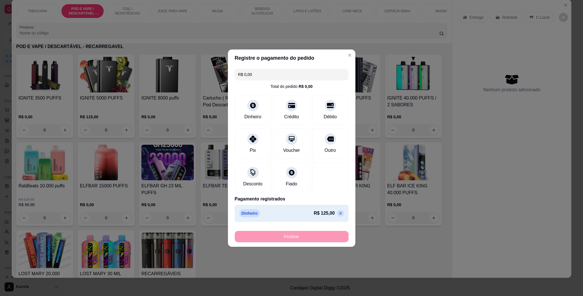
type input "-R$ 125,00"
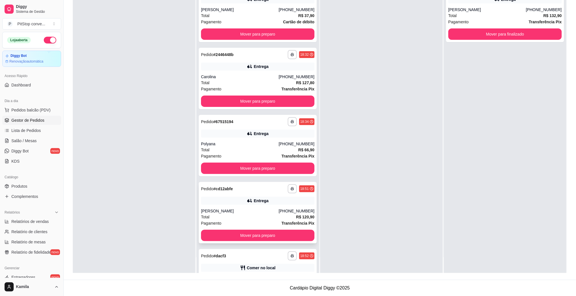
scroll to position [45, 0]
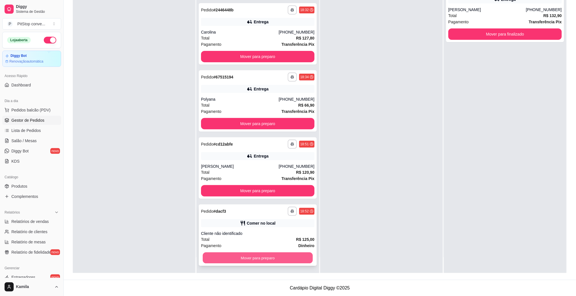
click at [280, 257] on button "Mover para preparo" at bounding box center [258, 258] width 110 height 11
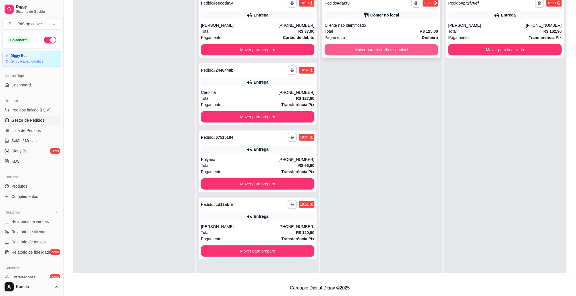
scroll to position [0, 0]
click at [404, 53] on button "Mover para retirada disponível" at bounding box center [381, 49] width 113 height 11
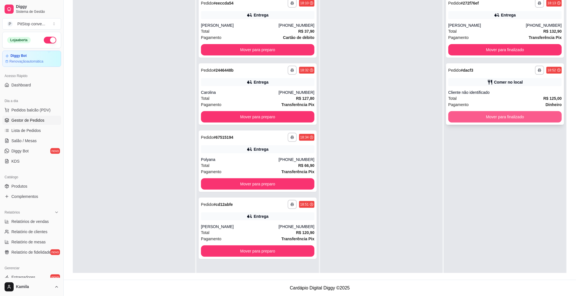
click at [485, 118] on button "Mover para finalizado" at bounding box center [505, 116] width 113 height 11
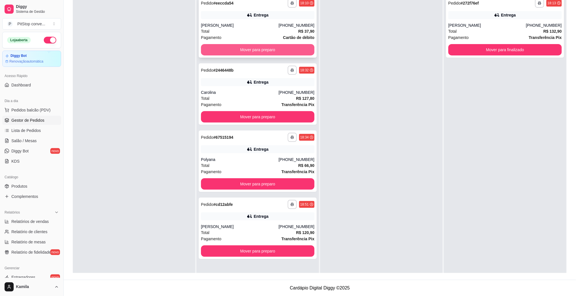
click at [299, 50] on button "Mover para preparo" at bounding box center [257, 49] width 113 height 11
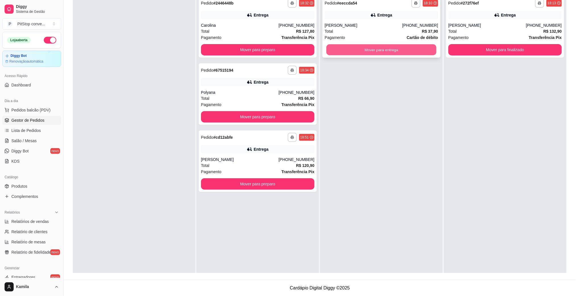
click at [374, 49] on button "Mover para entrega" at bounding box center [382, 49] width 110 height 11
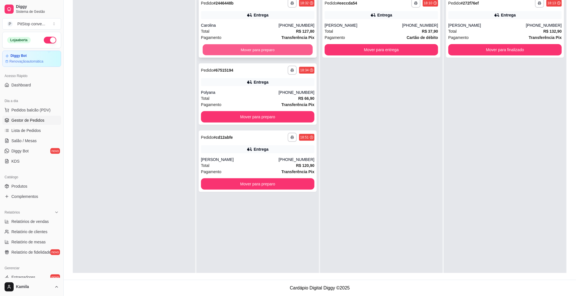
click at [286, 48] on button "Mover para preparo" at bounding box center [258, 49] width 110 height 11
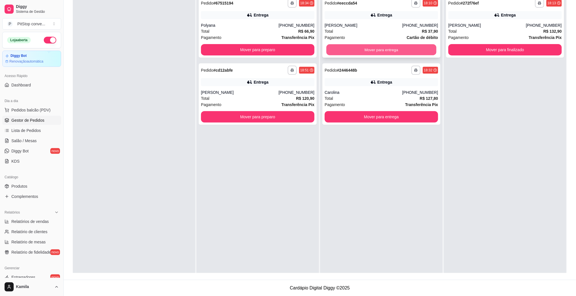
click at [358, 48] on button "Mover para entrega" at bounding box center [382, 49] width 110 height 11
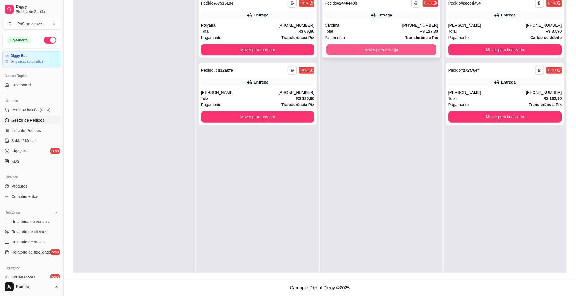
click at [391, 46] on button "Mover para entrega" at bounding box center [382, 49] width 110 height 11
click at [342, 48] on button "Mover para entrega" at bounding box center [381, 49] width 113 height 11
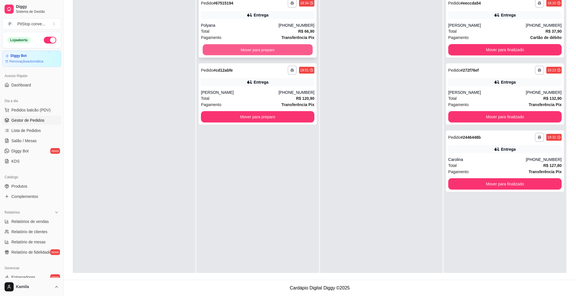
click at [302, 48] on button "Mover para preparo" at bounding box center [258, 49] width 110 height 11
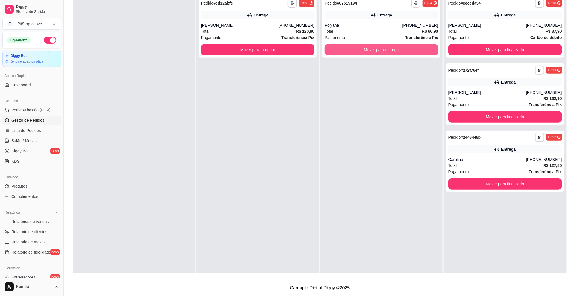
click at [370, 55] on button "Mover para entrega" at bounding box center [381, 49] width 113 height 11
click at [365, 50] on button "Mover para entrega" at bounding box center [381, 49] width 113 height 11
click at [366, 50] on button "Mover para entrega" at bounding box center [381, 49] width 113 height 11
click at [362, 50] on button "Mover para entrega" at bounding box center [381, 49] width 113 height 11
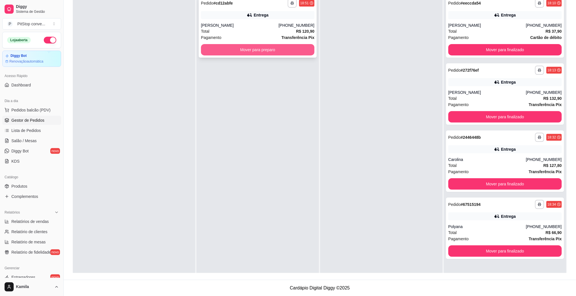
click at [282, 52] on button "Mover para preparo" at bounding box center [257, 49] width 113 height 11
click at [282, 52] on div "Mover para preparo" at bounding box center [257, 49] width 113 height 11
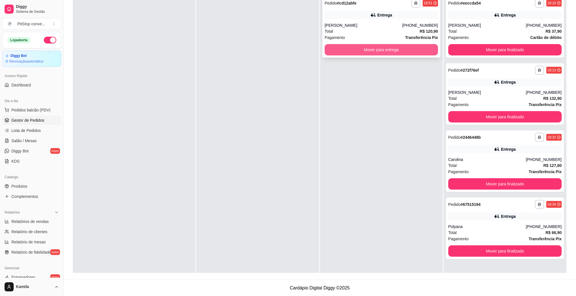
click at [391, 51] on button "Mover para entrega" at bounding box center [381, 49] width 113 height 11
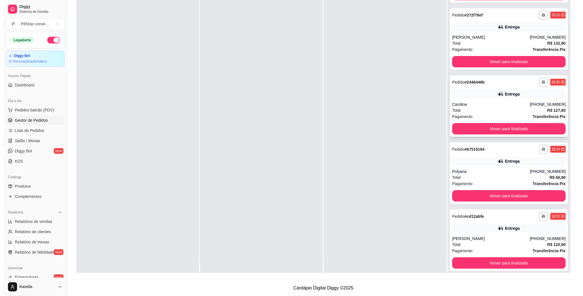
scroll to position [16, 0]
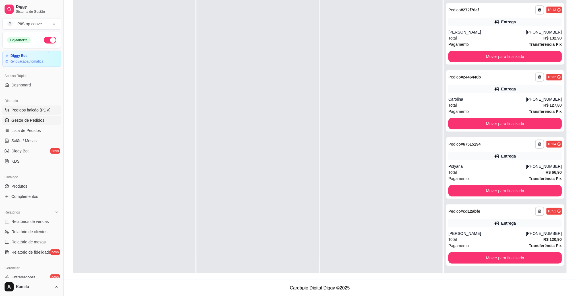
click at [27, 114] on button "Pedidos balcão (PDV)" at bounding box center [31, 110] width 59 height 9
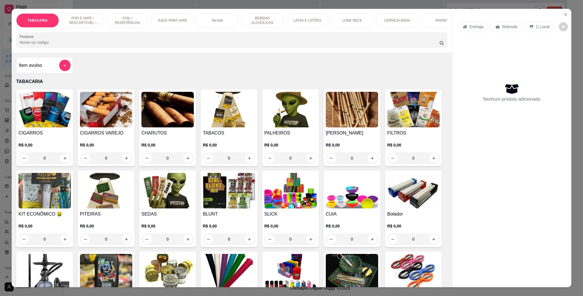
click at [71, 12] on div "TABACARIA POD E VAPE / DESCARTÁVEL - RECARREGAVEL COIL / RESISTÊNCIAS JUICE PAR…" at bounding box center [232, 31] width 440 height 44
click at [75, 17] on p "POD E VAPE / DESCARTÁVEL - RECARREGAVEL" at bounding box center [82, 20] width 33 height 9
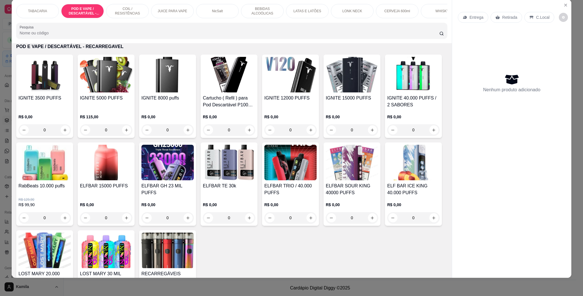
click at [194, 194] on h4 "ELFBAR GH 23 MIL PUFFS" at bounding box center [167, 190] width 52 height 14
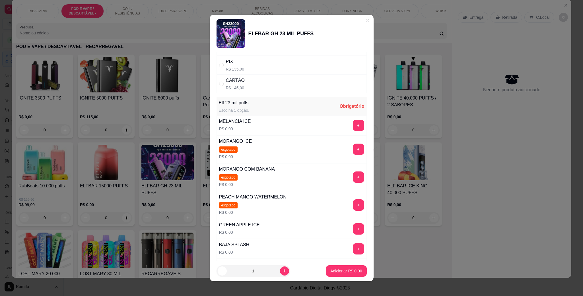
scroll to position [85, 0]
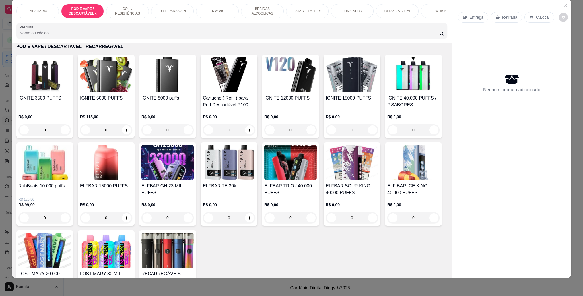
click at [358, 102] on h4 "IGNITE 15000 PUFFS" at bounding box center [352, 98] width 52 height 7
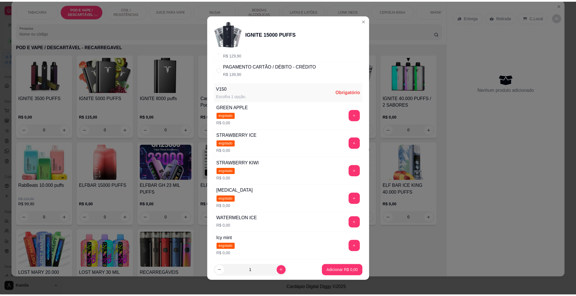
scroll to position [128, 0]
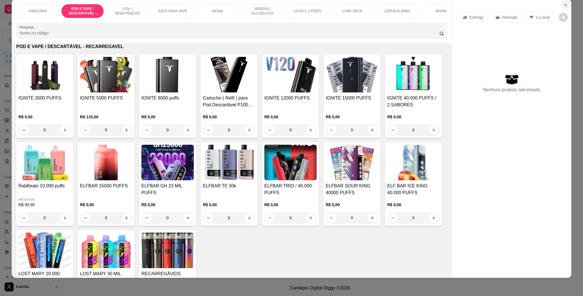
click at [561, 8] on button "Close" at bounding box center [565, 5] width 9 height 9
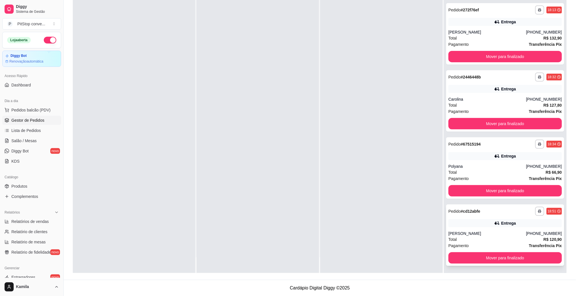
click at [480, 231] on div "[PERSON_NAME]" at bounding box center [488, 234] width 78 height 6
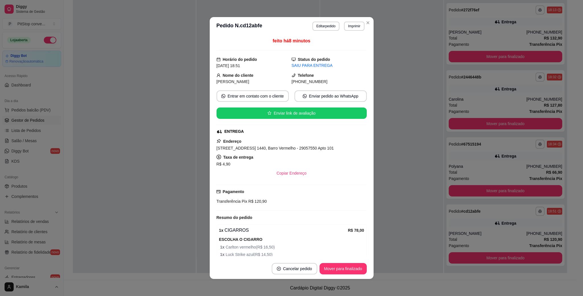
click at [290, 154] on div "Endereço [STREET_ADDRESS] 1440, [PERSON_NAME] - 29057550 Apto 101 Taxa de entre…" at bounding box center [291, 158] width 150 height 41
click at [293, 150] on span "[STREET_ADDRESS] 1440, Barro Vermelho - 29057550 Apto 101" at bounding box center [274, 148] width 117 height 5
copy span "[STREET_ADDRESS] 1440, Barro Vermelho - 29057550 Apto 101"
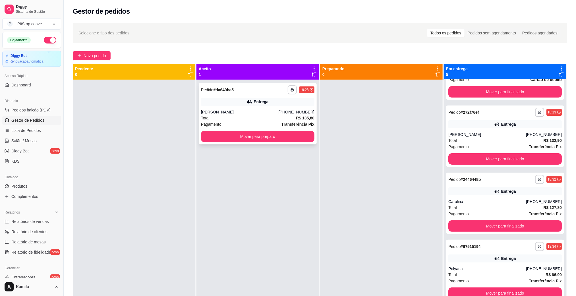
click at [273, 111] on div "[PERSON_NAME]" at bounding box center [240, 112] width 78 height 6
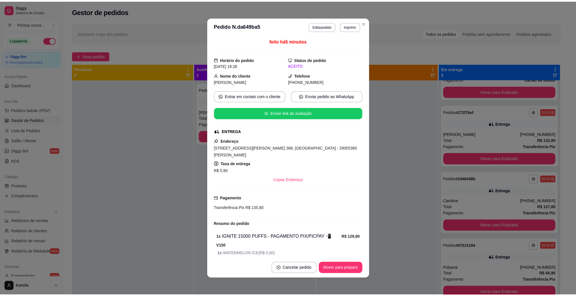
scroll to position [21, 0]
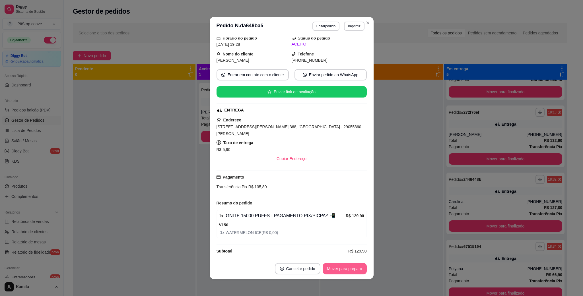
click at [352, 270] on button "Mover para preparo" at bounding box center [345, 268] width 44 height 11
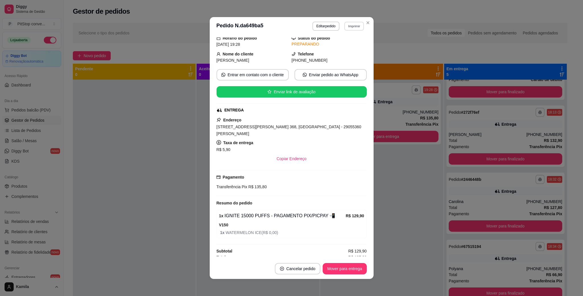
click at [351, 27] on button "Imprimir" at bounding box center [354, 26] width 20 height 9
click at [344, 47] on button "IMPRESSORA" at bounding box center [341, 46] width 40 height 9
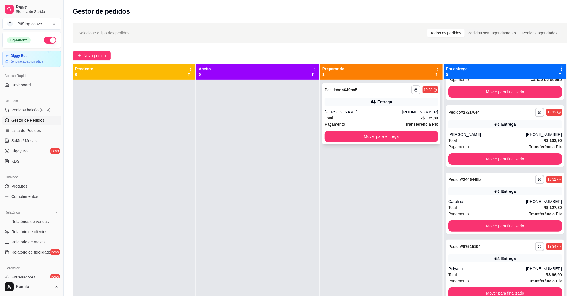
click at [344, 114] on div "[PERSON_NAME]" at bounding box center [364, 112] width 78 height 6
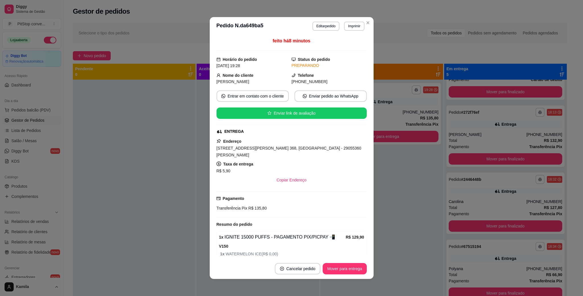
click at [298, 151] on span "[STREET_ADDRESS][PERSON_NAME] 368, [GEOGRAPHIC_DATA] - 29055360 [PERSON_NAME]" at bounding box center [288, 151] width 145 height 11
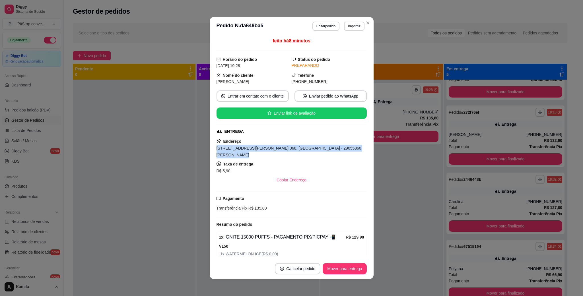
click at [298, 151] on span "[STREET_ADDRESS][PERSON_NAME] 368, [GEOGRAPHIC_DATA] - 29055360 [PERSON_NAME]" at bounding box center [288, 151] width 145 height 11
copy span "[STREET_ADDRESS][PERSON_NAME] 368, [GEOGRAPHIC_DATA] - 29055360 [PERSON_NAME]"
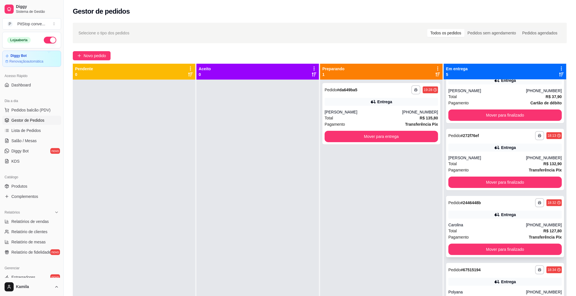
scroll to position [0, 0]
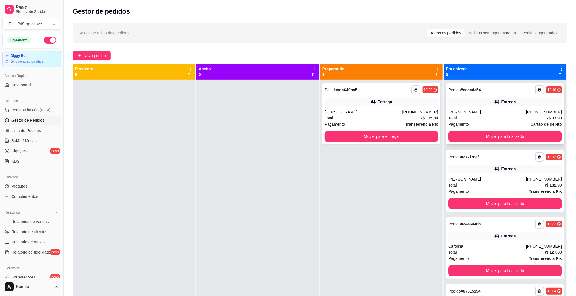
click at [497, 107] on div "**********" at bounding box center [505, 113] width 118 height 61
click at [497, 135] on button "Mover para finalizado" at bounding box center [505, 136] width 113 height 11
click at [497, 118] on div "Total R$ 132,90" at bounding box center [505, 118] width 113 height 6
click at [502, 180] on div "Carolina" at bounding box center [488, 179] width 78 height 6
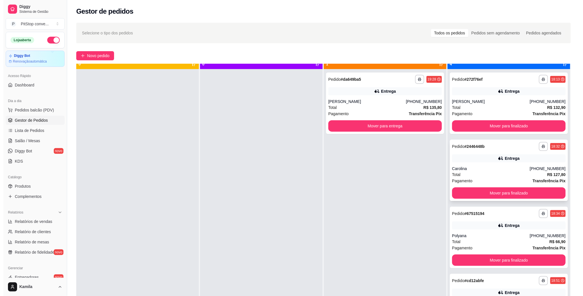
scroll to position [16, 0]
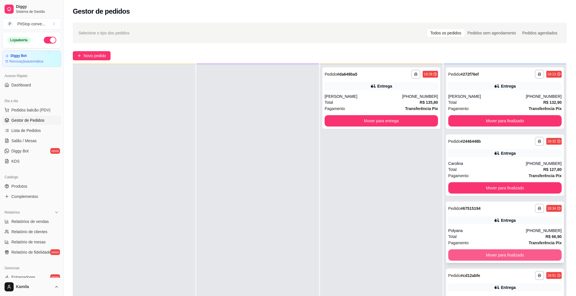
click at [491, 254] on button "Mover para finalizado" at bounding box center [505, 254] width 113 height 11
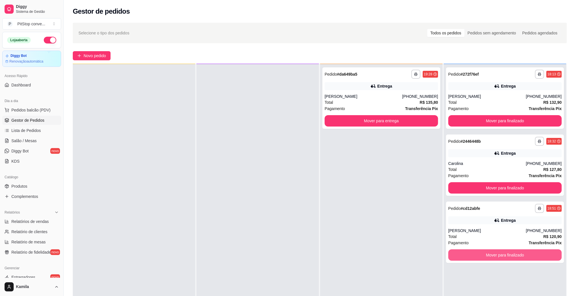
click at [491, 254] on button "Mover para finalizado" at bounding box center [505, 254] width 113 height 11
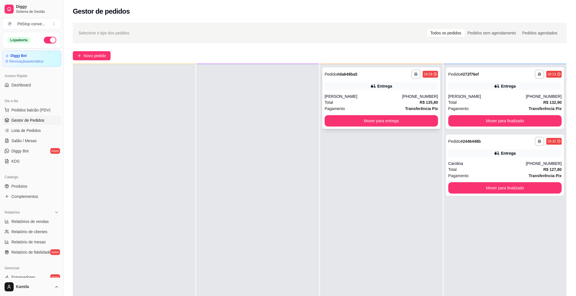
click at [363, 89] on div "Entrega" at bounding box center [381, 86] width 113 height 8
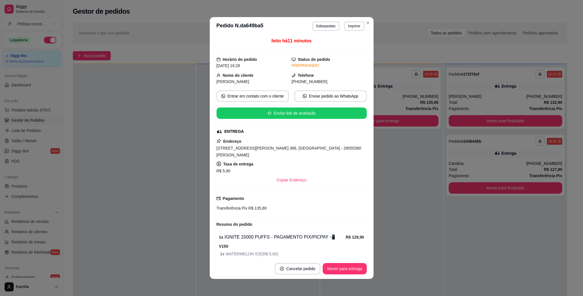
click at [287, 151] on span "[STREET_ADDRESS][PERSON_NAME] 368, [GEOGRAPHIC_DATA] - 29055360 [PERSON_NAME]" at bounding box center [288, 151] width 145 height 11
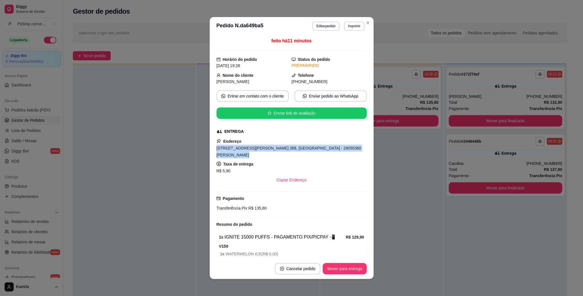
click at [287, 151] on span "[STREET_ADDRESS][PERSON_NAME] 368, [GEOGRAPHIC_DATA] - 29055360 [PERSON_NAME]" at bounding box center [288, 151] width 145 height 11
copy span "[STREET_ADDRESS][PERSON_NAME] 368, [GEOGRAPHIC_DATA] - 29055360 [PERSON_NAME]"
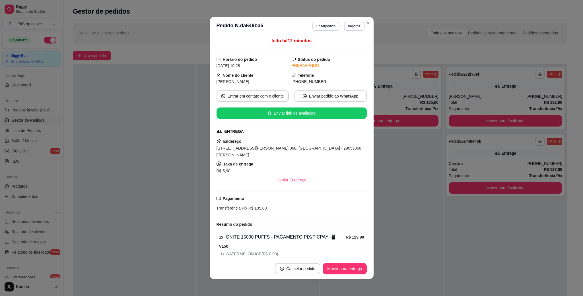
click at [255, 206] on span "R$ 135,80" at bounding box center [257, 208] width 20 height 5
copy div "Transferência Pix R$ 135,80"
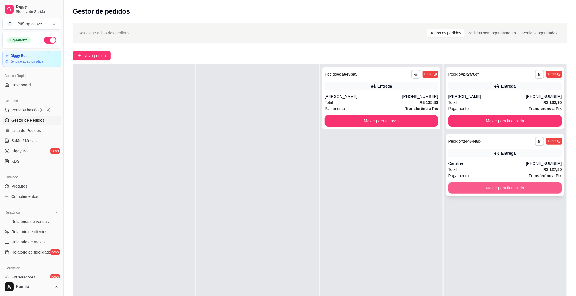
click at [499, 188] on button "Mover para finalizado" at bounding box center [505, 187] width 113 height 11
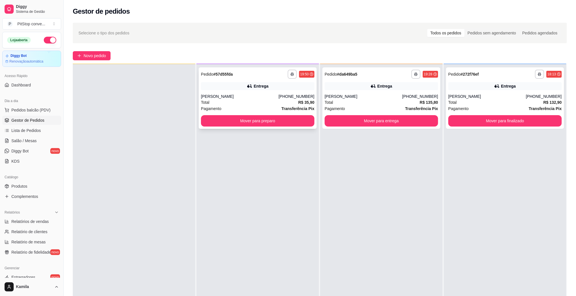
click at [270, 99] on div "[PERSON_NAME]" at bounding box center [240, 97] width 78 height 6
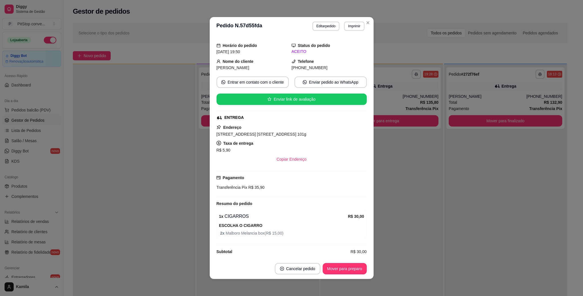
scroll to position [21, 0]
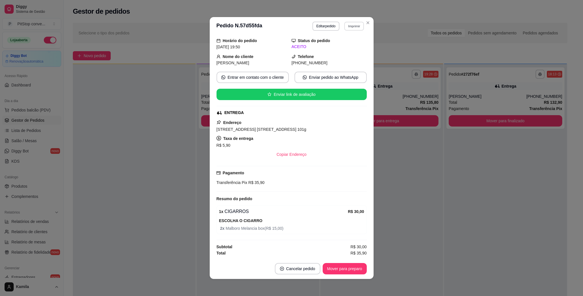
click at [347, 26] on button "Imprimir" at bounding box center [354, 26] width 20 height 9
click at [334, 50] on button "IMPRESSORA" at bounding box center [341, 46] width 41 height 9
click at [294, 127] on span "[STREET_ADDRESS] [STREET_ADDRESS] 101g" at bounding box center [261, 129] width 90 height 5
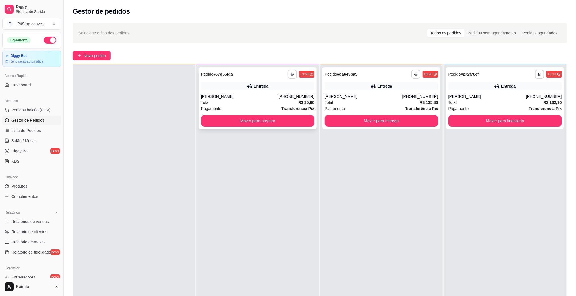
click at [281, 122] on button "Mover para preparo" at bounding box center [257, 120] width 113 height 11
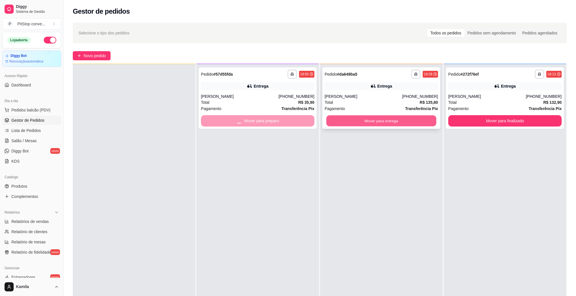
click at [372, 121] on button "Mover para entrega" at bounding box center [382, 120] width 110 height 11
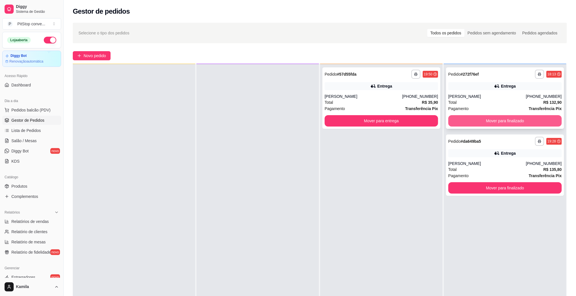
click at [482, 121] on button "Mover para finalizado" at bounding box center [505, 120] width 113 height 11
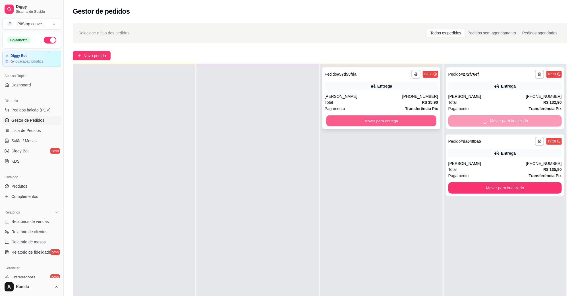
click at [394, 121] on button "Mover para entrega" at bounding box center [382, 120] width 110 height 11
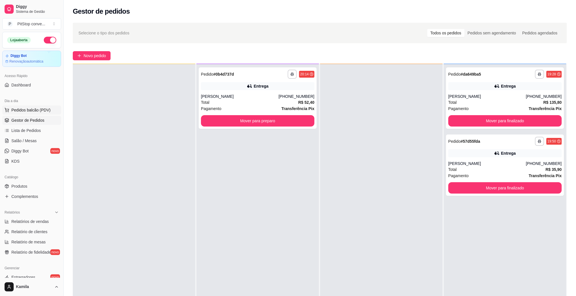
click at [34, 110] on span "Pedidos balcão (PDV)" at bounding box center [30, 110] width 39 height 6
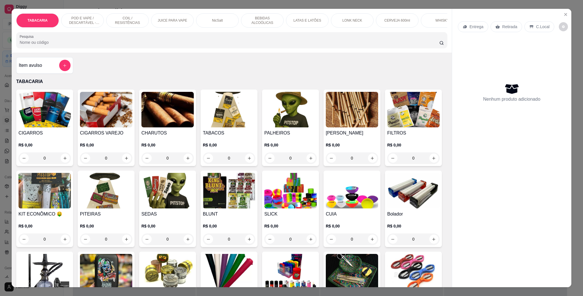
click at [69, 22] on p "POD E VAPE / DESCARTÁVEL - RECARREGAVEL" at bounding box center [82, 20] width 33 height 9
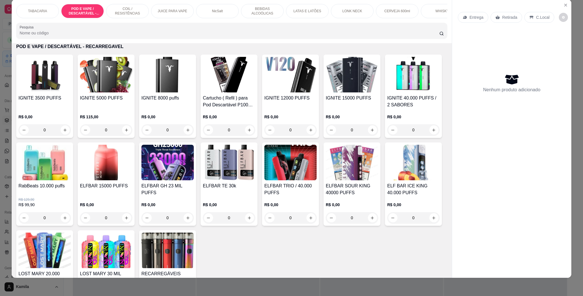
click at [113, 82] on img at bounding box center [106, 75] width 52 height 36
click at [178, 80] on img at bounding box center [167, 75] width 52 height 36
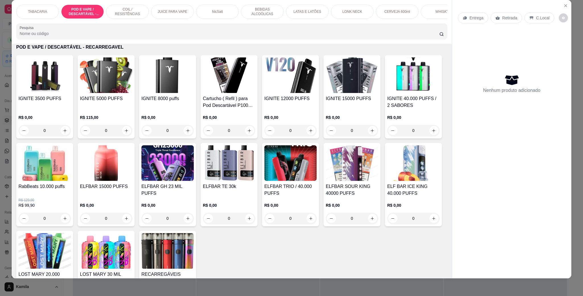
click at [179, 80] on img at bounding box center [167, 75] width 52 height 36
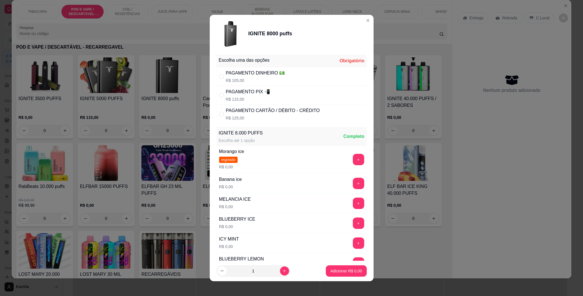
click at [253, 76] on div "PAGAMENTO DINHEIRO 💵" at bounding box center [255, 73] width 59 height 7
radio input "true"
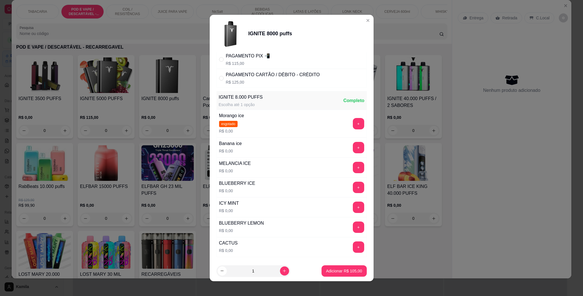
scroll to position [78, 0]
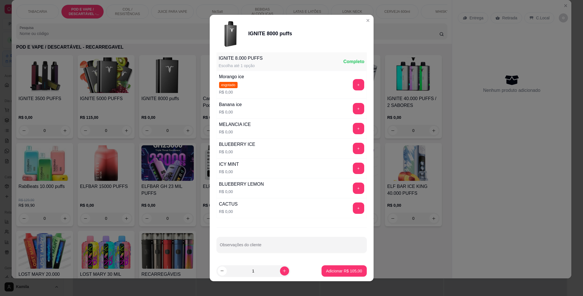
click at [353, 144] on button "+" at bounding box center [358, 148] width 11 height 11
click at [343, 268] on p "Adicionar R$ 105,00" at bounding box center [344, 271] width 36 height 6
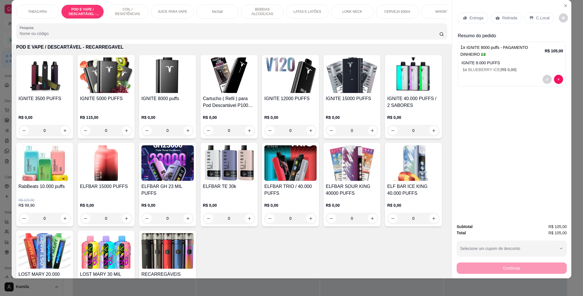
click at [533, 15] on div "C.Local" at bounding box center [539, 18] width 30 height 11
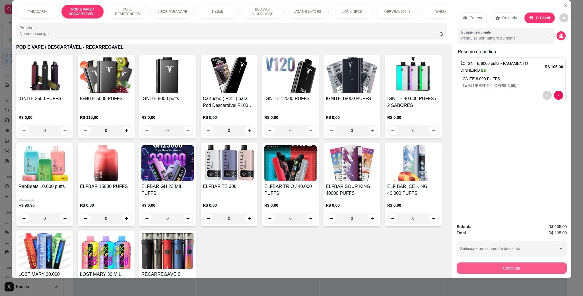
click at [513, 267] on button "Continuar" at bounding box center [512, 268] width 110 height 11
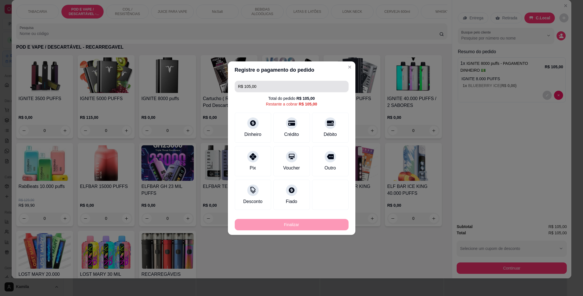
click at [262, 84] on input "R$ 105,00" at bounding box center [291, 86] width 107 height 11
click at [249, 123] on icon at bounding box center [252, 121] width 7 height 7
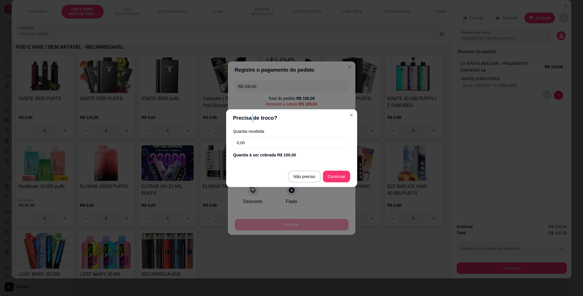
click at [249, 123] on header "Precisa de troco?" at bounding box center [291, 118] width 131 height 18
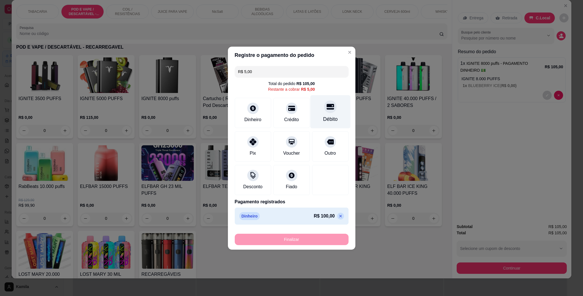
click at [325, 114] on div "Débito" at bounding box center [330, 111] width 40 height 33
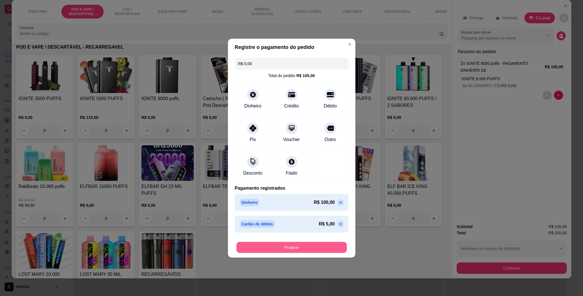
click at [324, 250] on button "Finalizar" at bounding box center [291, 247] width 110 height 11
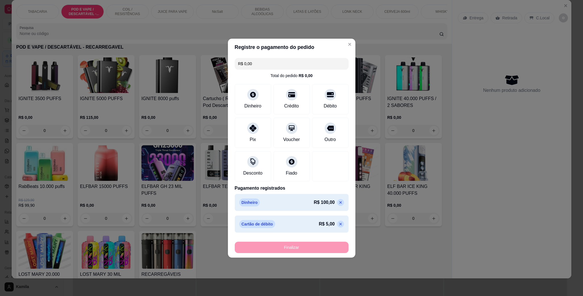
type input "-R$ 105,00"
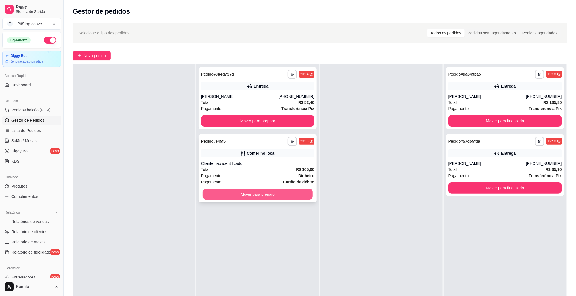
click at [300, 191] on button "Mover para preparo" at bounding box center [258, 194] width 110 height 11
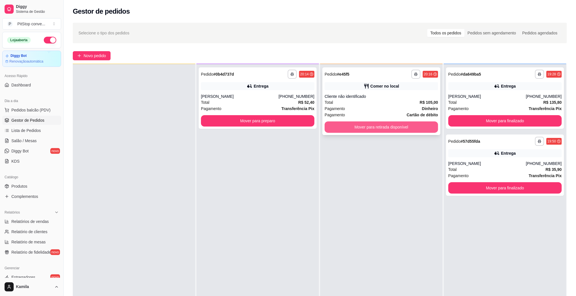
click at [387, 127] on button "Mover para retirada disponível" at bounding box center [381, 126] width 113 height 11
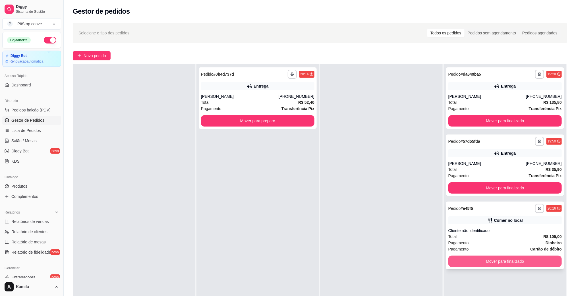
click at [507, 261] on button "Mover para finalizado" at bounding box center [505, 261] width 113 height 11
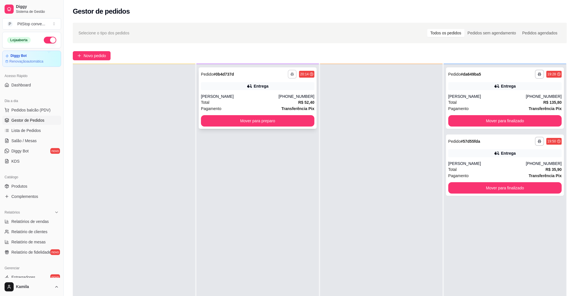
click at [292, 75] on button "button" at bounding box center [292, 74] width 9 height 9
click at [288, 92] on button "IMPRESSORA" at bounding box center [274, 94] width 41 height 9
click at [313, 95] on div "**********" at bounding box center [258, 97] width 118 height 61
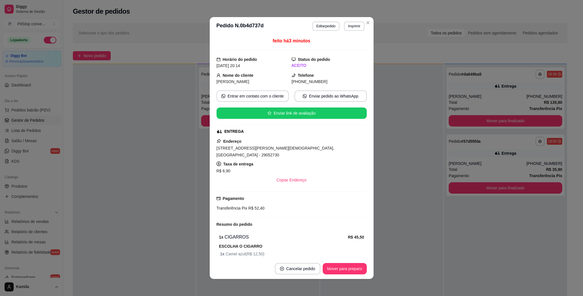
click at [296, 154] on div "Endereço [STREET_ADDRESS][PERSON_NAME][PERSON_NAME][DEMOGRAPHIC_DATA], [GEOGRAP…" at bounding box center [291, 162] width 150 height 48
click at [297, 150] on span "[STREET_ADDRESS][PERSON_NAME][DEMOGRAPHIC_DATA], [GEOGRAPHIC_DATA] - 29052730" at bounding box center [275, 151] width 118 height 11
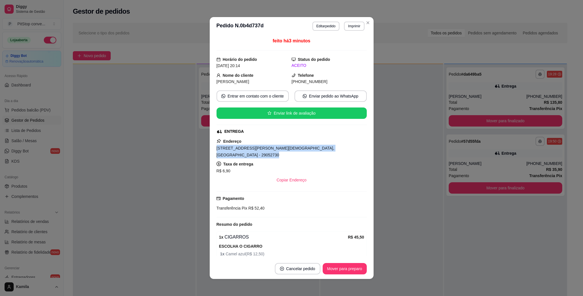
click at [297, 150] on span "[STREET_ADDRESS][PERSON_NAME][DEMOGRAPHIC_DATA], [GEOGRAPHIC_DATA] - 29052730" at bounding box center [275, 151] width 118 height 11
click at [382, 110] on div at bounding box center [381, 212] width 123 height 296
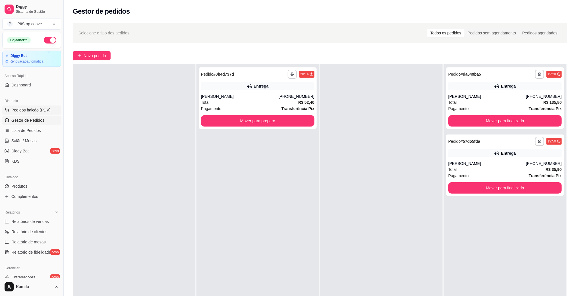
click at [45, 107] on button "Pedidos balcão (PDV)" at bounding box center [31, 110] width 59 height 9
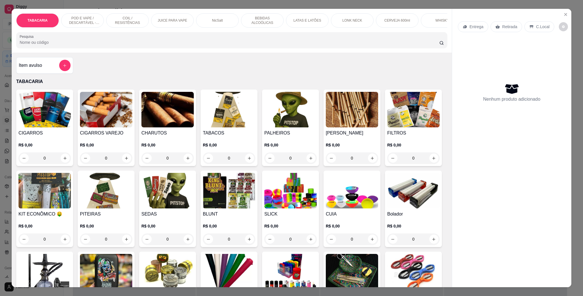
click at [76, 24] on p "POD E VAPE / DESCARTÁVEL - RECARREGAVEL" at bounding box center [82, 20] width 33 height 9
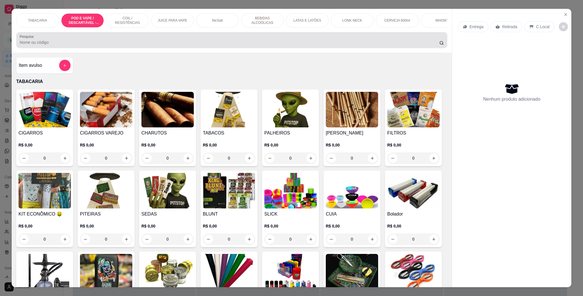
scroll to position [9, 0]
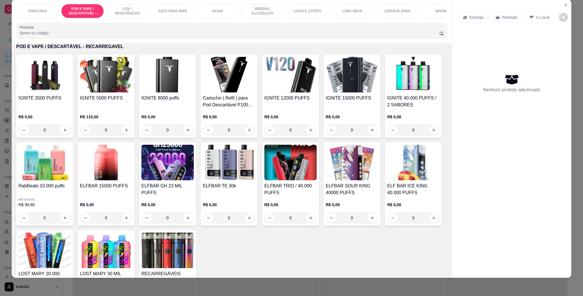
click at [92, 92] on img at bounding box center [106, 75] width 52 height 36
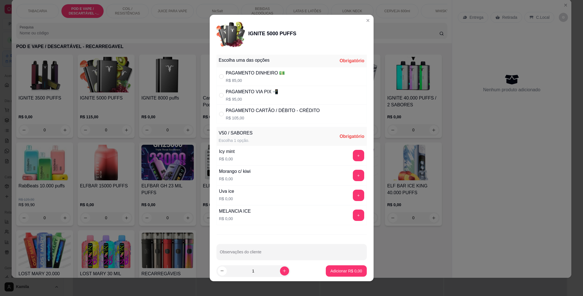
click at [256, 98] on p "R$ 95,00" at bounding box center [252, 99] width 53 height 6
radio input "true"
click at [353, 156] on button "+" at bounding box center [358, 155] width 11 height 11
click at [349, 272] on p "Adicionar R$ 95,00" at bounding box center [345, 271] width 34 height 6
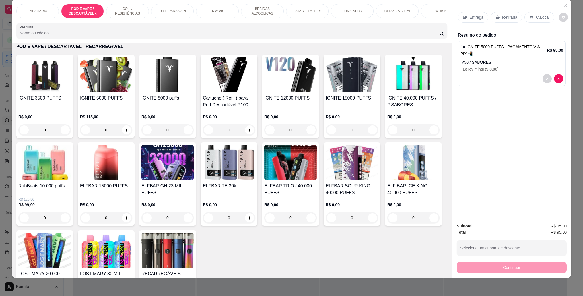
click at [531, 17] on div "C.Local" at bounding box center [539, 17] width 30 height 11
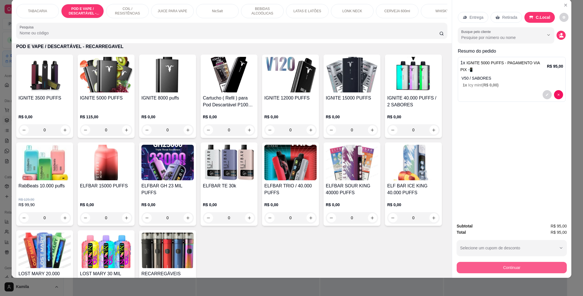
click at [515, 267] on button "Continuar" at bounding box center [512, 267] width 110 height 11
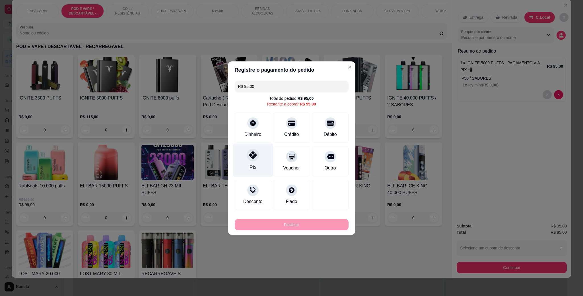
click at [261, 160] on div "Pix" at bounding box center [253, 159] width 40 height 33
type input "R$ 0,00"
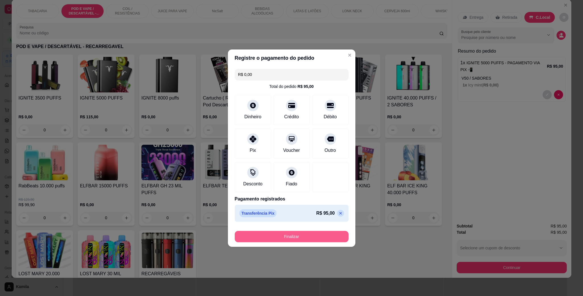
click at [324, 232] on button "Finalizar" at bounding box center [292, 236] width 114 height 11
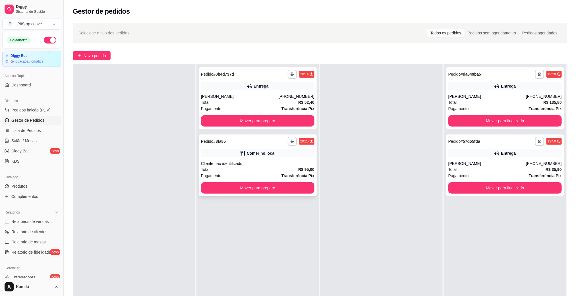
click at [265, 156] on div "Comer no local" at bounding box center [257, 153] width 113 height 8
click at [265, 187] on button "Mover para preparo" at bounding box center [258, 188] width 110 height 11
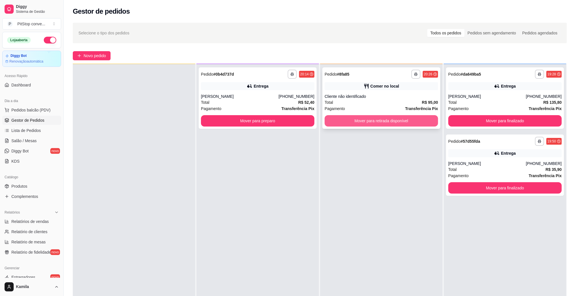
click at [399, 125] on button "Mover para retirada disponível" at bounding box center [381, 120] width 113 height 11
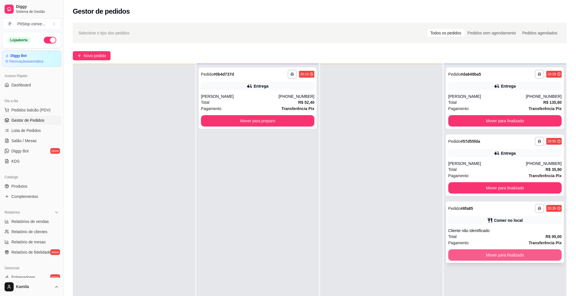
click at [498, 255] on button "Mover para finalizado" at bounding box center [505, 254] width 113 height 11
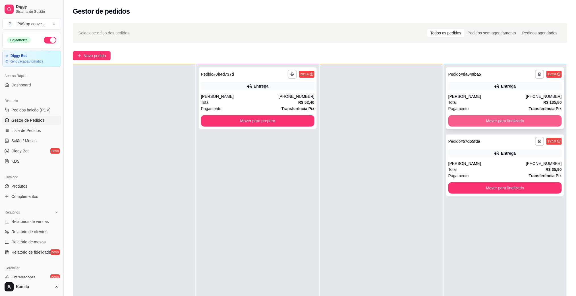
click at [503, 125] on button "Mover para finalizado" at bounding box center [505, 120] width 113 height 11
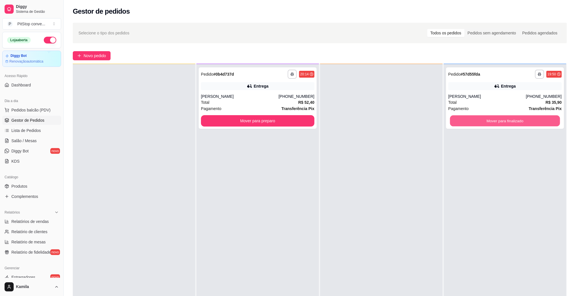
click at [500, 125] on button "Mover para finalizado" at bounding box center [505, 120] width 110 height 11
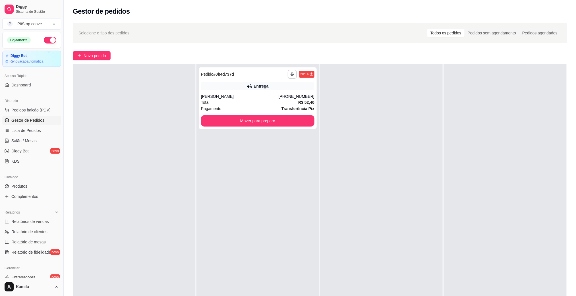
click at [37, 109] on span "Pedidos balcão (PDV)" at bounding box center [30, 110] width 39 height 6
click at [390, 74] on div at bounding box center [381, 212] width 123 height 296
click at [292, 122] on button "Mover para preparo" at bounding box center [257, 120] width 113 height 11
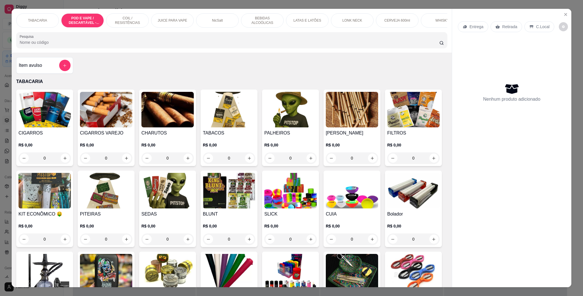
click at [255, 96] on p "R$ 120,00" at bounding box center [247, 99] width 45 height 6
radio input "true"
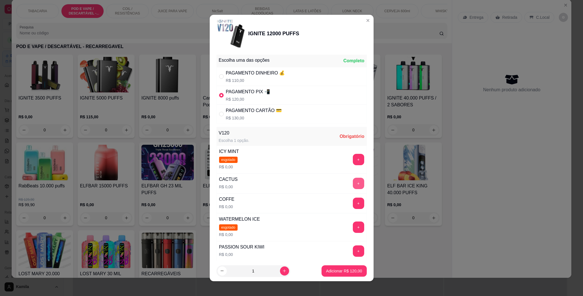
click at [353, 186] on button "+" at bounding box center [358, 183] width 11 height 11
click at [347, 272] on p "Adicionar R$ 120,00" at bounding box center [344, 271] width 36 height 6
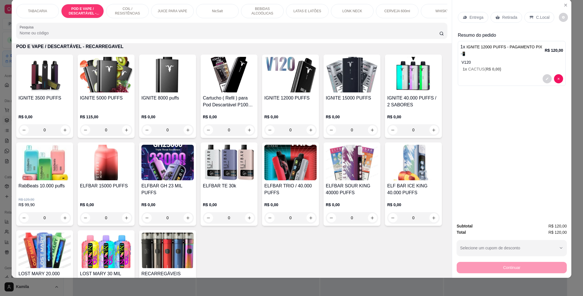
click at [530, 15] on icon at bounding box center [531, 17] width 5 height 5
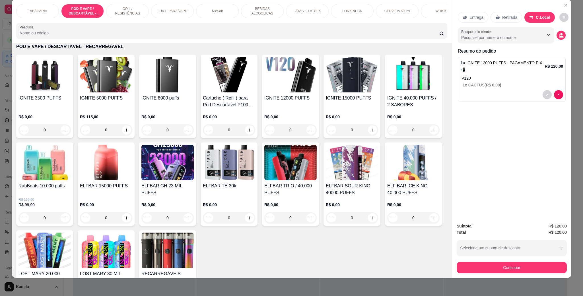
click at [520, 271] on button "Continuar" at bounding box center [512, 267] width 110 height 11
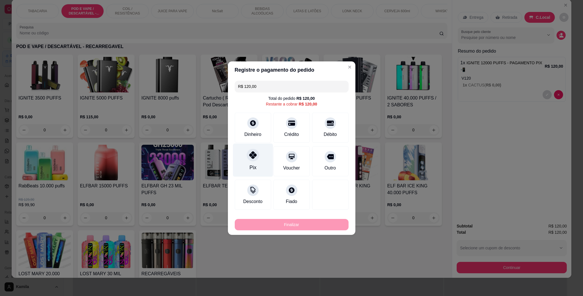
click at [239, 157] on div "Pix" at bounding box center [253, 159] width 40 height 33
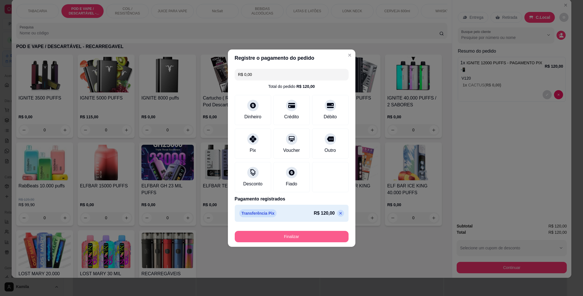
click at [323, 241] on button "Finalizar" at bounding box center [292, 236] width 114 height 11
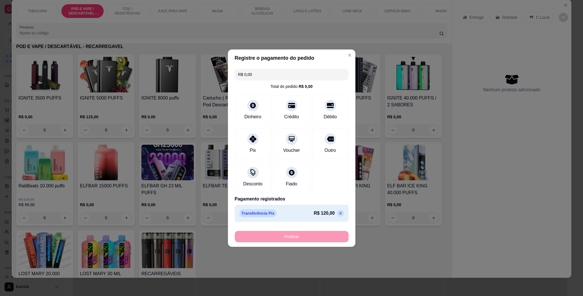
type input "-R$ 120,00"
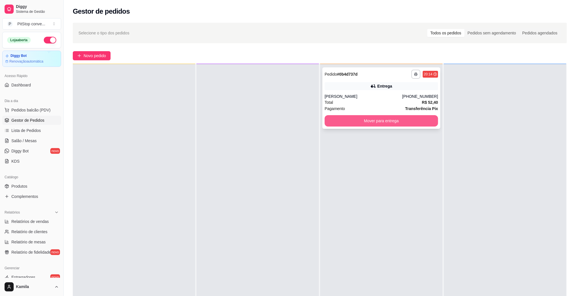
click at [418, 120] on button "Mover para entrega" at bounding box center [381, 120] width 113 height 11
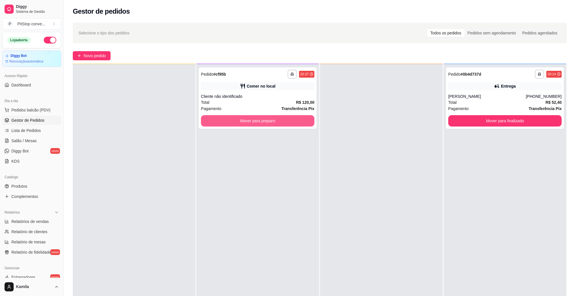
click at [302, 123] on button "Mover para preparo" at bounding box center [257, 120] width 113 height 11
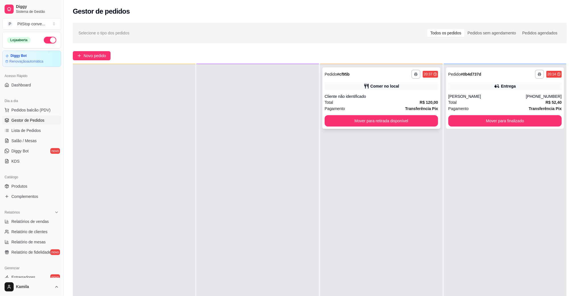
click at [379, 127] on div "**********" at bounding box center [382, 97] width 118 height 61
click at [416, 123] on button "Mover para retirada disponível" at bounding box center [381, 120] width 113 height 11
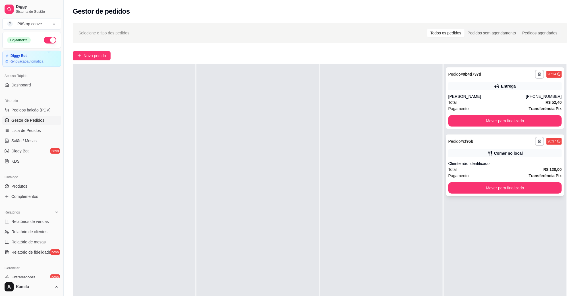
click at [498, 194] on div "**********" at bounding box center [505, 165] width 118 height 61
click at [482, 191] on button "Mover para finalizado" at bounding box center [505, 188] width 110 height 11
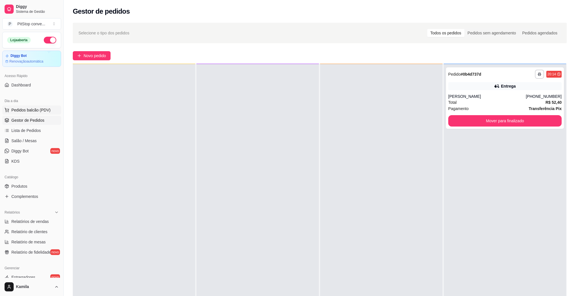
click at [43, 113] on button "Pedidos balcão (PDV)" at bounding box center [31, 110] width 59 height 9
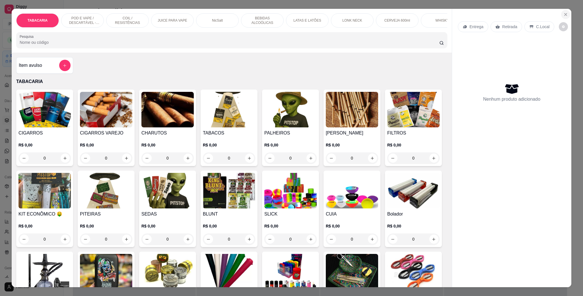
click at [563, 16] on icon "Close" at bounding box center [565, 14] width 5 height 5
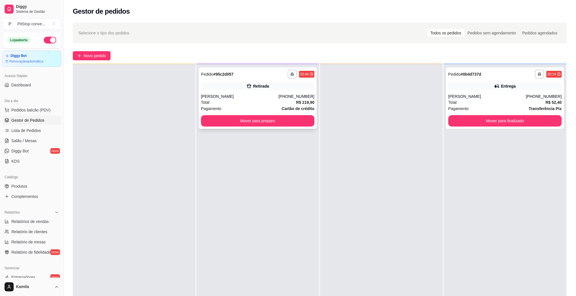
click at [307, 96] on div "(27) 99619-6343" at bounding box center [297, 97] width 36 height 6
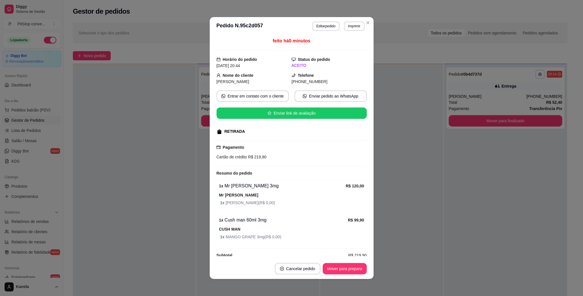
scroll to position [11, 0]
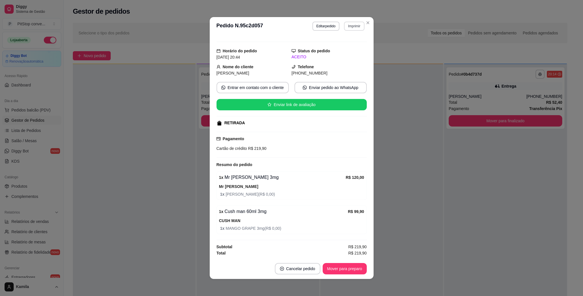
click at [352, 27] on button "Imprimir" at bounding box center [354, 26] width 20 height 9
click at [341, 47] on button "IMPRESSORA" at bounding box center [341, 46] width 41 height 9
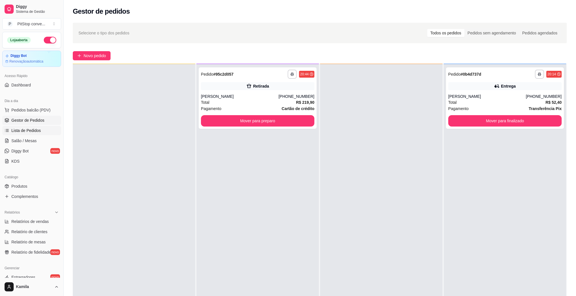
click at [28, 131] on span "Lista de Pedidos" at bounding box center [26, 131] width 30 height 6
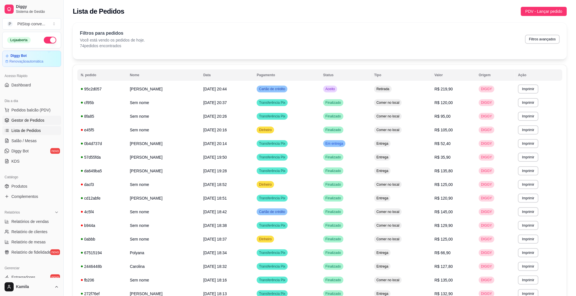
click at [39, 121] on span "Gestor de Pedidos" at bounding box center [27, 120] width 33 height 6
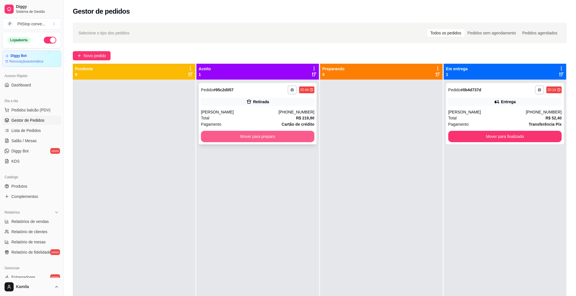
click at [260, 135] on button "Mover para preparo" at bounding box center [257, 136] width 113 height 11
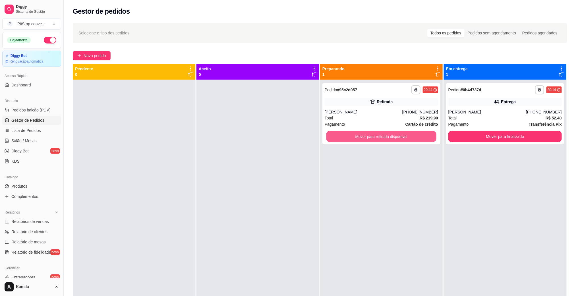
click at [373, 138] on button "Mover para retirada disponível" at bounding box center [382, 136] width 110 height 11
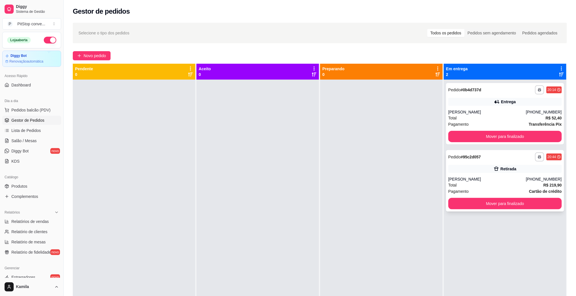
click at [502, 160] on div "**********" at bounding box center [505, 156] width 113 height 9
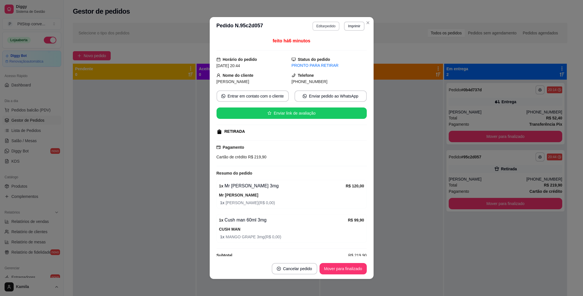
click at [325, 26] on button "Editar pedido" at bounding box center [325, 26] width 27 height 9
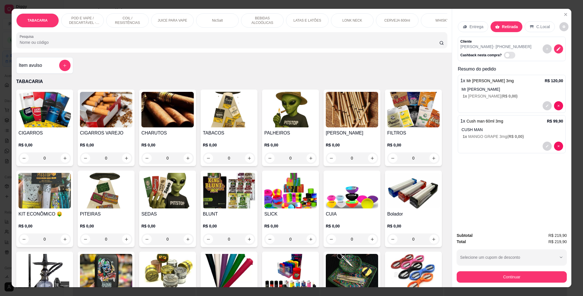
click at [505, 277] on button "Continuar" at bounding box center [512, 276] width 110 height 11
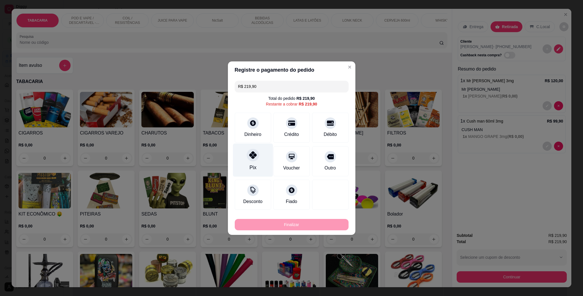
click at [253, 154] on icon at bounding box center [252, 154] width 7 height 7
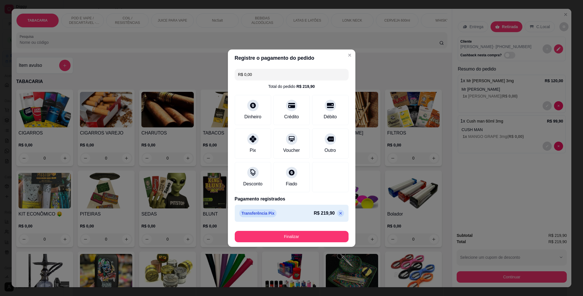
click at [253, 77] on input "R$ 0,00" at bounding box center [291, 74] width 107 height 11
click at [292, 241] on button "Finalizar" at bounding box center [292, 236] width 114 height 11
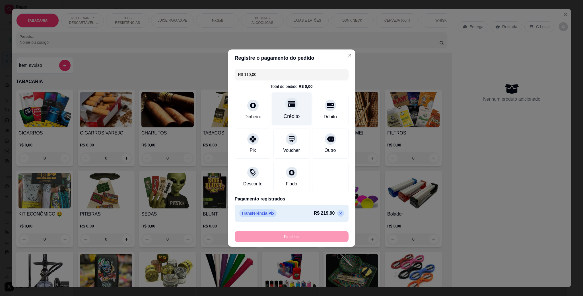
type input "-R$ 219,90"
click at [294, 102] on button "Enviar pedido ao WhatsApp" at bounding box center [330, 95] width 72 height 11
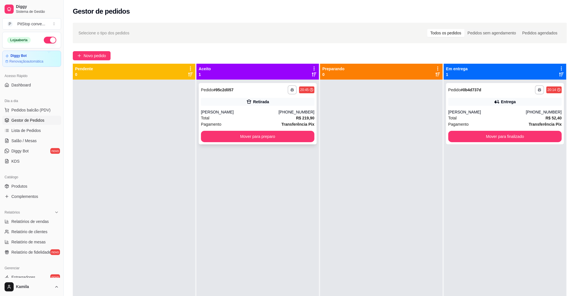
click at [294, 122] on strong "Transferência Pix" at bounding box center [298, 124] width 33 height 5
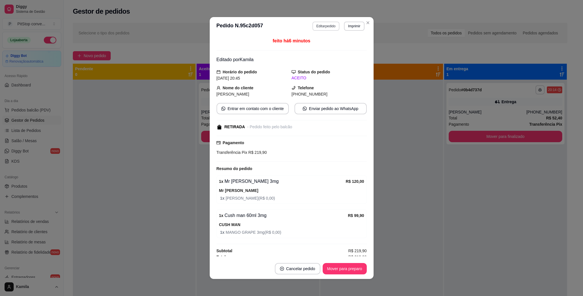
click at [320, 23] on button "Editar pedido" at bounding box center [325, 26] width 27 height 9
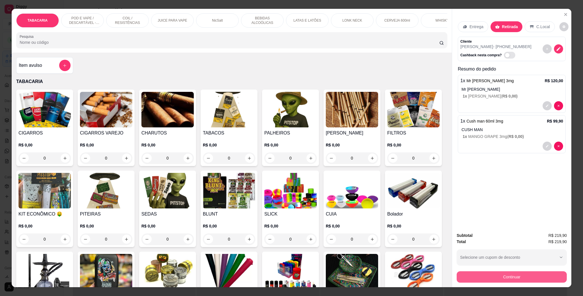
click at [524, 278] on button "Continuar" at bounding box center [512, 276] width 110 height 11
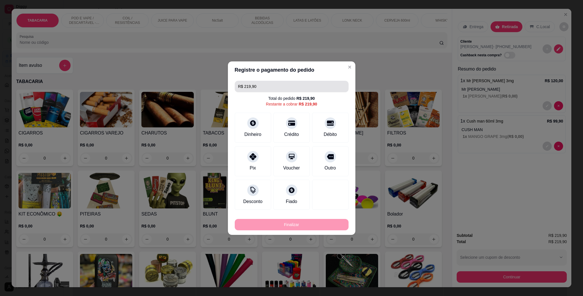
click at [271, 86] on input "R$ 219,90" at bounding box center [291, 86] width 107 height 11
click at [248, 164] on div "Pix" at bounding box center [253, 159] width 40 height 33
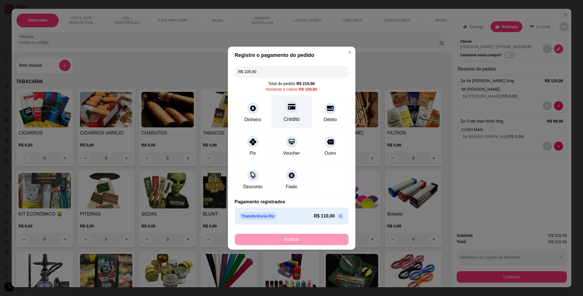
click at [294, 110] on div "Crédito" at bounding box center [291, 111] width 40 height 33
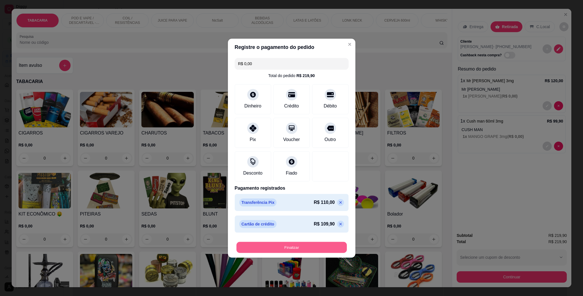
click at [324, 248] on button "Finalizar" at bounding box center [291, 247] width 110 height 11
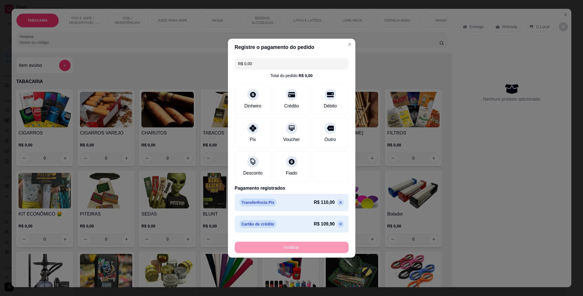
type input "-R$ 219,90"
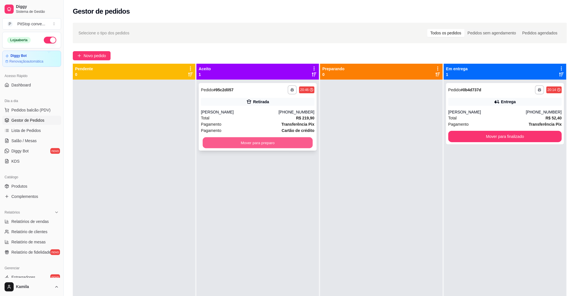
click at [251, 148] on button "Mover para preparo" at bounding box center [258, 142] width 110 height 11
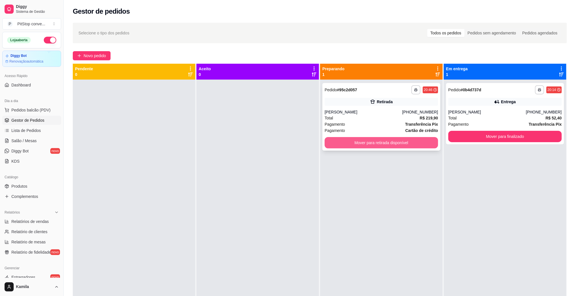
click at [399, 140] on button "Mover para retirada disponível" at bounding box center [381, 142] width 113 height 11
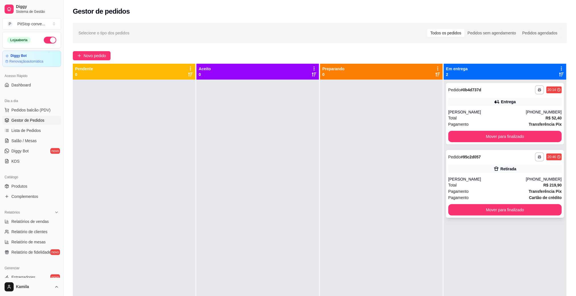
click at [498, 205] on button "Mover para finalizado" at bounding box center [505, 209] width 113 height 11
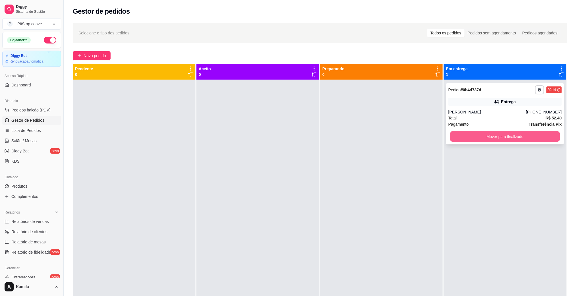
click at [505, 139] on button "Mover para finalizado" at bounding box center [505, 136] width 110 height 11
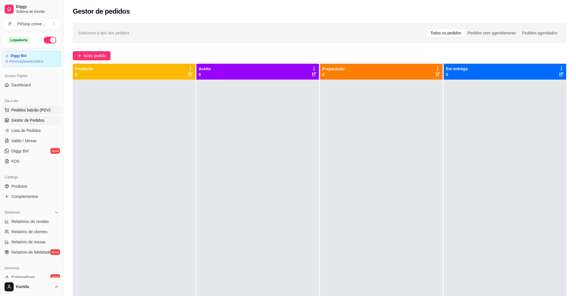
click at [18, 108] on span "Pedidos balcão (PDV)" at bounding box center [30, 110] width 39 height 6
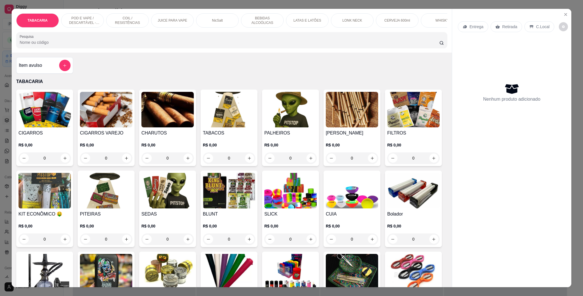
click at [86, 18] on p "POD E VAPE / DESCARTÁVEL - RECARREGAVEL" at bounding box center [82, 20] width 33 height 9
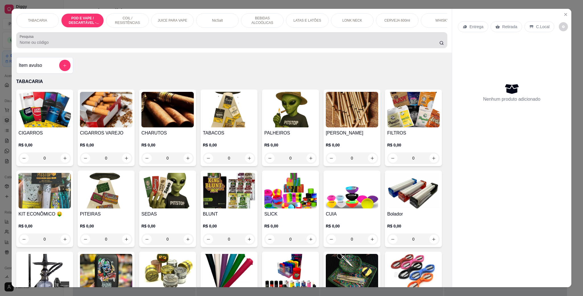
scroll to position [9, 0]
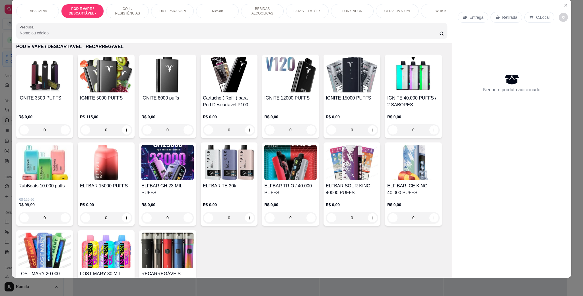
click at [71, 171] on img at bounding box center [44, 163] width 52 height 36
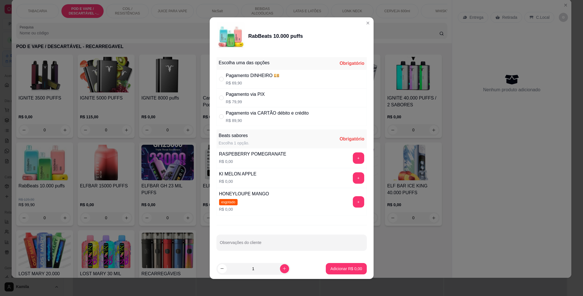
click at [252, 99] on p "R$ 79,99" at bounding box center [245, 102] width 39 height 6
radio input "true"
click at [353, 179] on button "+" at bounding box center [358, 177] width 11 height 11
click at [352, 265] on button "Adicionar R$ 79,99" at bounding box center [344, 268] width 43 height 11
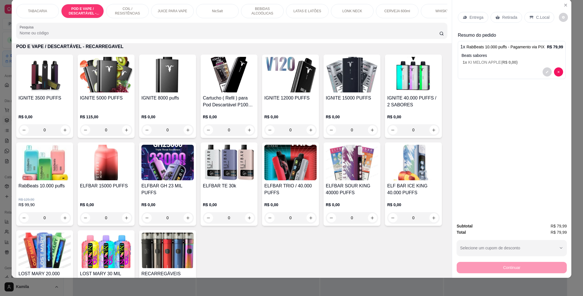
click at [529, 21] on div "C.Local" at bounding box center [539, 17] width 30 height 11
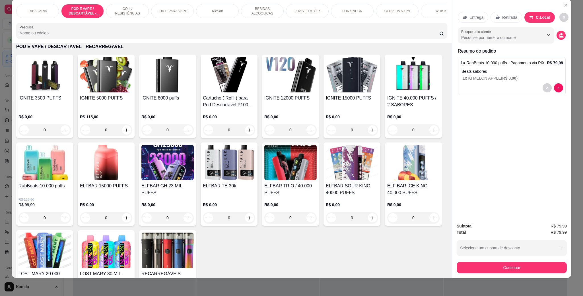
click at [516, 273] on button "Continuar" at bounding box center [512, 267] width 110 height 11
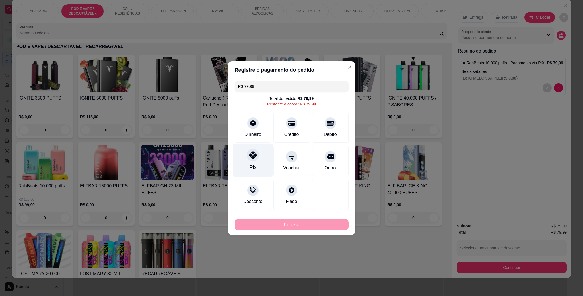
click at [255, 159] on div at bounding box center [253, 155] width 13 height 13
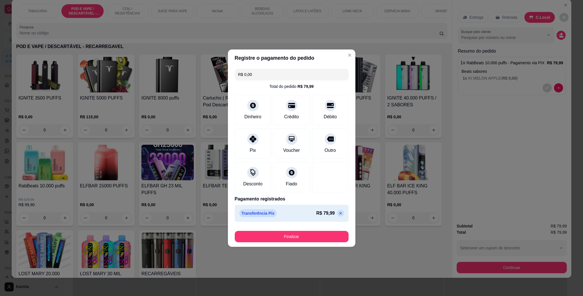
click at [323, 232] on button "Finalizar" at bounding box center [292, 236] width 114 height 11
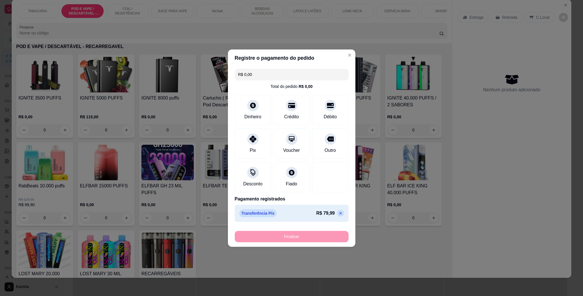
type input "-R$ 79,99"
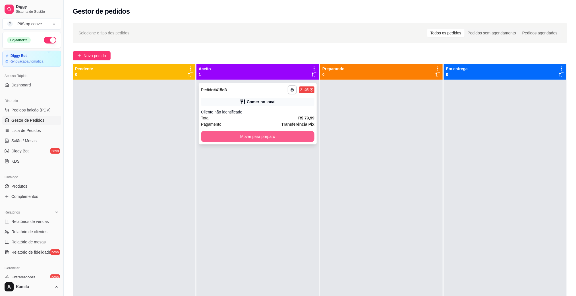
click at [294, 139] on button "Mover para preparo" at bounding box center [257, 136] width 113 height 11
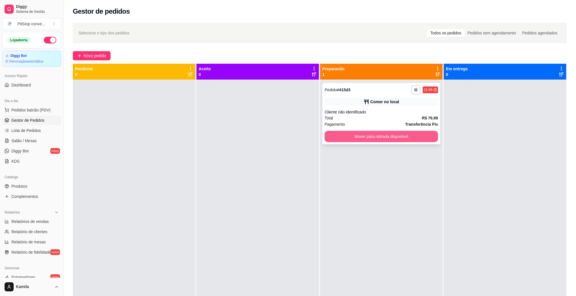
click at [398, 135] on button "Mover para retirada disponível" at bounding box center [381, 136] width 113 height 11
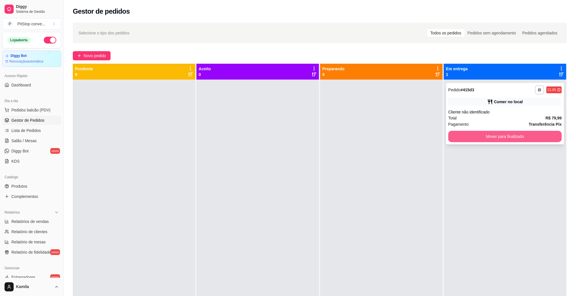
click at [490, 134] on button "Mover para finalizado" at bounding box center [505, 136] width 113 height 11
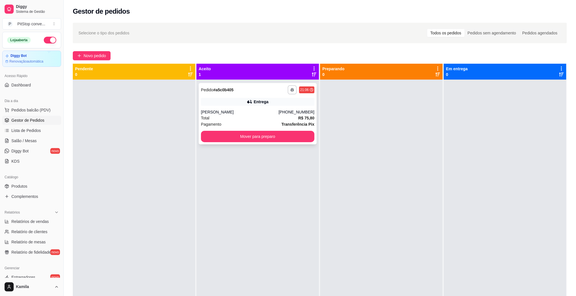
click at [290, 86] on button "button" at bounding box center [292, 89] width 9 height 9
click at [288, 108] on button "IMPRESSORA" at bounding box center [274, 109] width 41 height 9
click at [265, 108] on div "**********" at bounding box center [258, 113] width 118 height 61
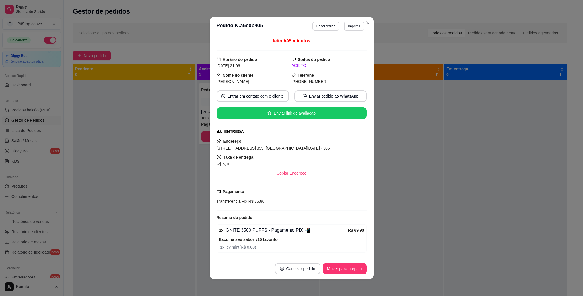
click at [297, 148] on span "Avenida Nossa Senhora da Penha, n. 395, Santa Lucia - 905" at bounding box center [272, 148] width 113 height 5
copy span "Avenida Nossa Senhora da Penha, n. 395, Santa Lucia - 905"
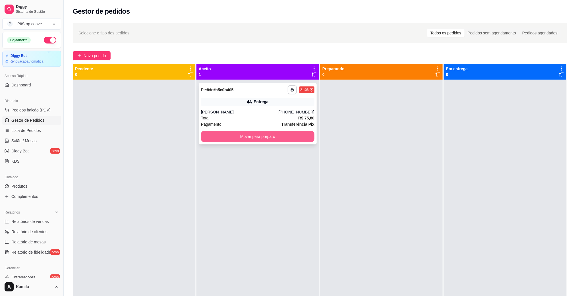
click at [276, 135] on button "Mover para preparo" at bounding box center [257, 136] width 113 height 11
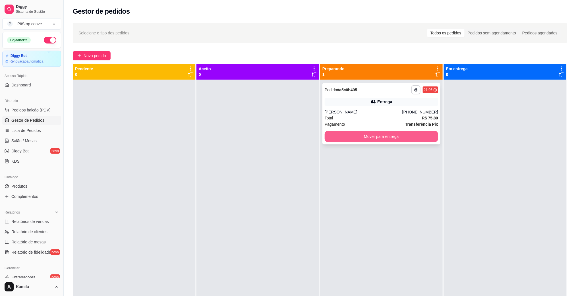
click at [388, 137] on button "Mover para entrega" at bounding box center [381, 136] width 113 height 11
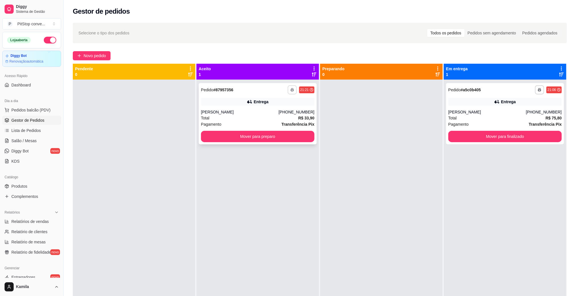
click at [292, 90] on rect "button" at bounding box center [293, 90] width 2 height 1
click at [281, 110] on button "IMPRESSORA" at bounding box center [274, 109] width 41 height 9
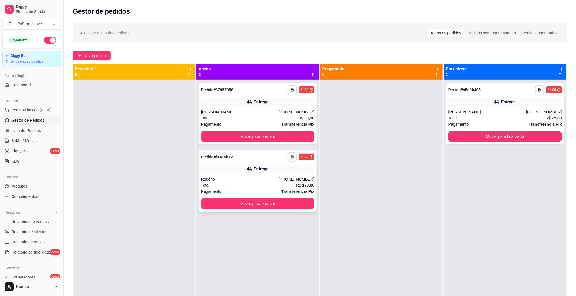
click at [291, 157] on icon "button" at bounding box center [292, 157] width 3 height 1
click at [281, 174] on button "IMPRESSORA" at bounding box center [274, 176] width 41 height 9
click at [261, 103] on div "Entrega" at bounding box center [261, 102] width 15 height 6
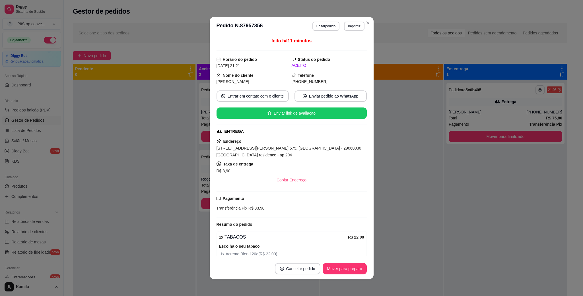
click at [305, 148] on span "Avenida Dante Michelini, n. 575, Jardim da Penha - 29060030 Vitoria Alameda res…" at bounding box center [288, 151] width 145 height 11
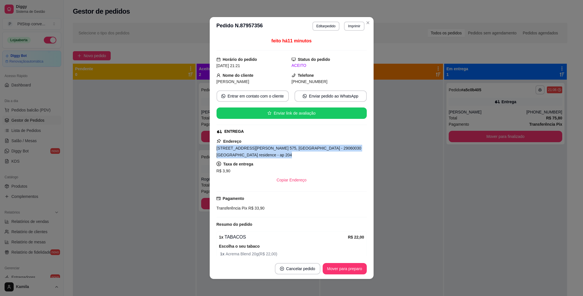
click at [305, 148] on span "Avenida Dante Michelini, n. 575, Jardim da Penha - 29060030 Vitoria Alameda res…" at bounding box center [288, 151] width 145 height 11
copy span "Avenida Dante Michelini, n. 575, Jardim da Penha - 29060030 Vitoria Alameda res…"
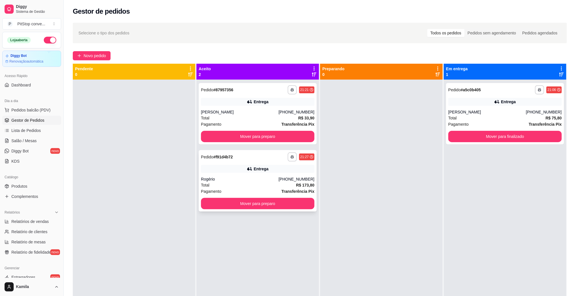
click at [259, 170] on div "Entrega" at bounding box center [261, 169] width 15 height 6
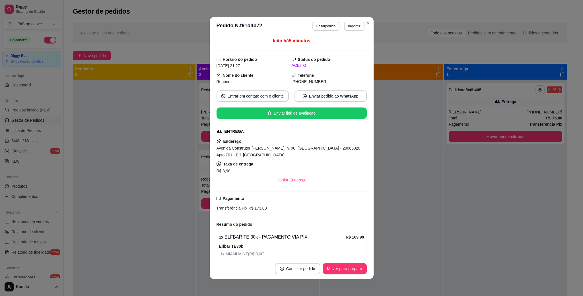
click at [329, 151] on span "Avenida Construtor David Teixeira, n. 90, Mata da Praia - 29065320 Apto 701 - E…" at bounding box center [288, 151] width 144 height 11
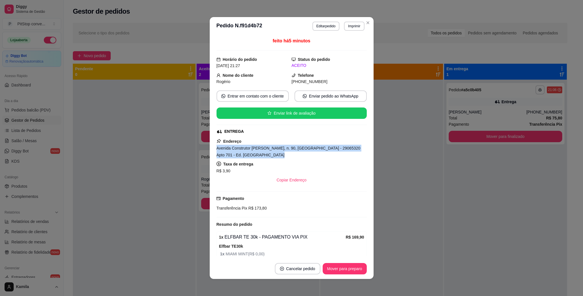
click at [329, 151] on span "Avenida Construtor David Teixeira, n. 90, Mata da Praia - 29065320 Apto 701 - E…" at bounding box center [288, 151] width 144 height 11
copy span "Avenida Construtor David Teixeira, n. 90, Mata da Praia - 29065320 Apto 701 - E…"
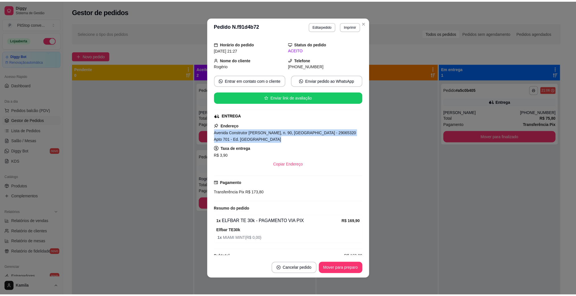
scroll to position [28, 0]
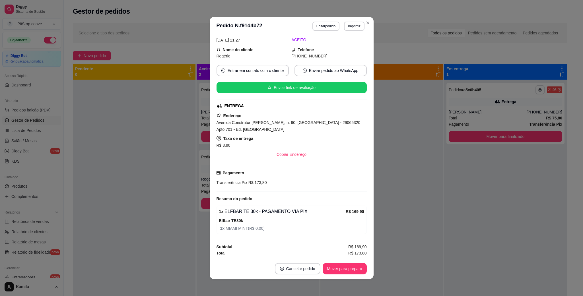
click at [402, 168] on div at bounding box center [381, 228] width 123 height 296
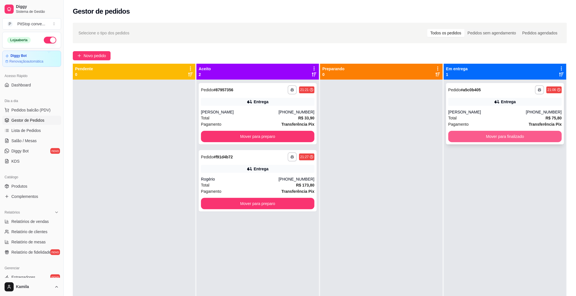
click at [512, 138] on button "Mover para finalizado" at bounding box center [505, 136] width 113 height 11
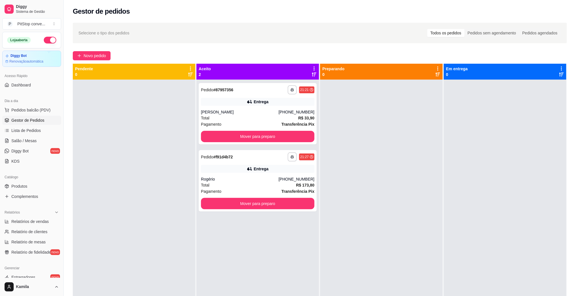
click at [44, 43] on button "button" at bounding box center [50, 40] width 13 height 7
click at [256, 140] on button "Mover para preparo" at bounding box center [258, 136] width 110 height 11
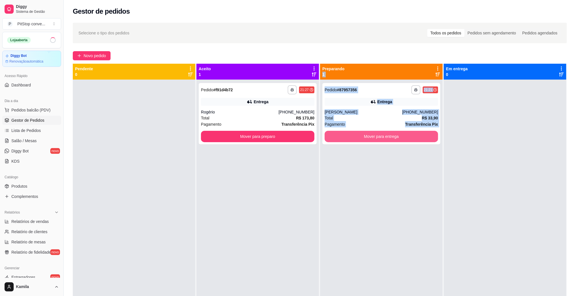
click at [368, 135] on button "Mover para entrega" at bounding box center [381, 136] width 113 height 11
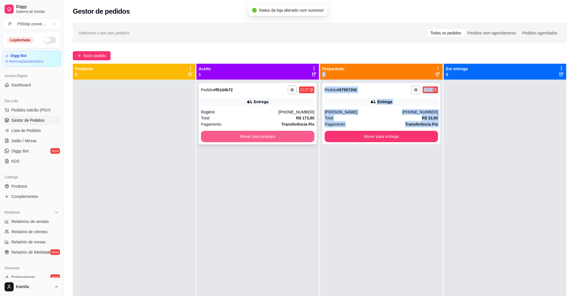
click at [278, 139] on button "Mover para preparo" at bounding box center [257, 136] width 113 height 11
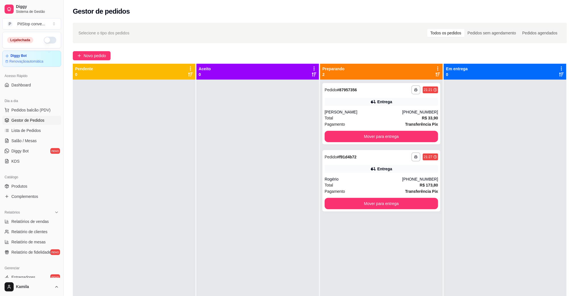
click at [470, 106] on div at bounding box center [505, 228] width 123 height 296
click at [404, 133] on button "Mover para entrega" at bounding box center [381, 136] width 113 height 11
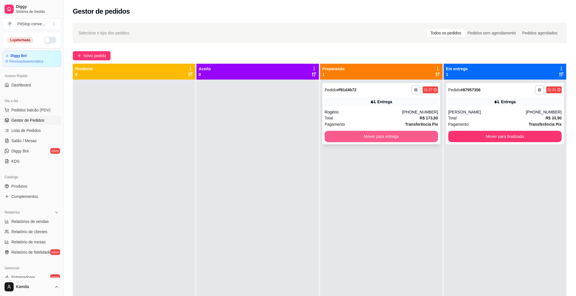
click at [400, 135] on button "Mover para entrega" at bounding box center [381, 136] width 113 height 11
click at [400, 135] on div "Mover para entrega" at bounding box center [381, 136] width 113 height 11
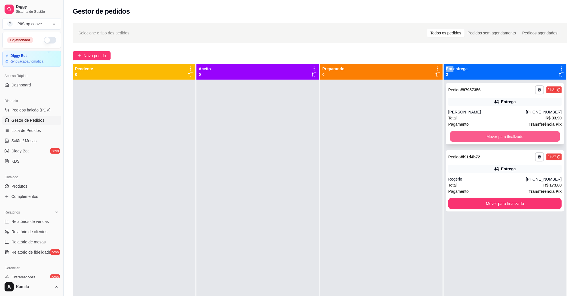
click at [497, 138] on button "Mover para finalizado" at bounding box center [505, 136] width 110 height 11
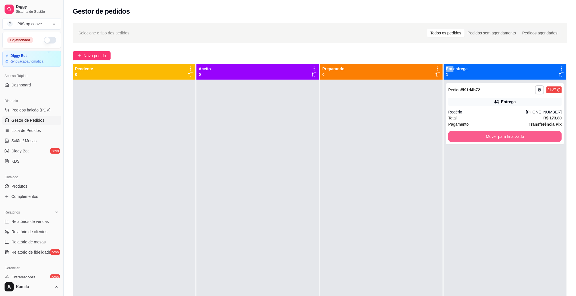
click at [500, 135] on button "Mover para finalizado" at bounding box center [505, 136] width 113 height 11
